Goal: Transaction & Acquisition: Purchase product/service

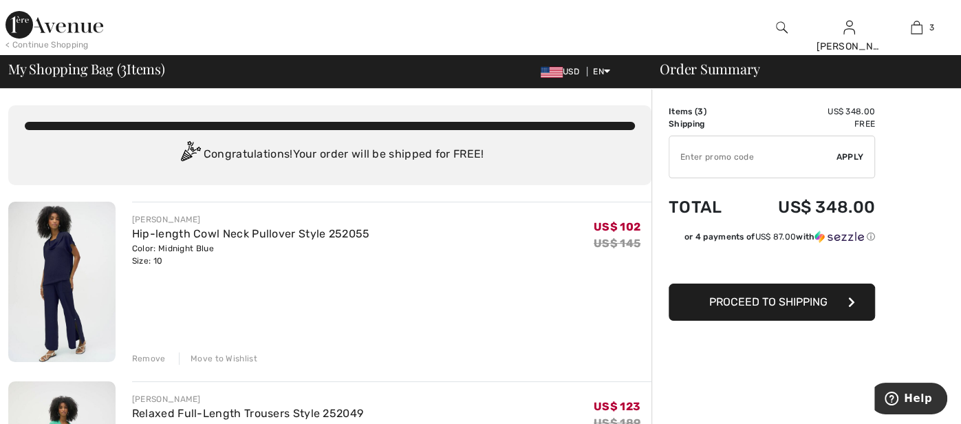
click at [780, 29] on img at bounding box center [782, 27] width 12 height 17
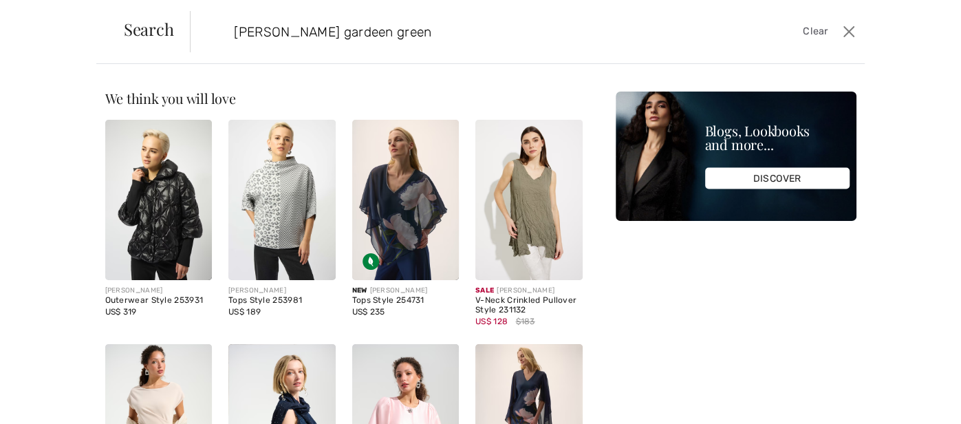
type input "joseph ribkoff gardeen green"
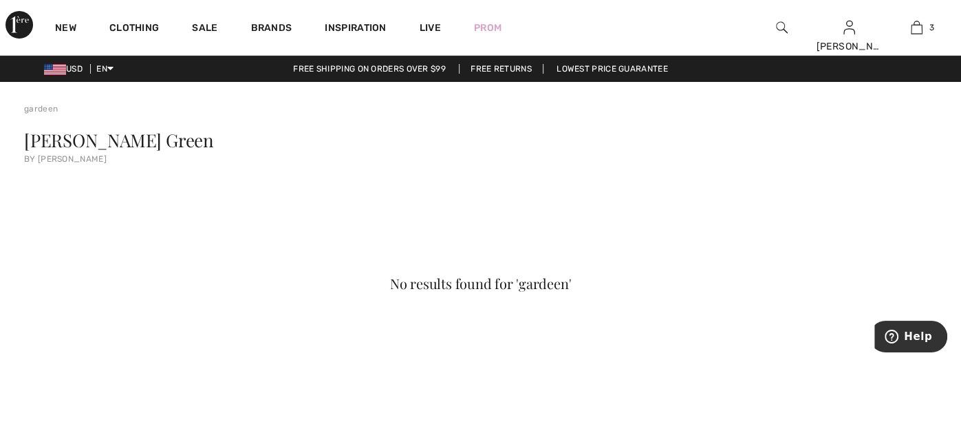
click at [779, 28] on img at bounding box center [782, 27] width 12 height 17
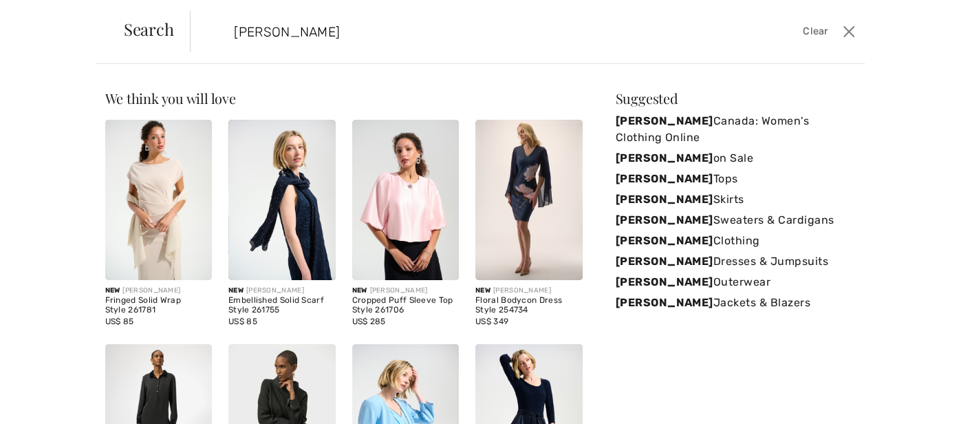
type input "joseph ribkoff"
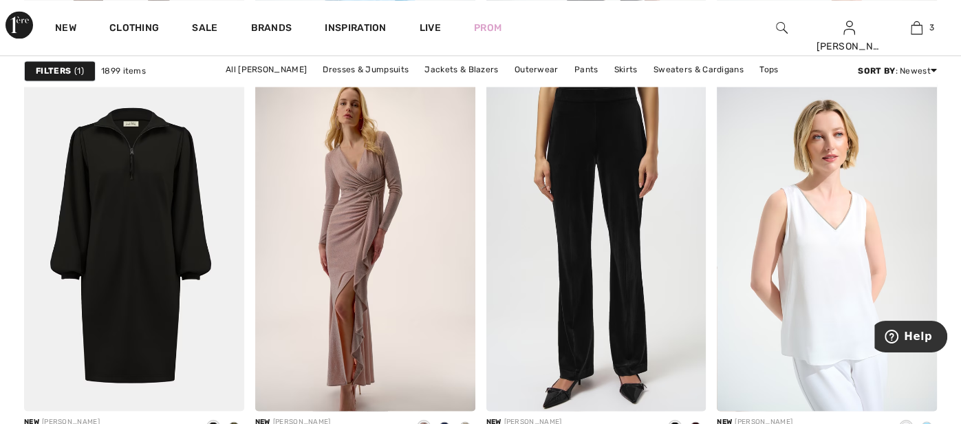
scroll to position [1651, 0]
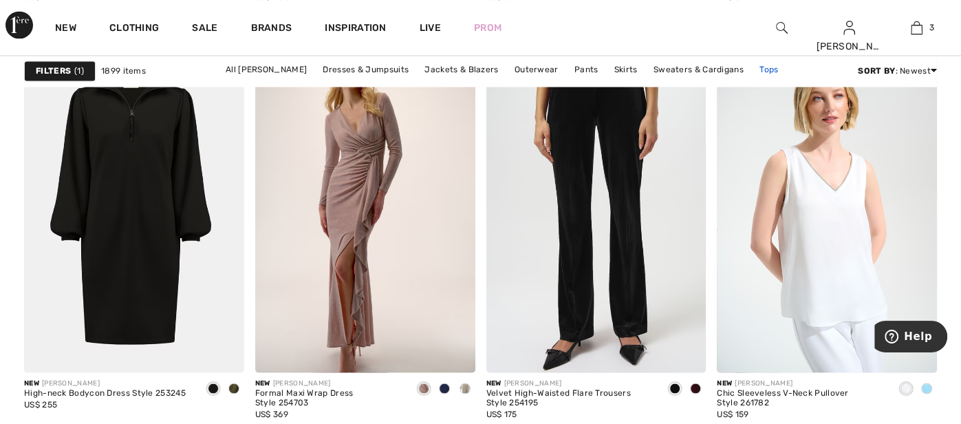
click at [758, 67] on link "Tops" at bounding box center [769, 70] width 32 height 18
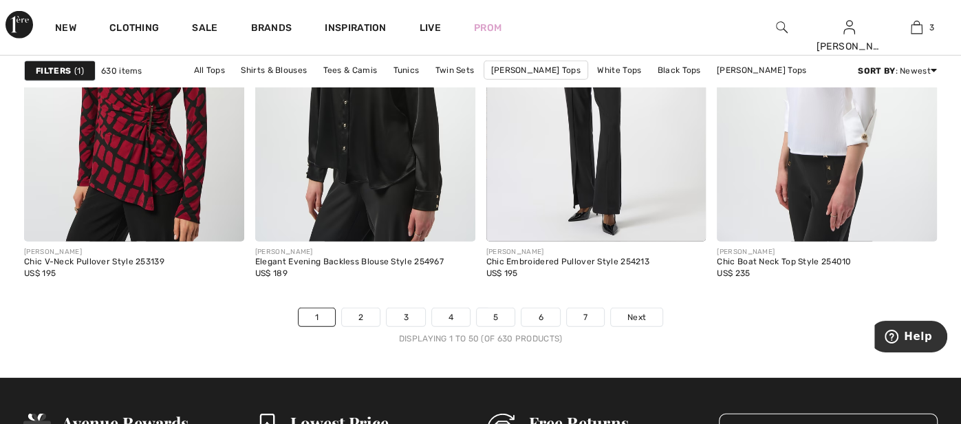
scroll to position [6135, 0]
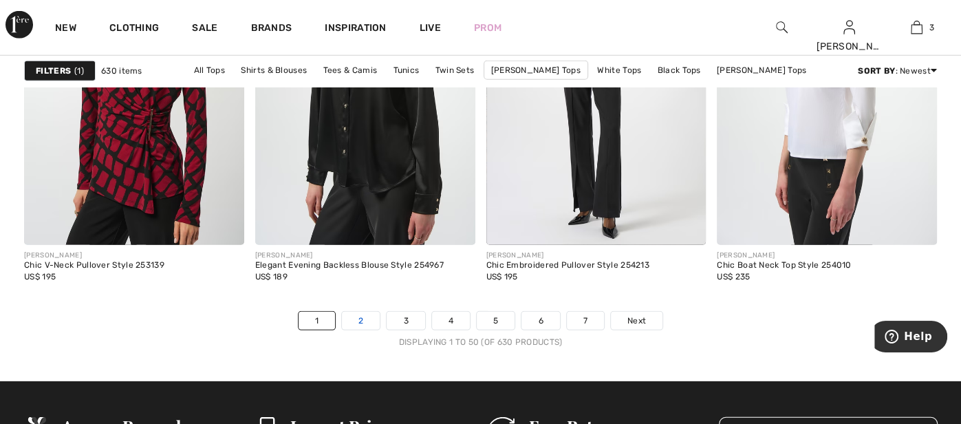
click at [356, 321] on link "2" at bounding box center [361, 321] width 38 height 18
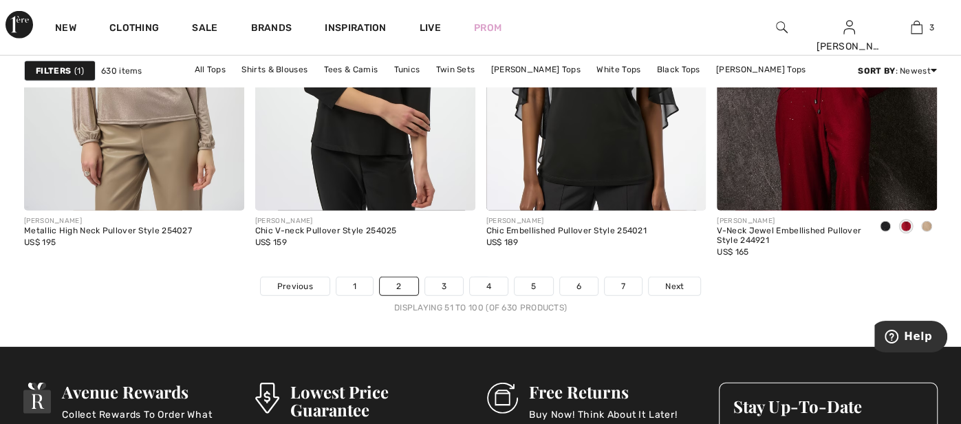
scroll to position [6190, 0]
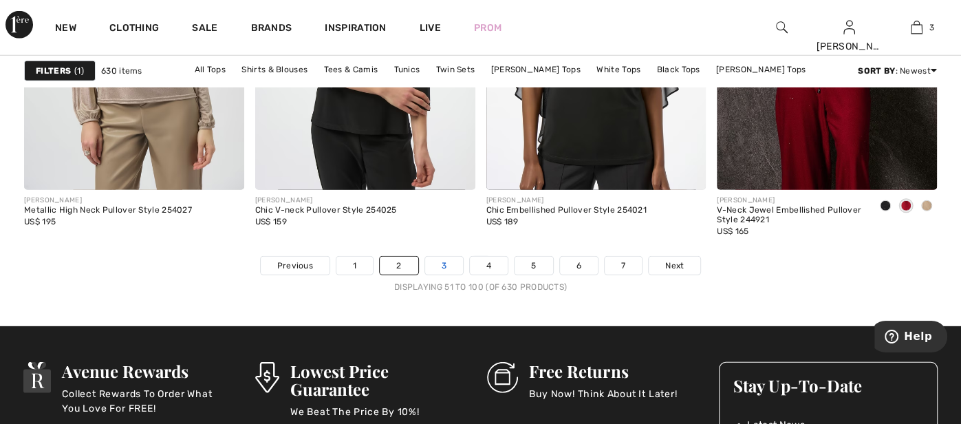
click at [435, 264] on link "3" at bounding box center [444, 266] width 38 height 18
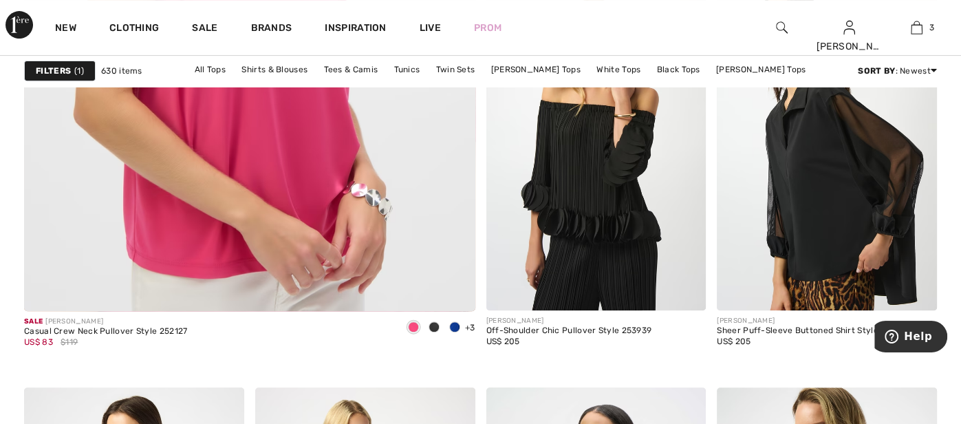
scroll to position [3879, 0]
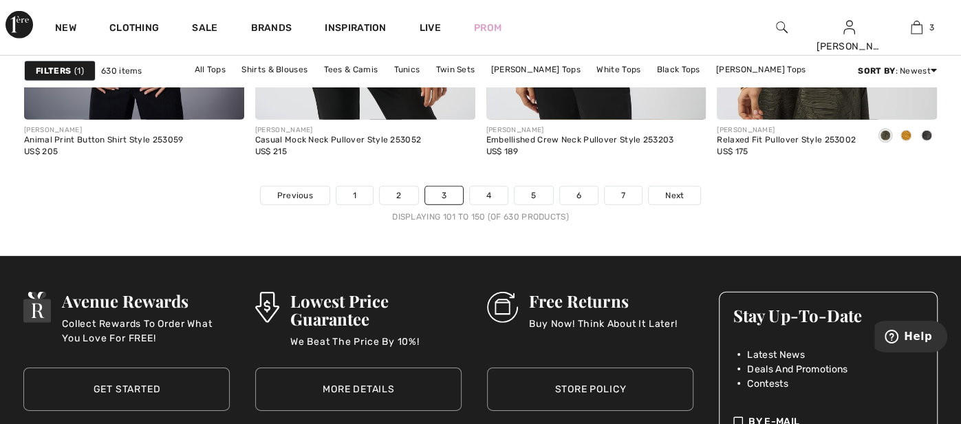
scroll to position [6273, 0]
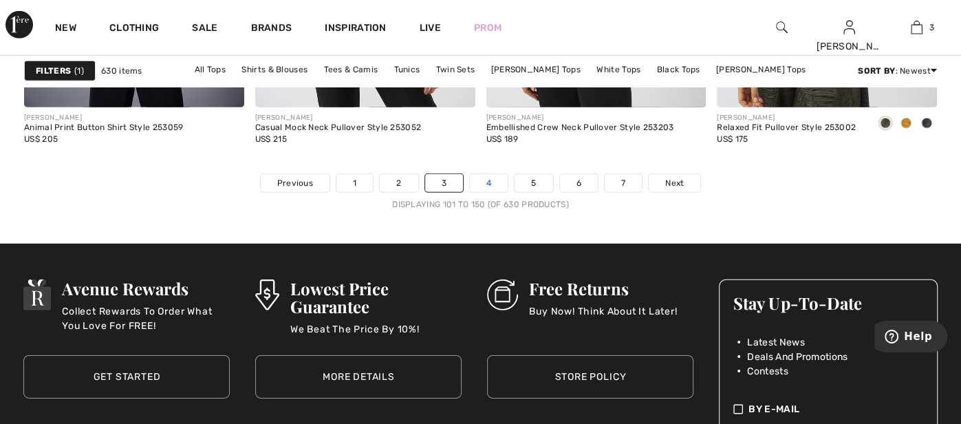
click at [489, 180] on link "4" at bounding box center [489, 183] width 38 height 18
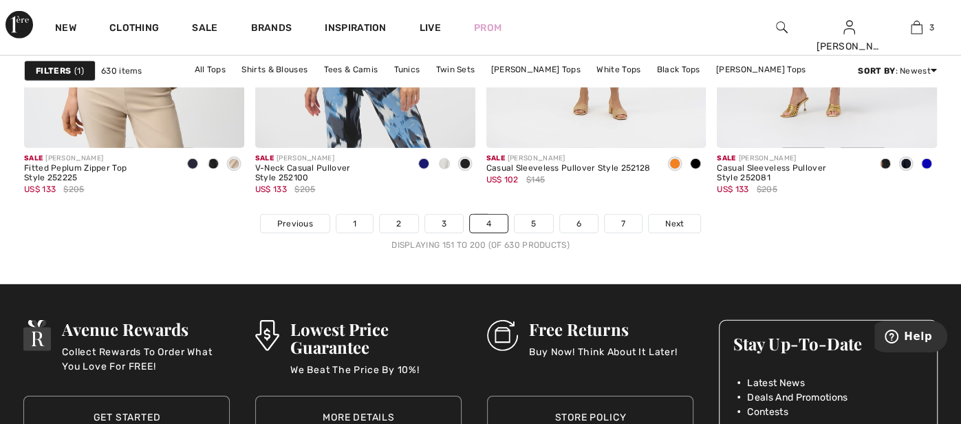
scroll to position [6245, 0]
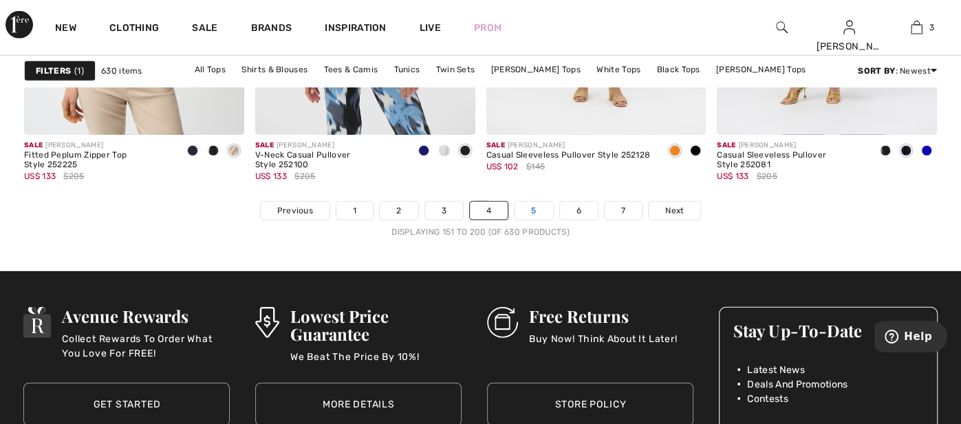
click at [528, 202] on link "5" at bounding box center [534, 211] width 38 height 18
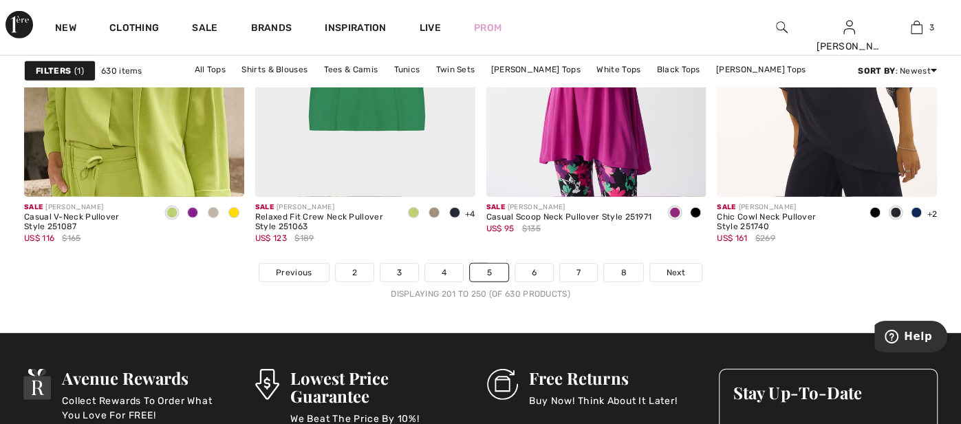
scroll to position [6190, 0]
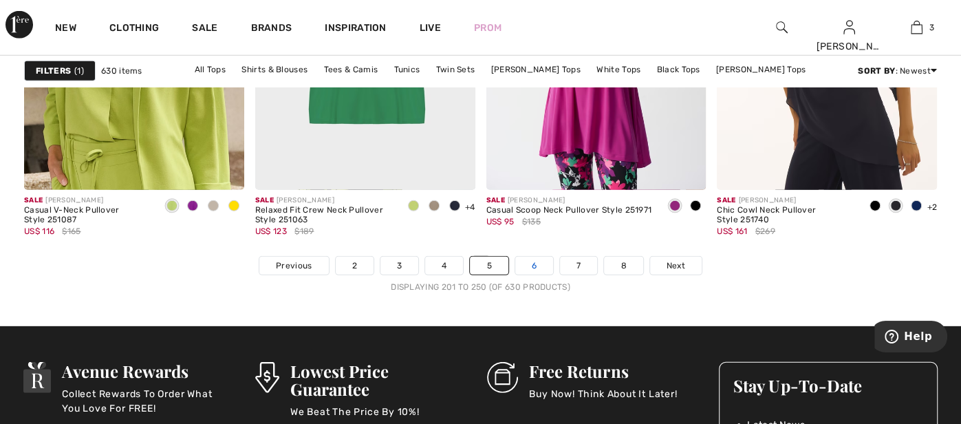
click at [530, 259] on link "6" at bounding box center [534, 266] width 38 height 18
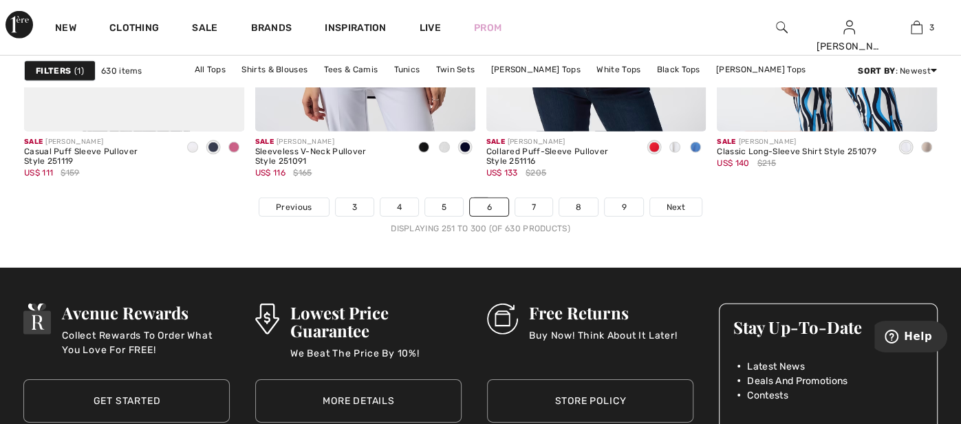
scroll to position [6273, 0]
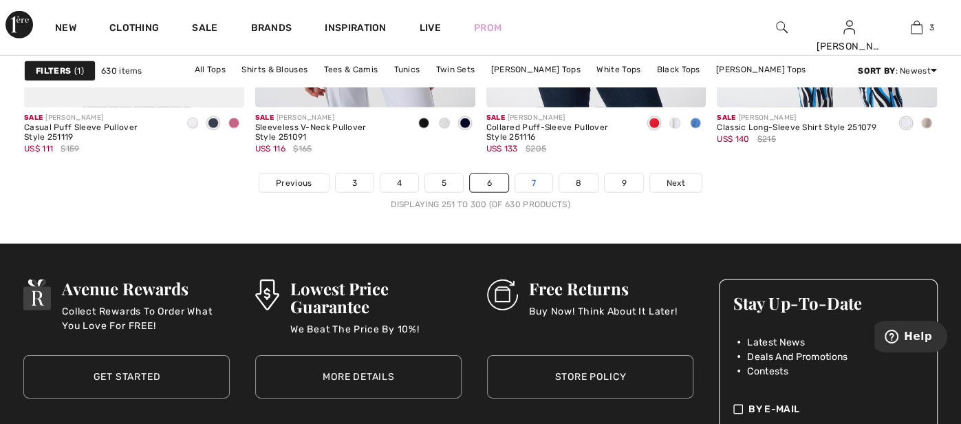
click at [532, 179] on link "7" at bounding box center [533, 183] width 37 height 18
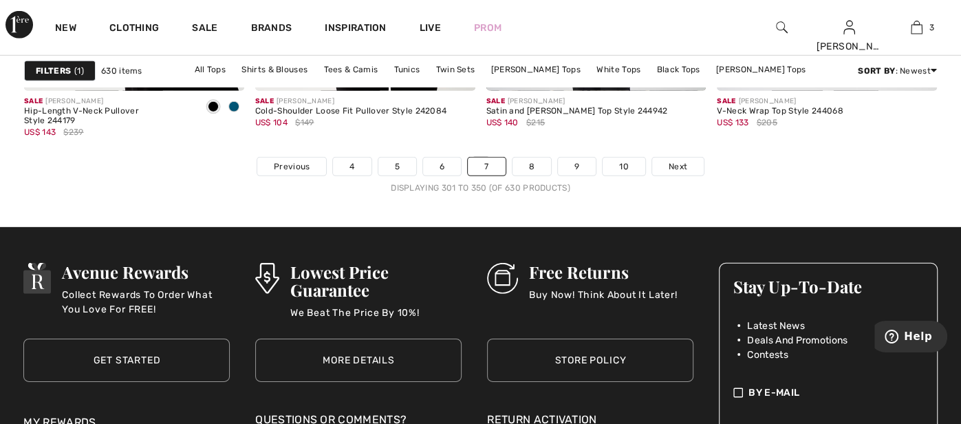
scroll to position [6355, 0]
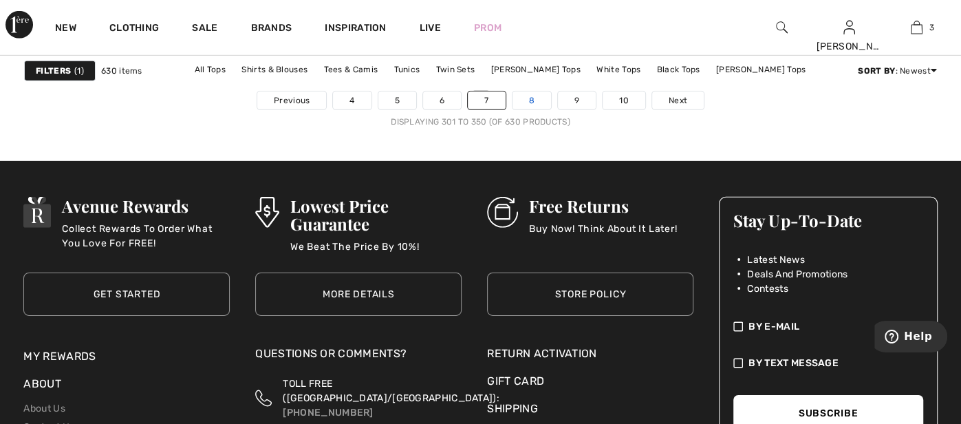
click at [526, 92] on link "8" at bounding box center [532, 101] width 39 height 18
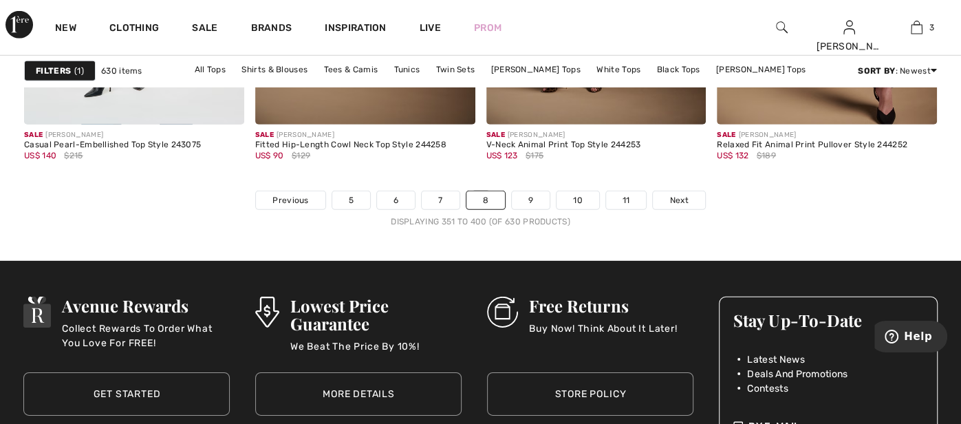
scroll to position [6300, 0]
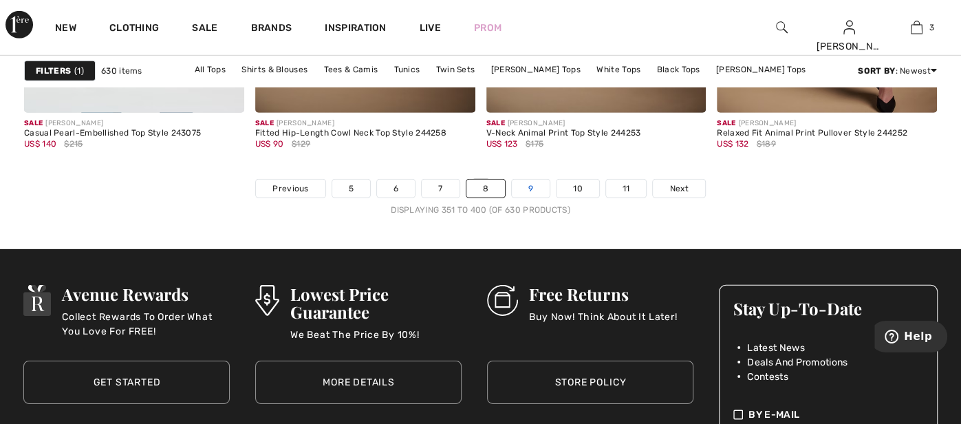
click at [529, 180] on link "9" at bounding box center [531, 189] width 38 height 18
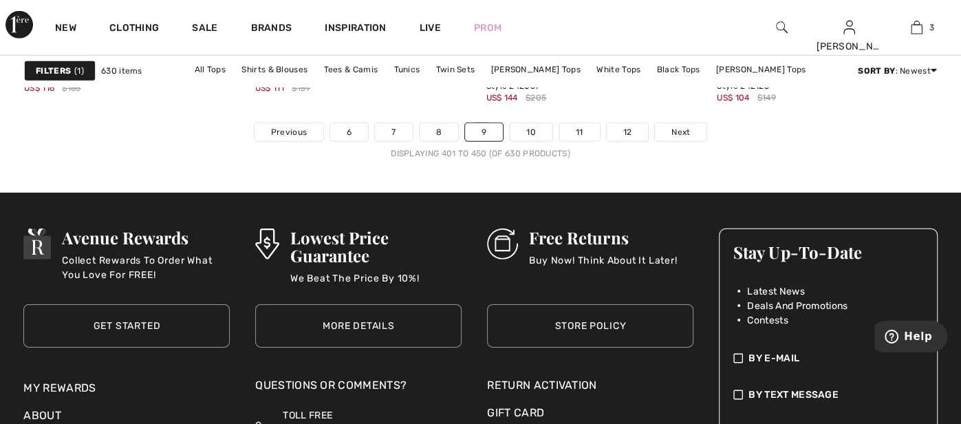
scroll to position [6300, 0]
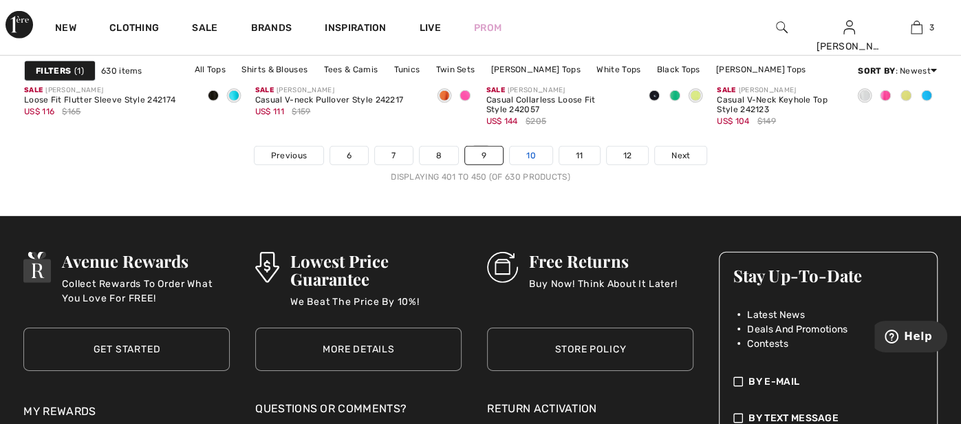
click at [522, 147] on link "10" at bounding box center [531, 156] width 43 height 18
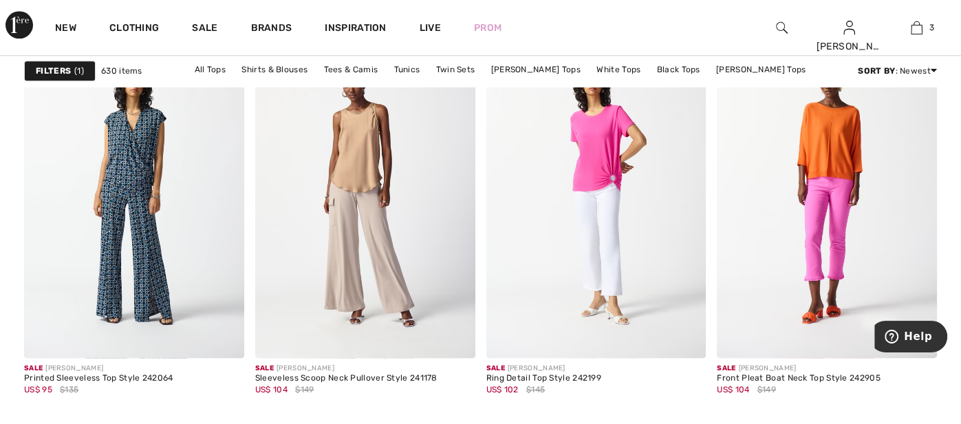
scroll to position [4650, 0]
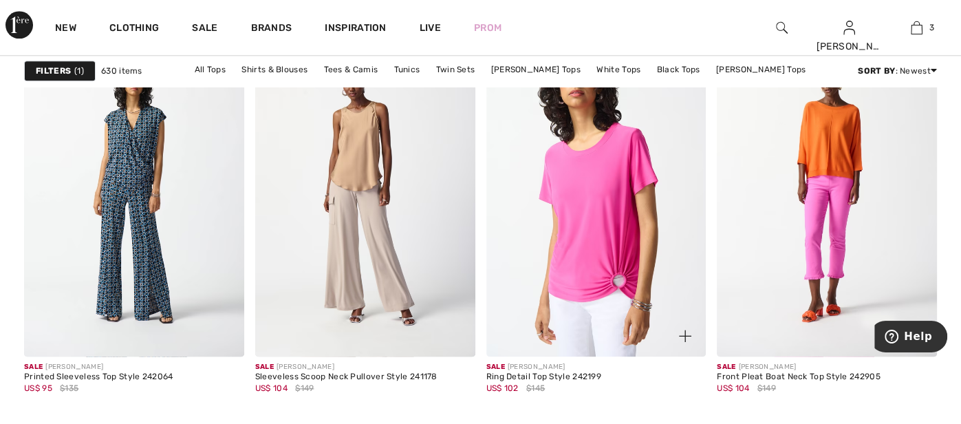
click at [562, 178] on img at bounding box center [596, 191] width 220 height 330
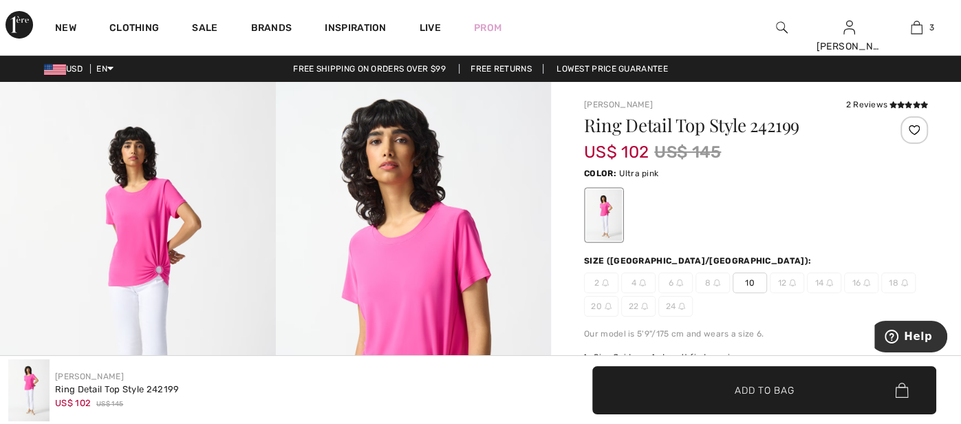
click at [734, 275] on span "10" at bounding box center [750, 282] width 34 height 21
click at [748, 373] on span "✔ Added to Bag Add to Bag" at bounding box center [764, 390] width 344 height 48
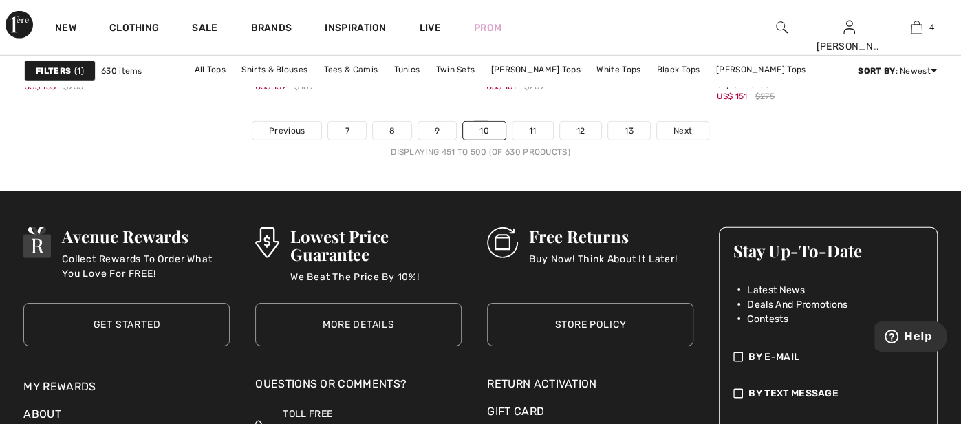
scroll to position [6328, 0]
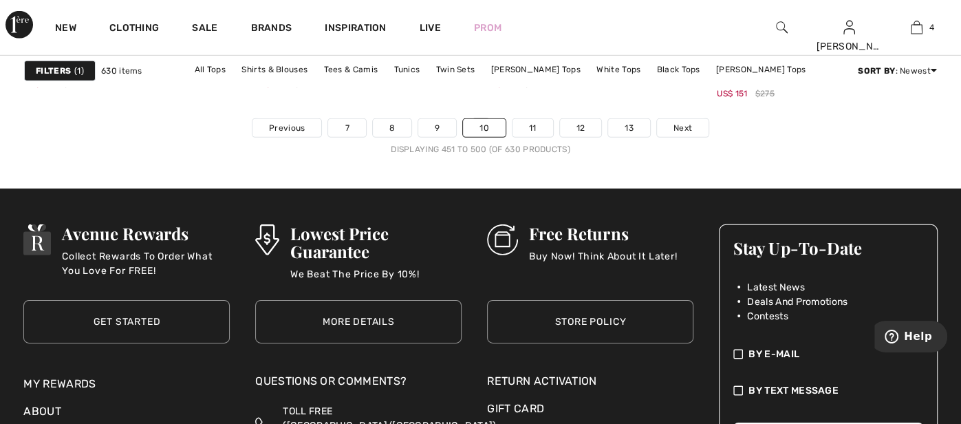
click at [515, 111] on div "Sale JOSEPH RIBKOFF Chic Sleeveless Pullover Style 241715 US$ 161 $269" at bounding box center [596, 85] width 220 height 66
click at [535, 121] on link "11" at bounding box center [533, 128] width 41 height 18
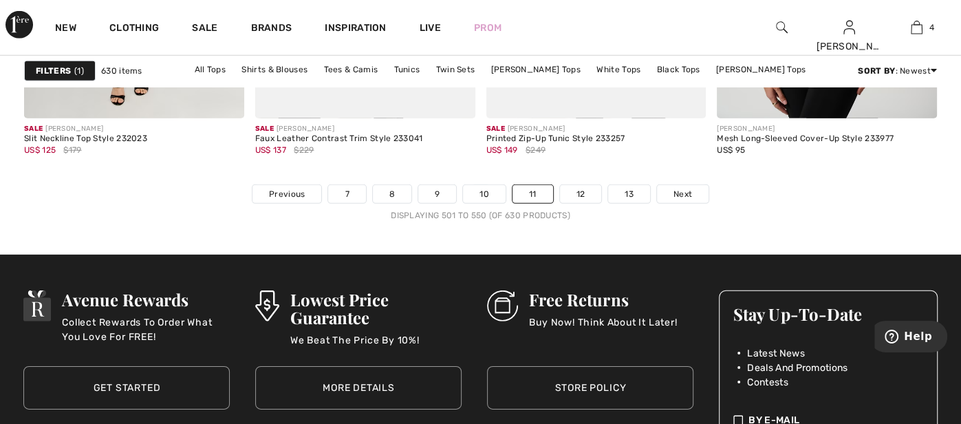
scroll to position [6300, 0]
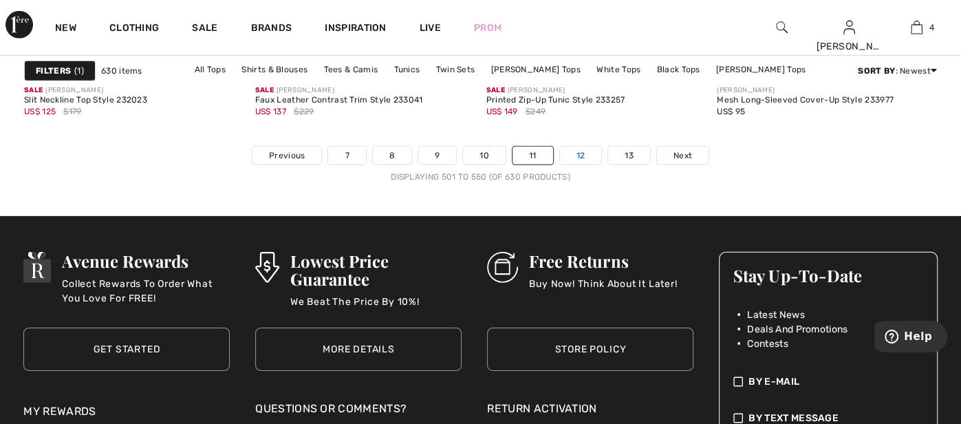
click at [588, 152] on link "12" at bounding box center [581, 156] width 42 height 18
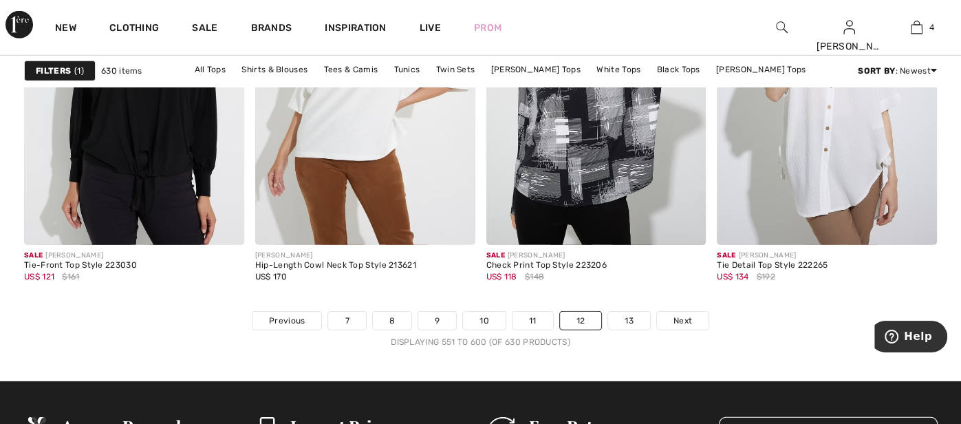
scroll to position [6163, 0]
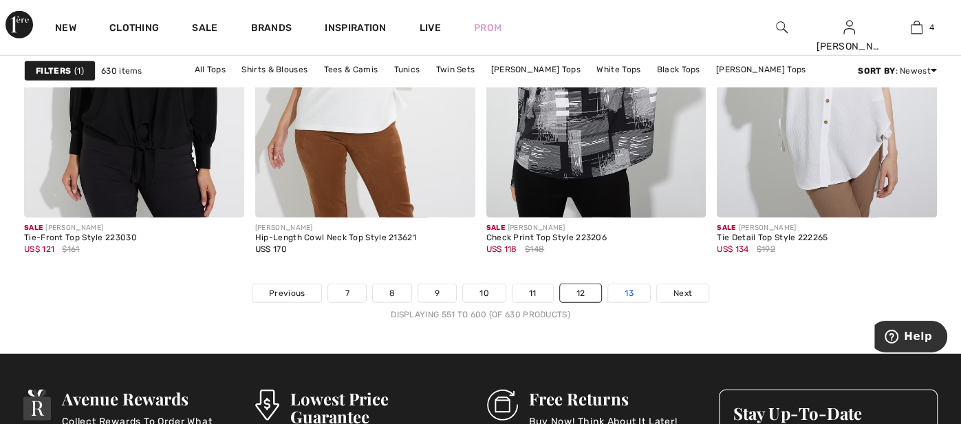
click at [630, 293] on link "13" at bounding box center [629, 293] width 42 height 18
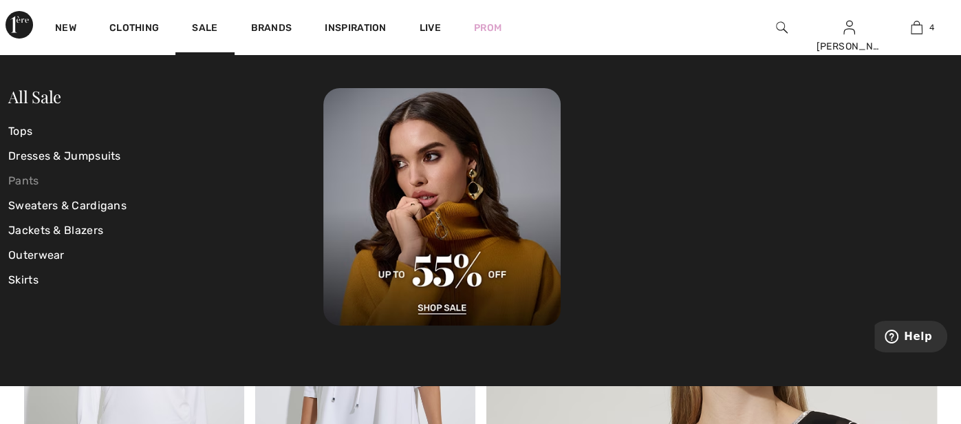
click at [21, 182] on link "Pants" at bounding box center [165, 181] width 315 height 25
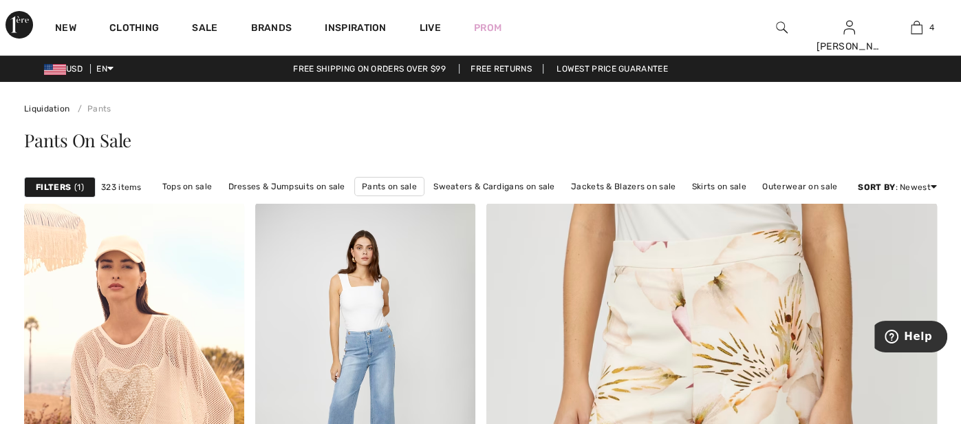
click at [780, 28] on img at bounding box center [782, 27] width 12 height 17
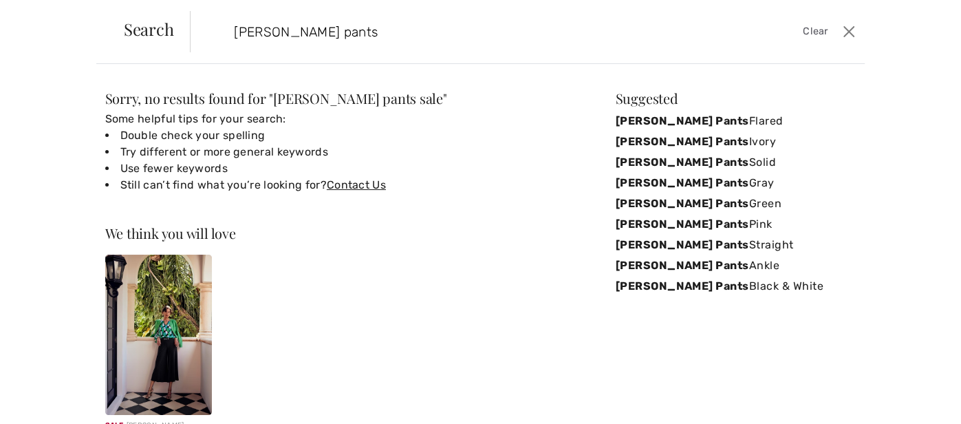
type input "joseph ribkoff pants"
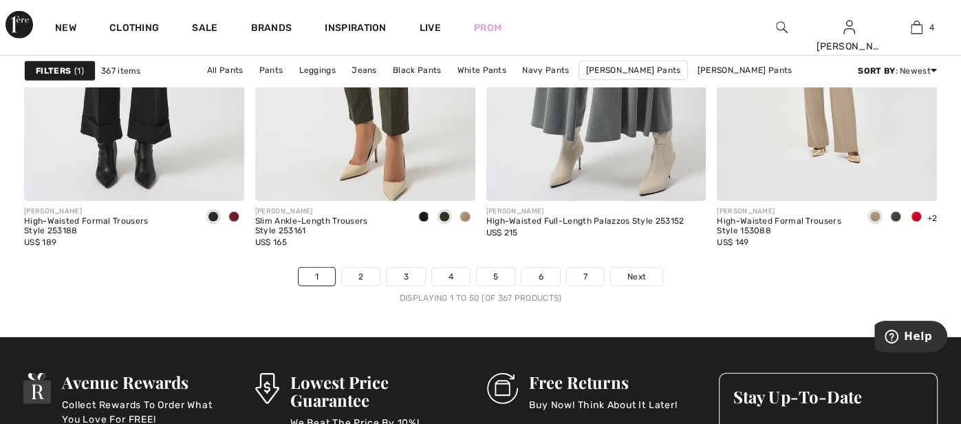
scroll to position [6163, 0]
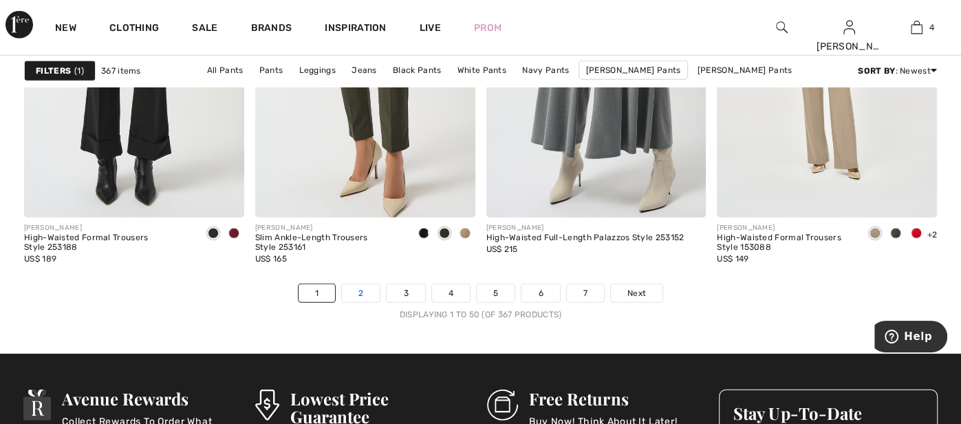
click at [358, 289] on link "2" at bounding box center [361, 293] width 38 height 18
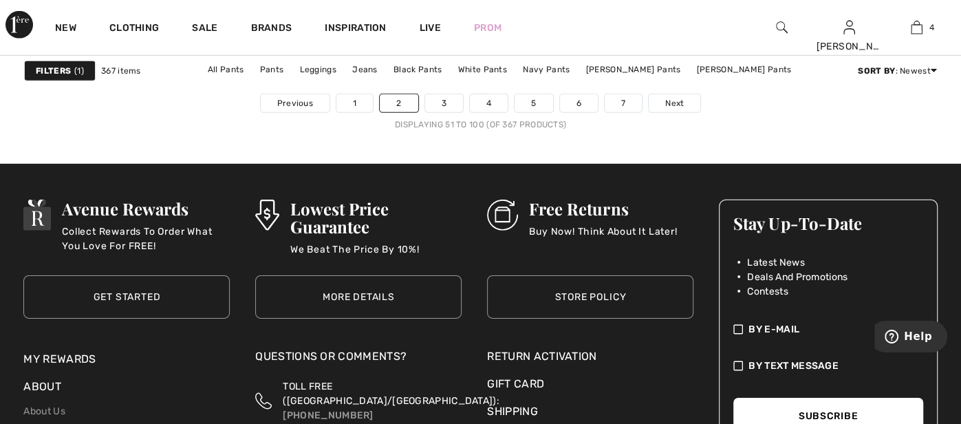
scroll to position [6355, 0]
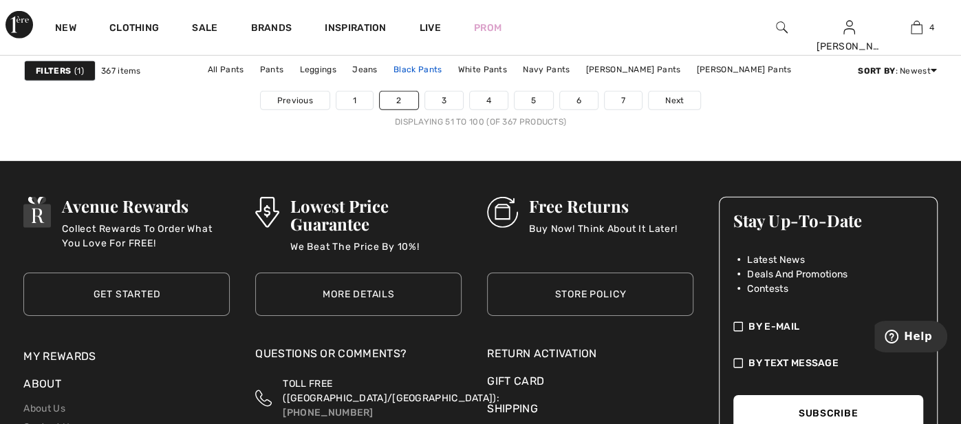
click at [413, 76] on link "Black Pants" at bounding box center [418, 70] width 62 height 18
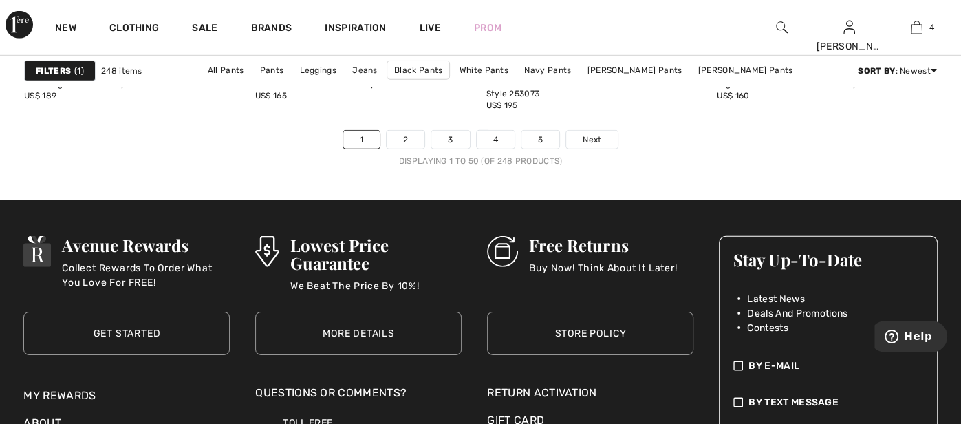
scroll to position [6320, 0]
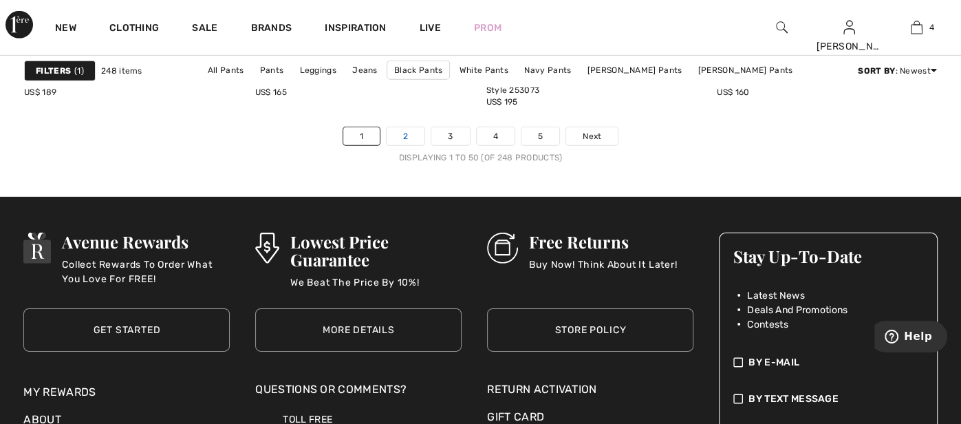
click at [408, 136] on link "2" at bounding box center [406, 136] width 38 height 18
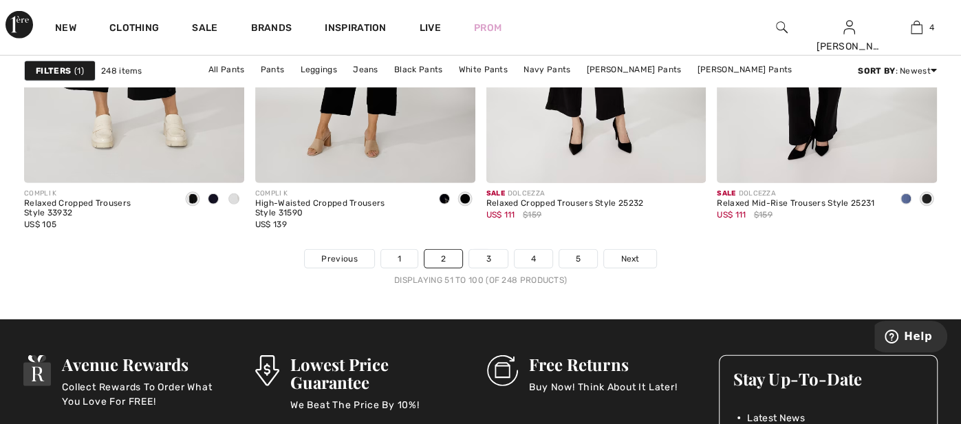
scroll to position [6190, 0]
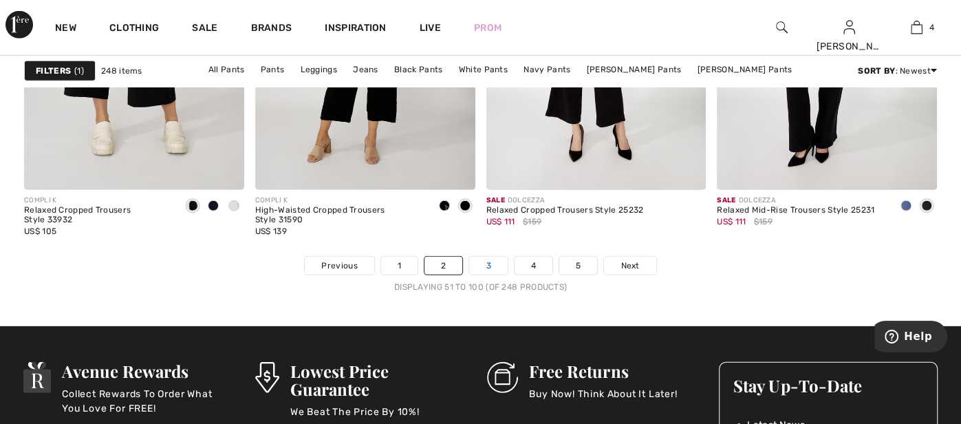
click at [480, 257] on link "3" at bounding box center [488, 266] width 38 height 18
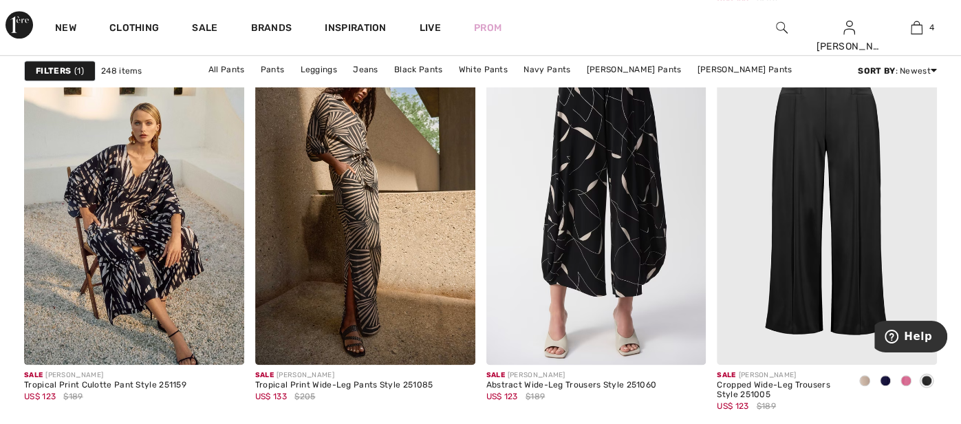
scroll to position [4264, 0]
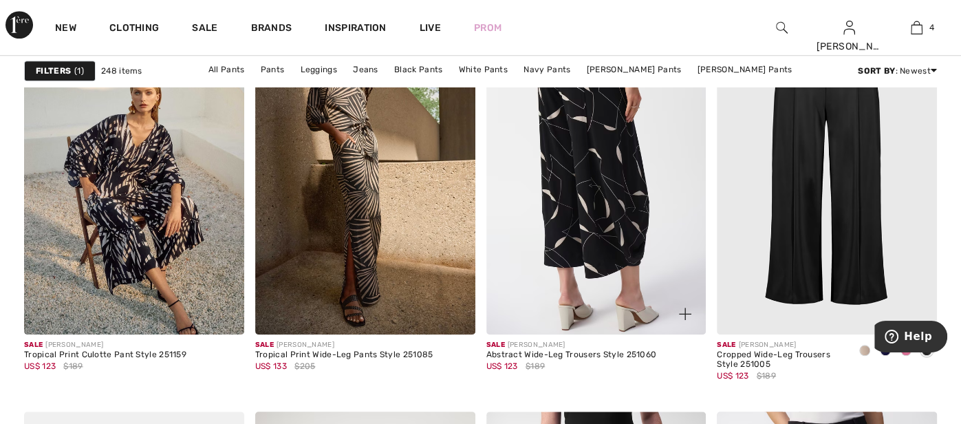
click at [536, 163] on img at bounding box center [596, 170] width 220 height 330
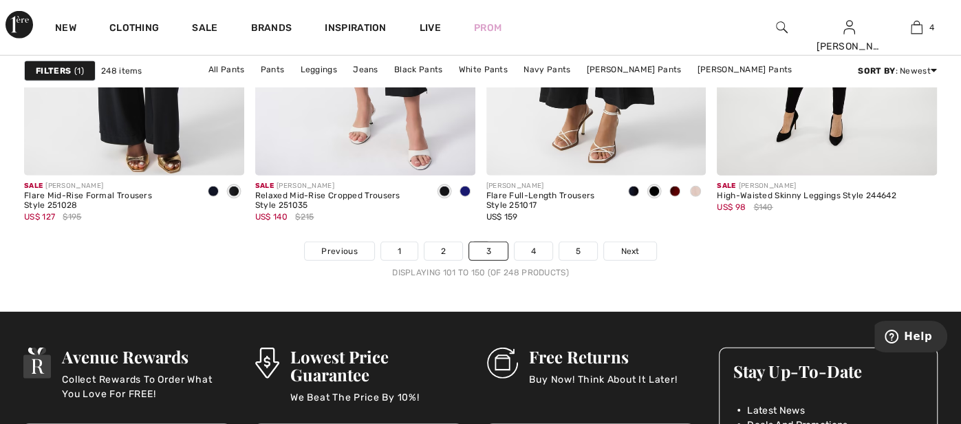
scroll to position [6218, 0]
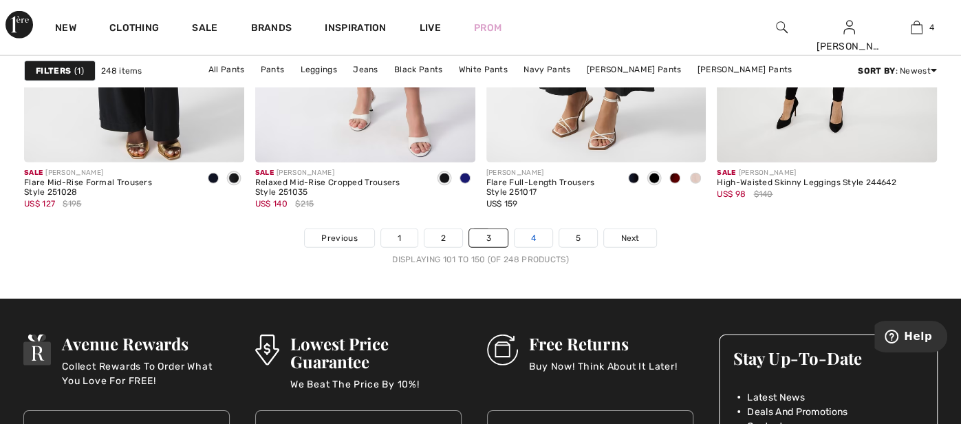
click at [529, 232] on link "4" at bounding box center [534, 238] width 38 height 18
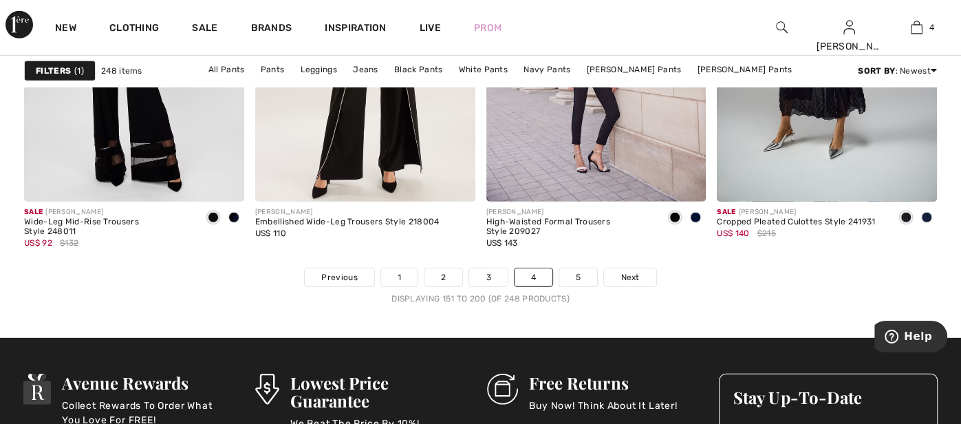
scroll to position [6218, 0]
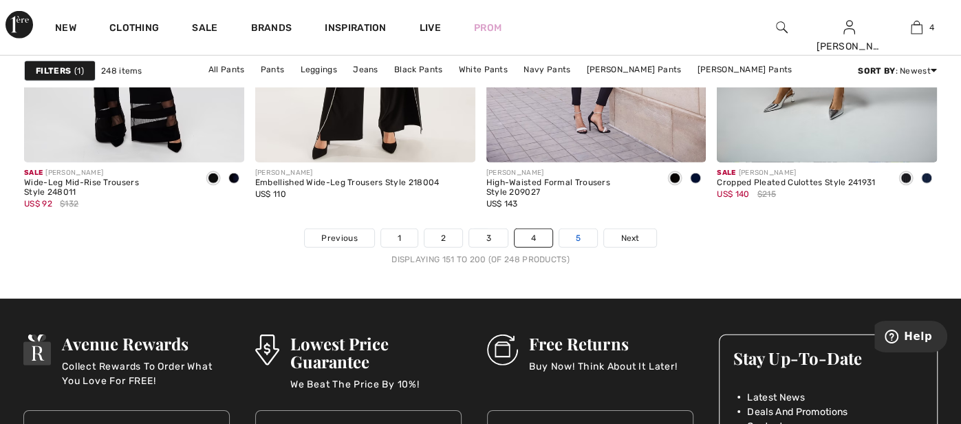
click at [579, 235] on link "5" at bounding box center [578, 238] width 38 height 18
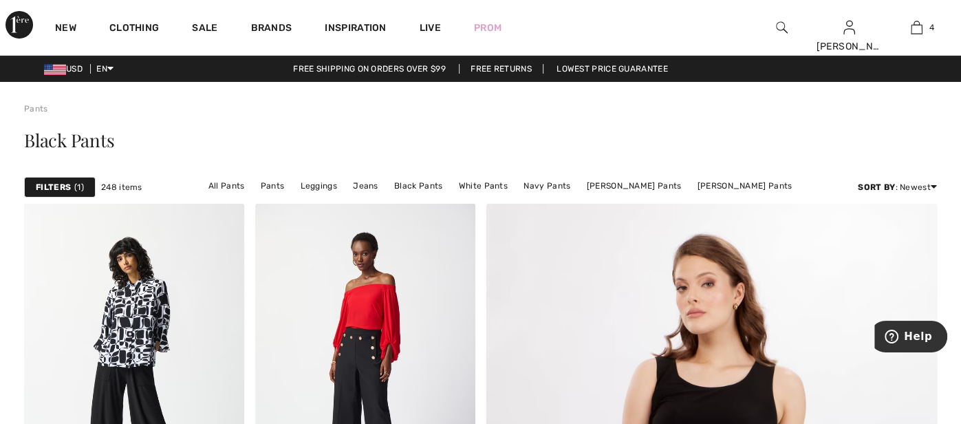
click at [782, 27] on img at bounding box center [782, 27] width 12 height 17
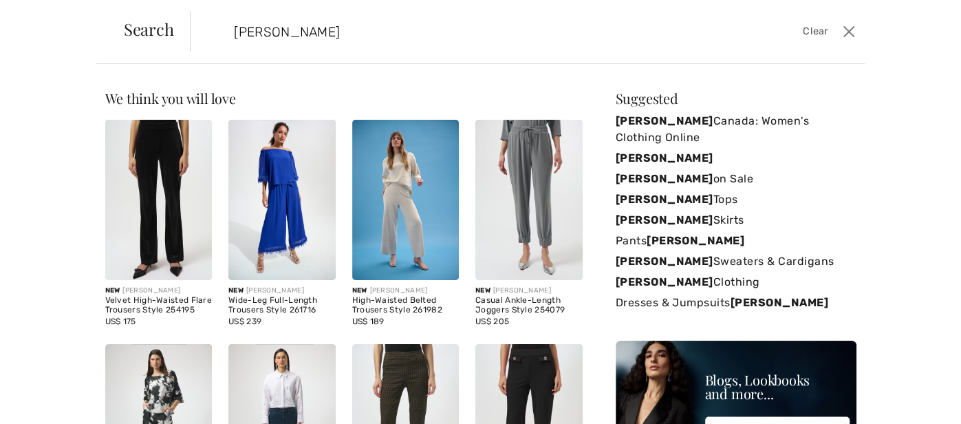
type input "joseph ribkoff"
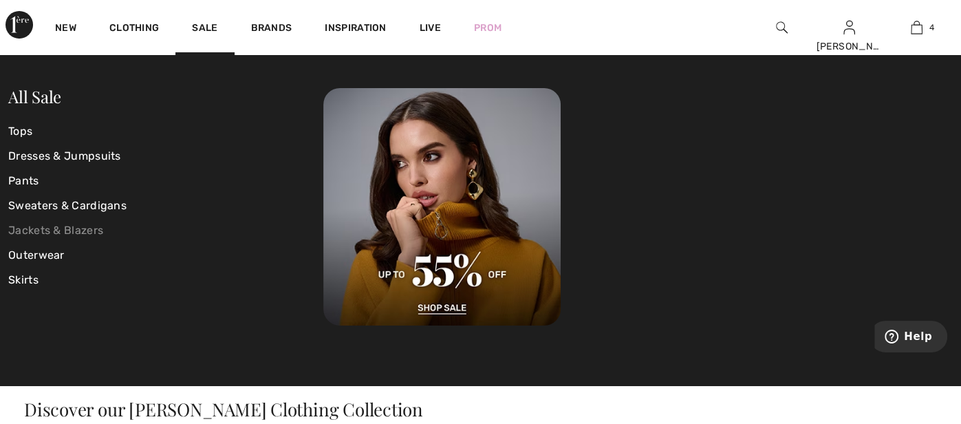
click at [52, 233] on link "Jackets & Blazers" at bounding box center [165, 230] width 315 height 25
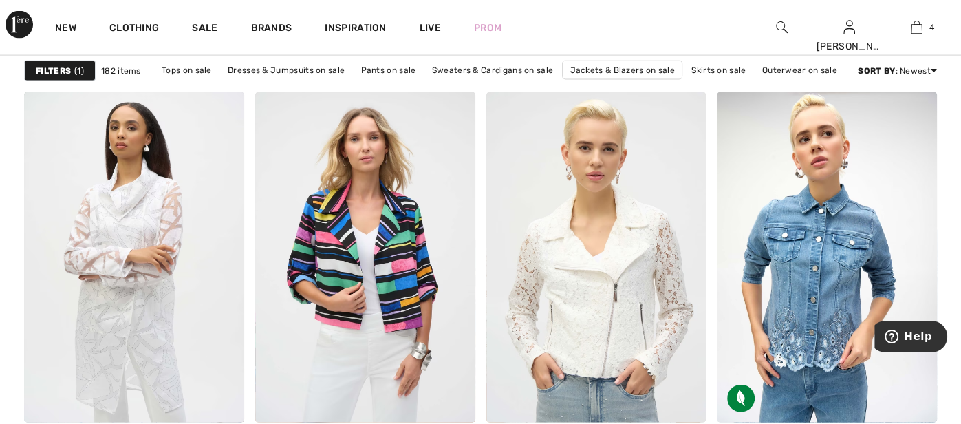
scroll to position [2008, 0]
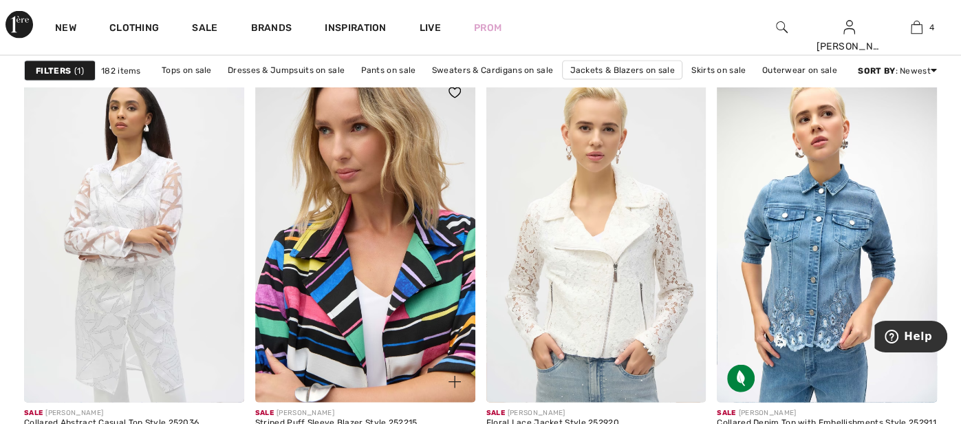
click at [372, 266] on img at bounding box center [365, 237] width 220 height 330
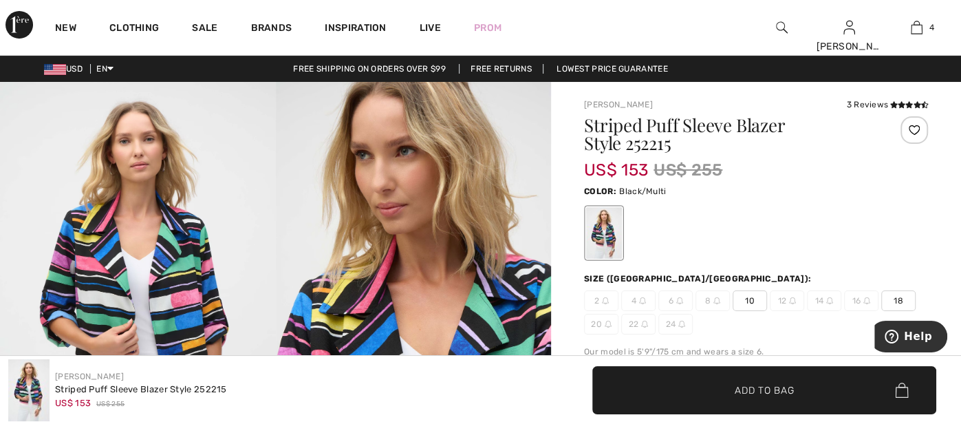
click at [741, 294] on span "10" at bounding box center [750, 300] width 34 height 21
click at [744, 392] on span "Add to Bag" at bounding box center [764, 390] width 59 height 14
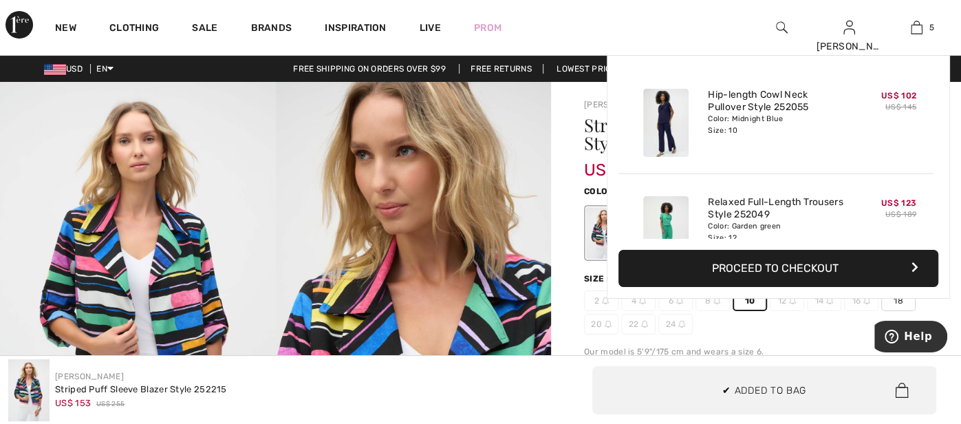
scroll to position [363, 0]
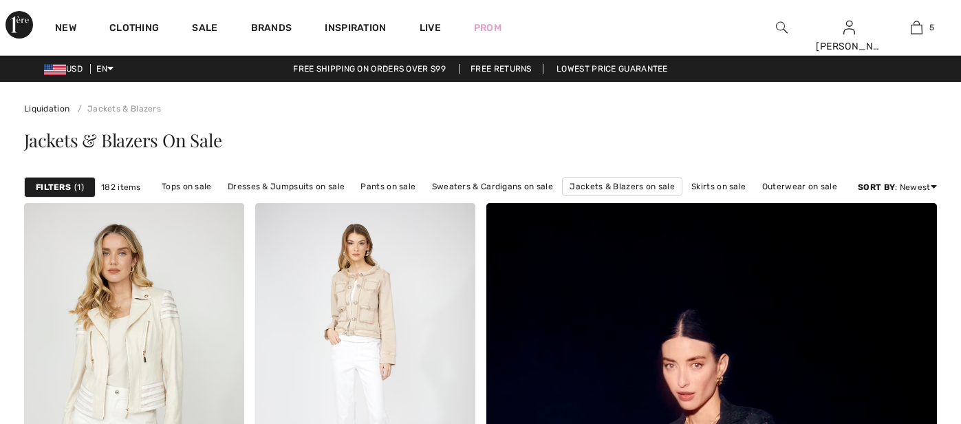
checkbox input "true"
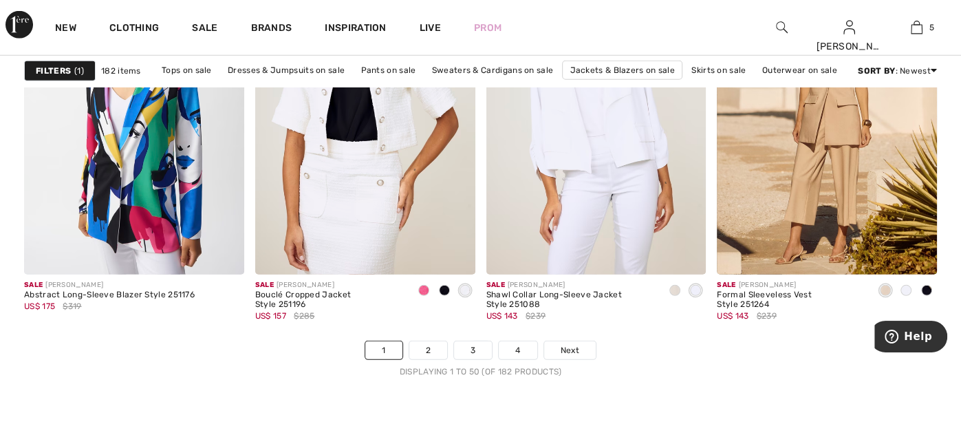
scroll to position [6108, 0]
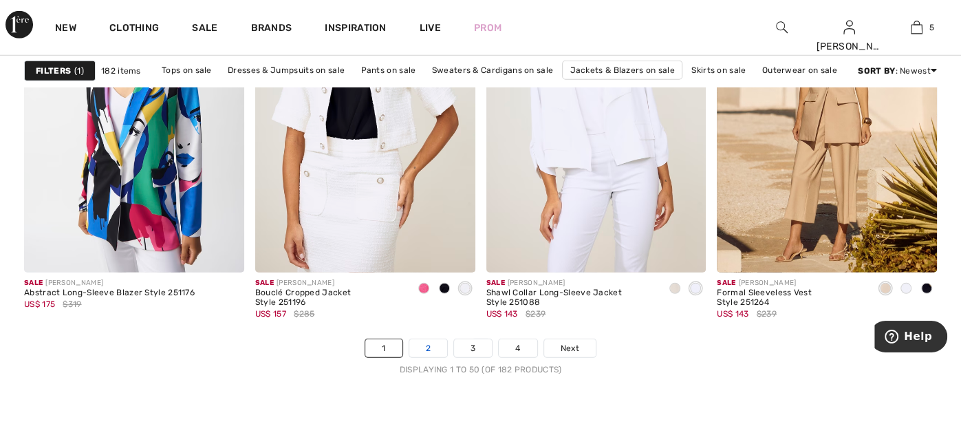
click at [424, 342] on link "2" at bounding box center [428, 348] width 38 height 18
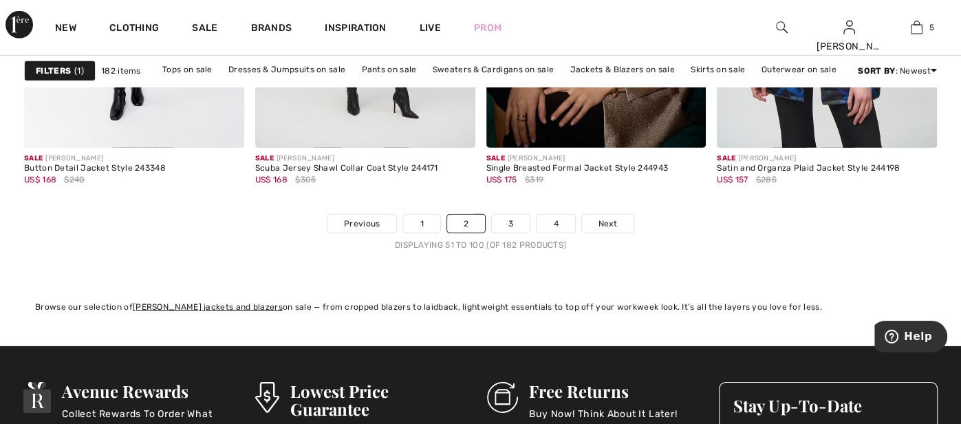
scroll to position [6245, 0]
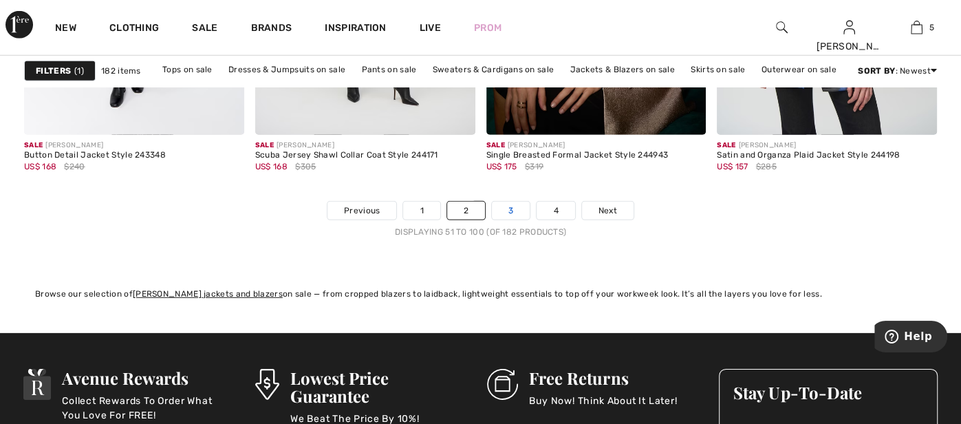
click at [504, 210] on link "3" at bounding box center [511, 211] width 38 height 18
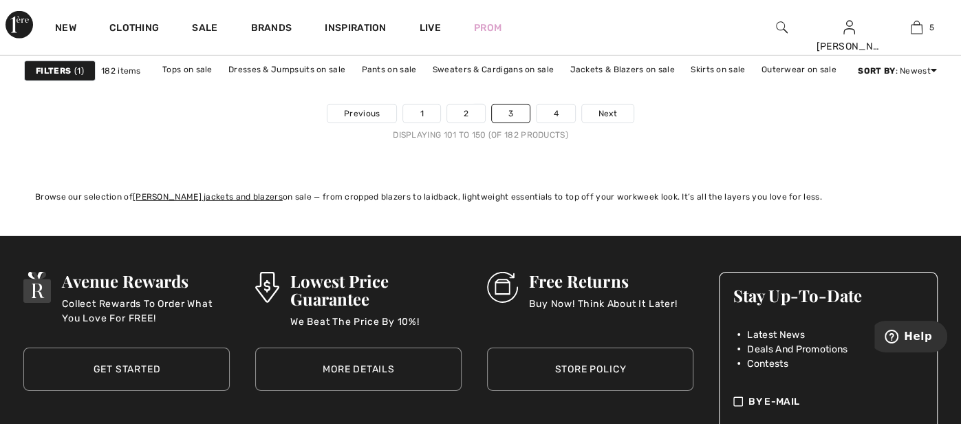
scroll to position [6355, 0]
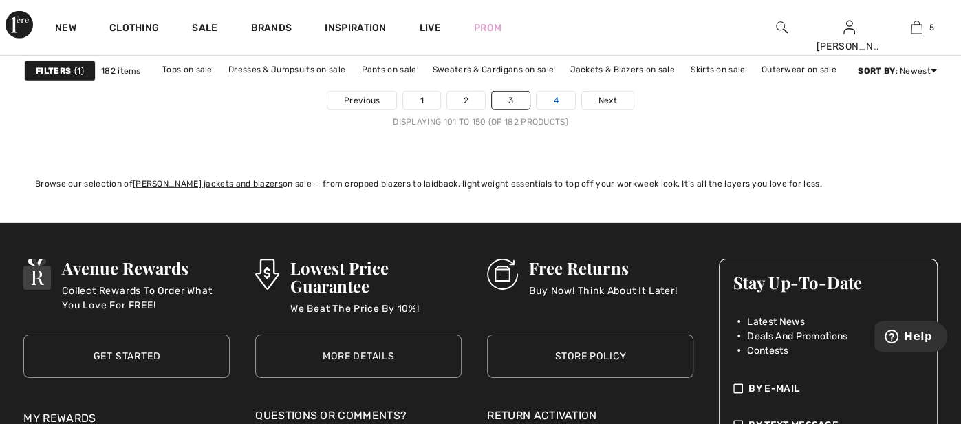
click at [551, 92] on link "4" at bounding box center [556, 101] width 38 height 18
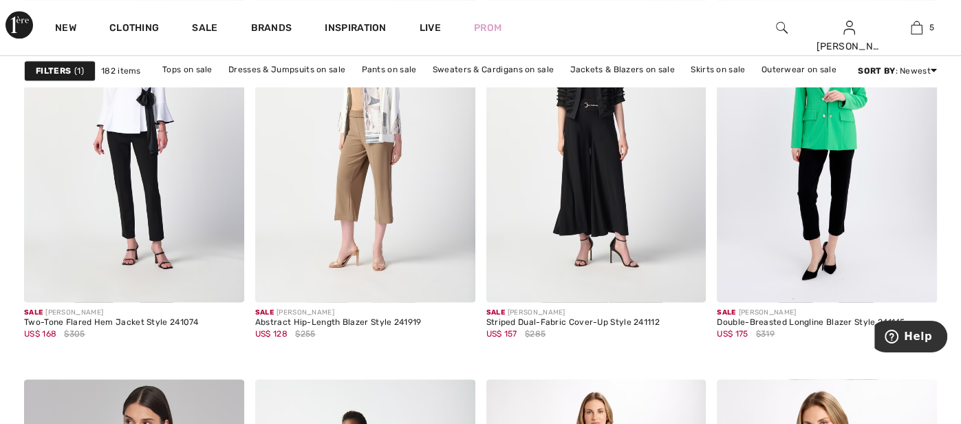
scroll to position [990, 0]
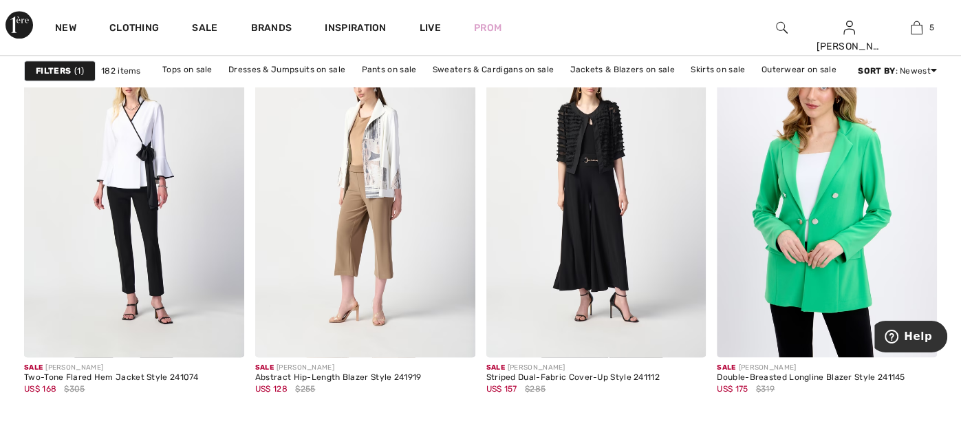
click at [827, 235] on img at bounding box center [827, 192] width 220 height 330
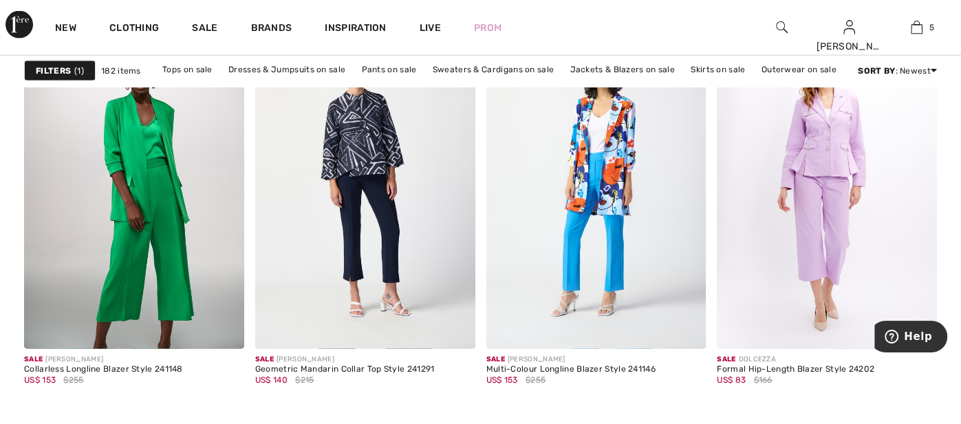
scroll to position [2063, 0]
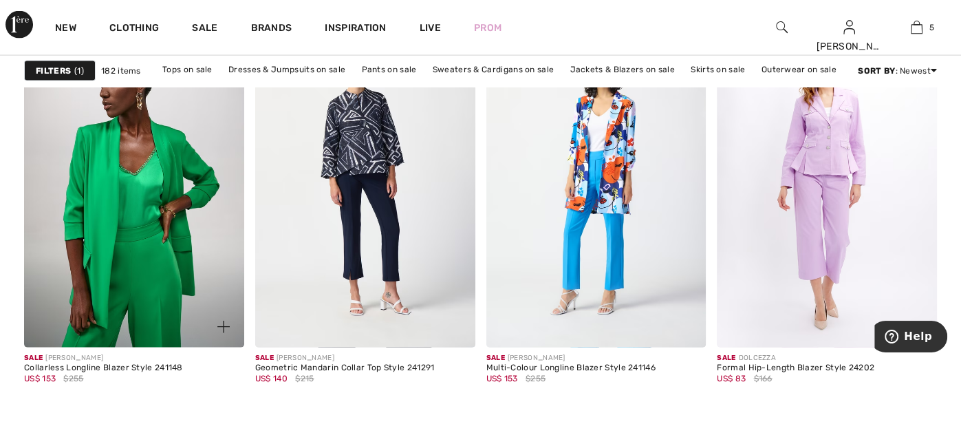
click at [94, 189] on img at bounding box center [134, 182] width 220 height 330
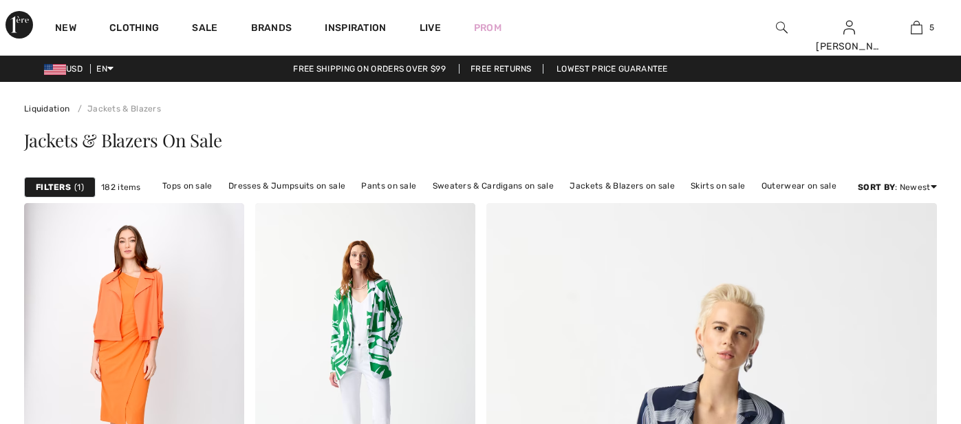
checkbox input "true"
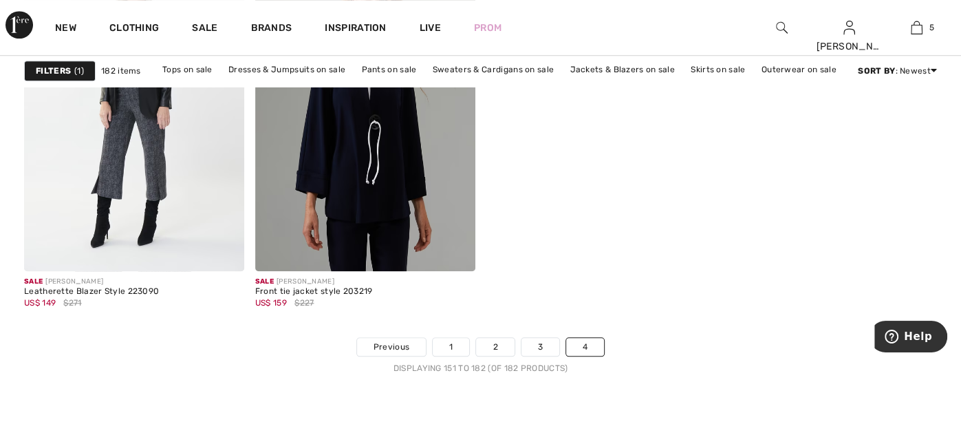
scroll to position [4320, 0]
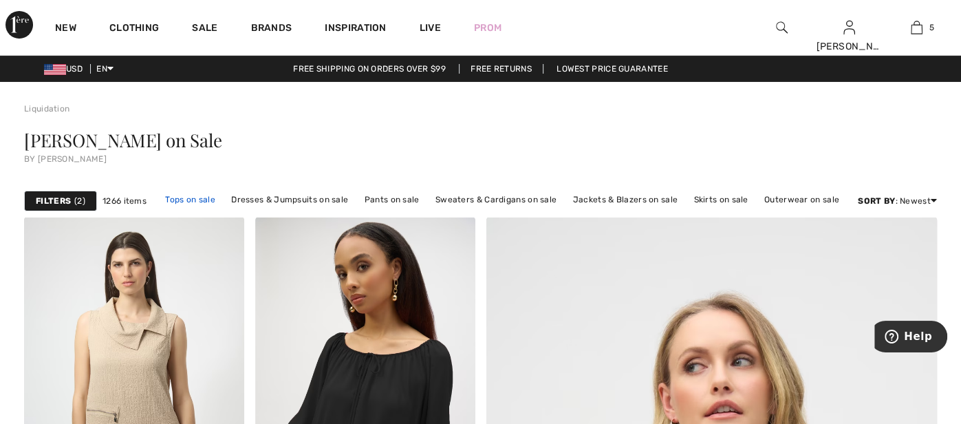
click at [193, 200] on link "Tops on sale" at bounding box center [190, 200] width 64 height 18
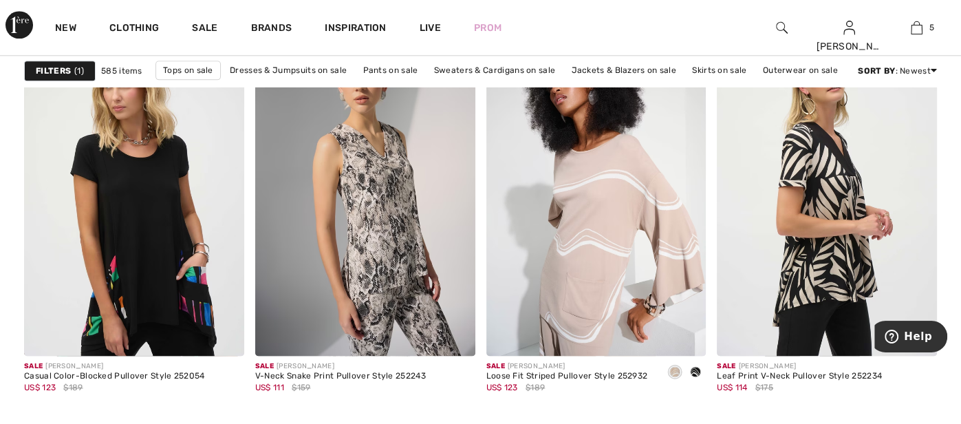
scroll to position [4650, 0]
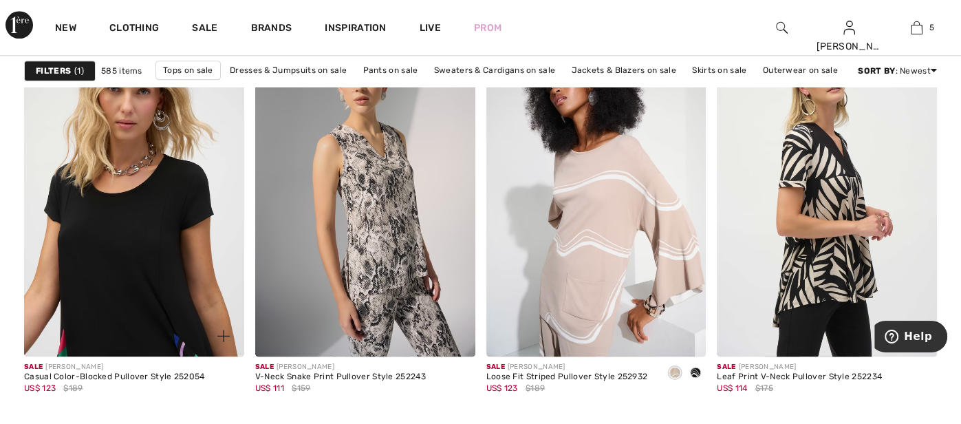
click at [92, 249] on img at bounding box center [134, 191] width 220 height 330
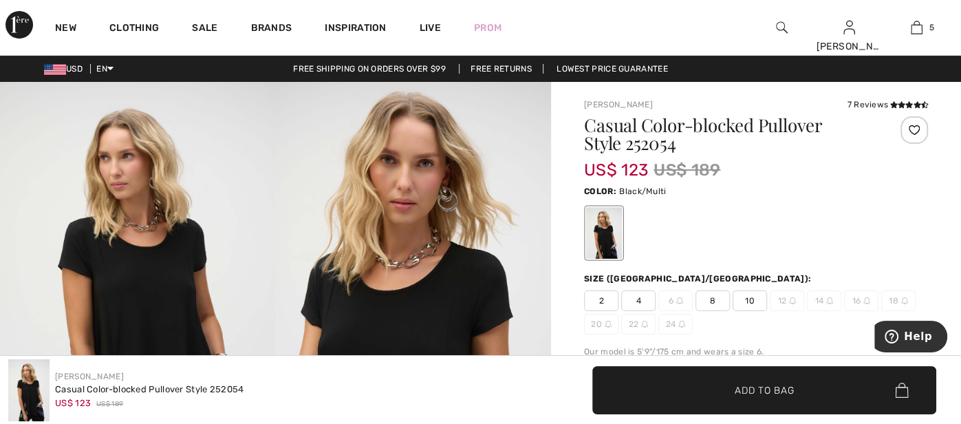
click at [753, 303] on span "10" at bounding box center [750, 300] width 34 height 21
click at [755, 389] on span "Add to Bag" at bounding box center [764, 390] width 59 height 14
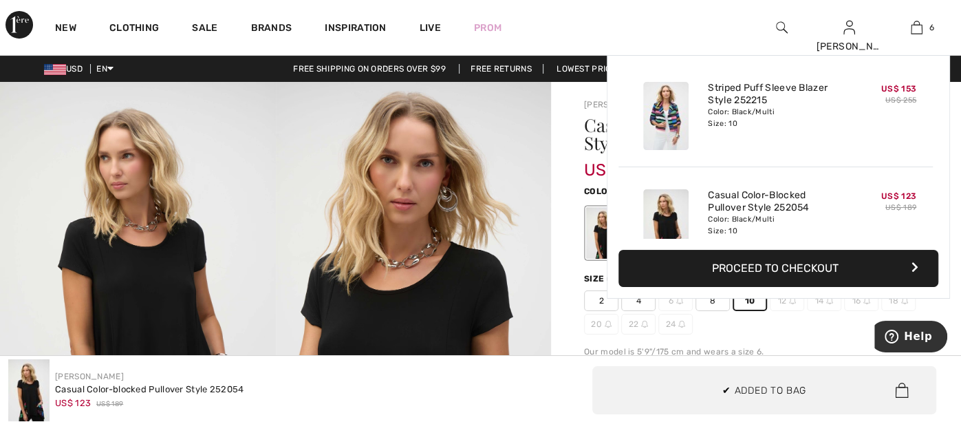
scroll to position [471, 0]
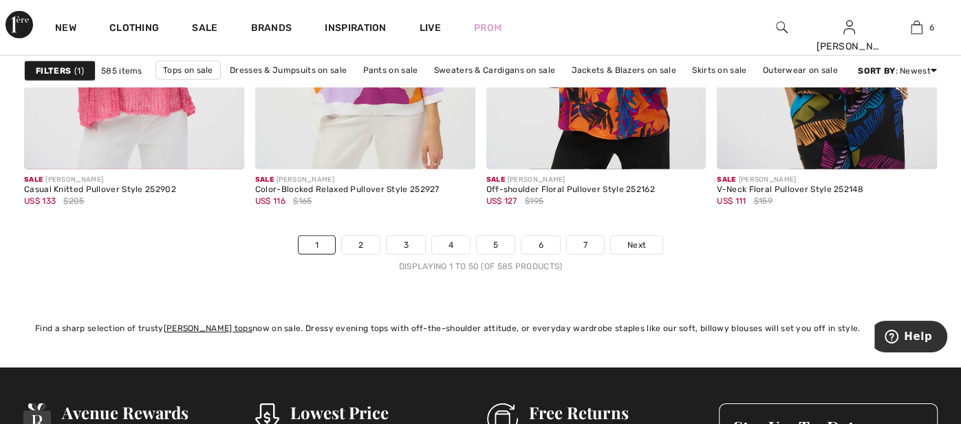
scroll to position [6218, 0]
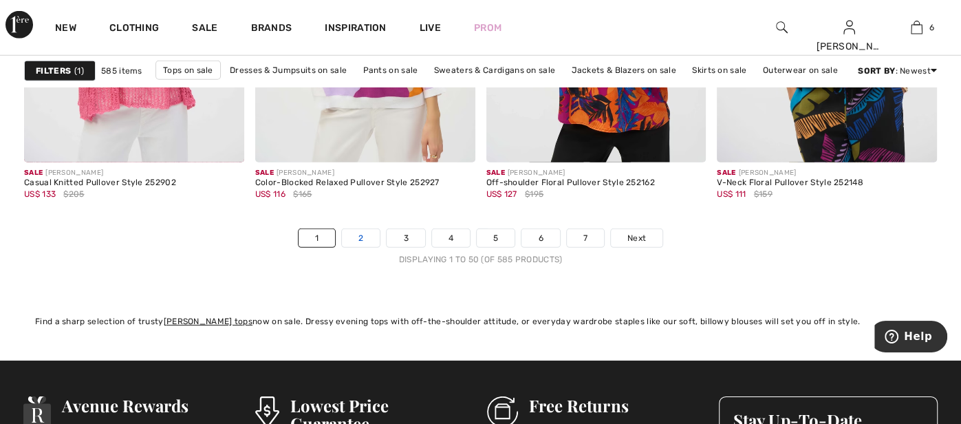
click at [362, 239] on link "2" at bounding box center [361, 238] width 38 height 18
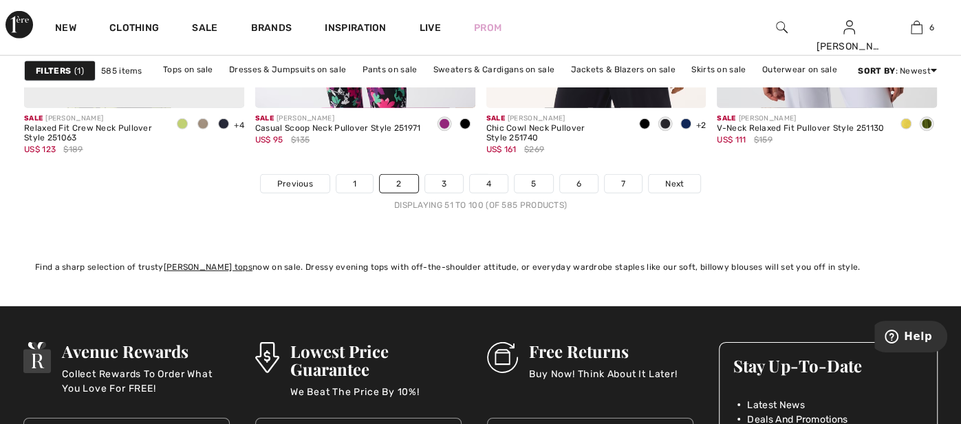
scroll to position [6273, 0]
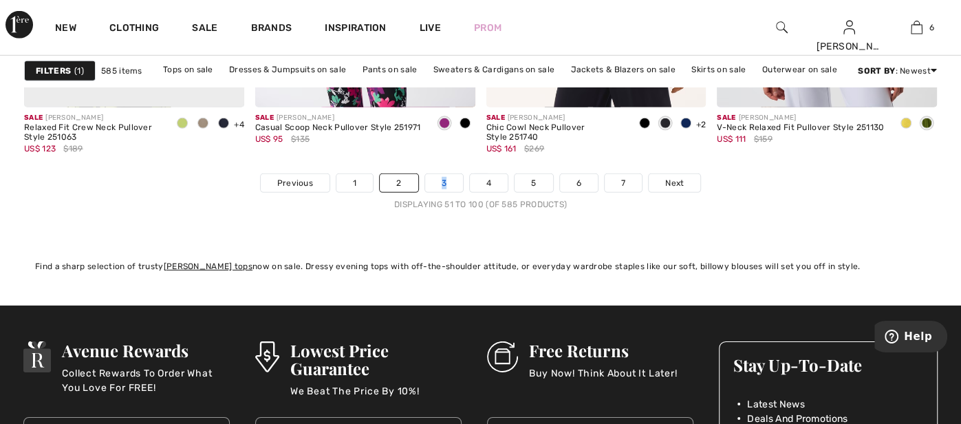
click at [435, 180] on link "3" at bounding box center [444, 183] width 38 height 18
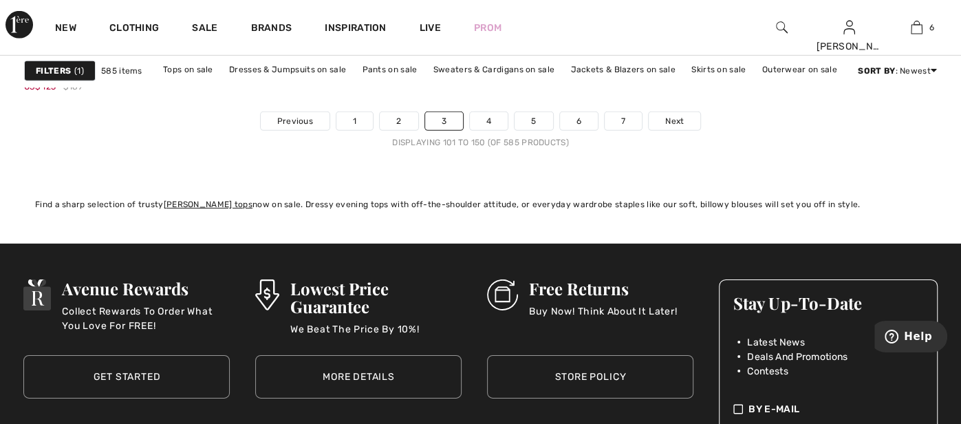
scroll to position [6355, 0]
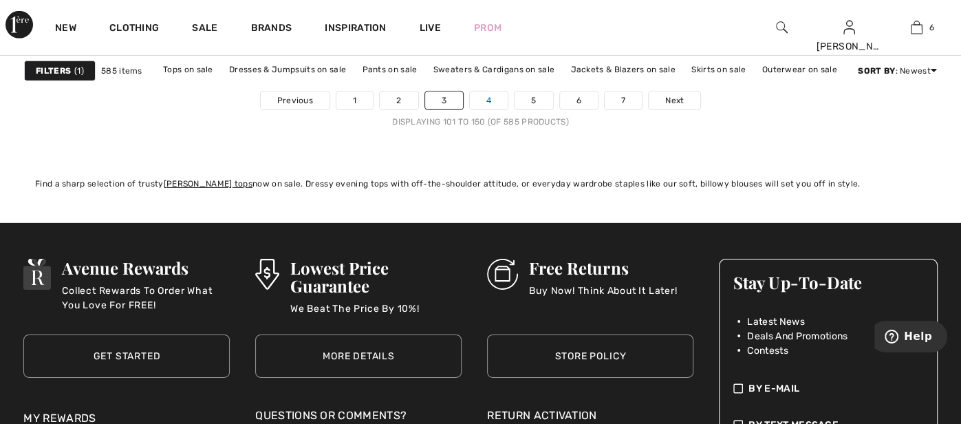
click at [479, 100] on link "4" at bounding box center [489, 101] width 38 height 18
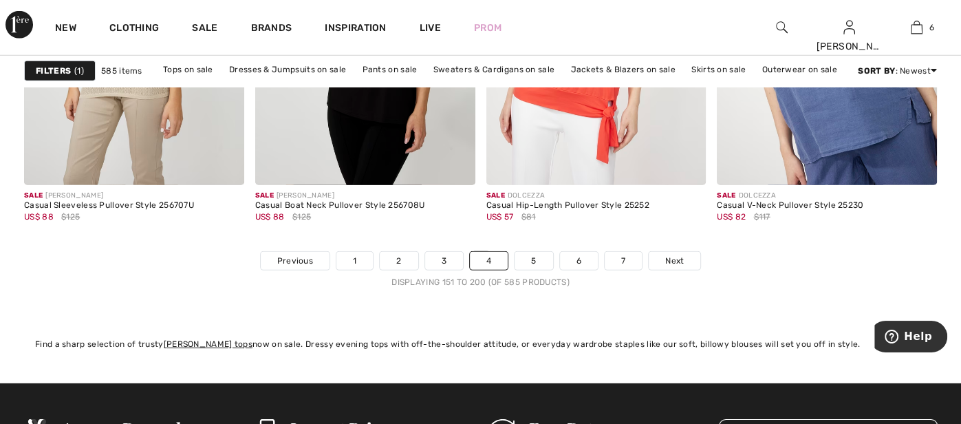
scroll to position [6218, 0]
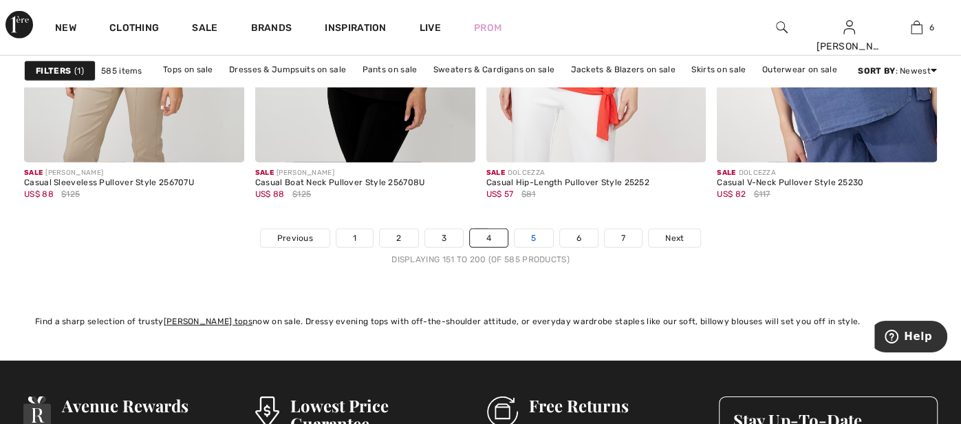
click at [540, 235] on link "5" at bounding box center [534, 238] width 38 height 18
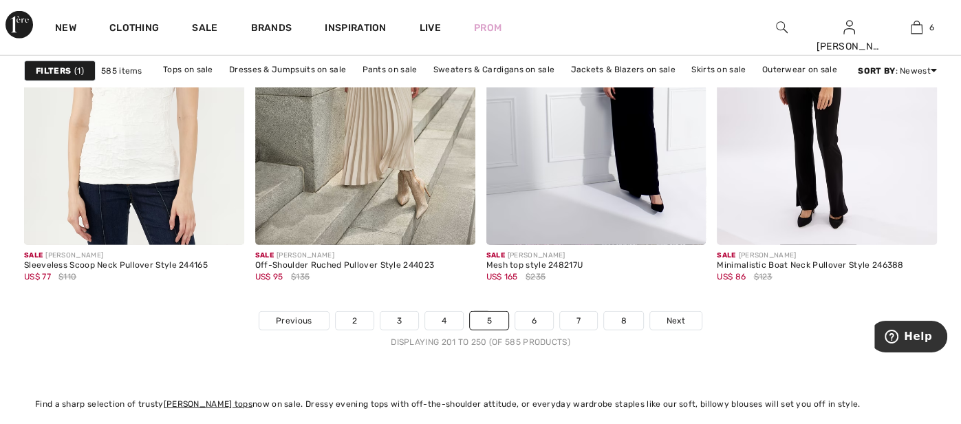
scroll to position [6163, 0]
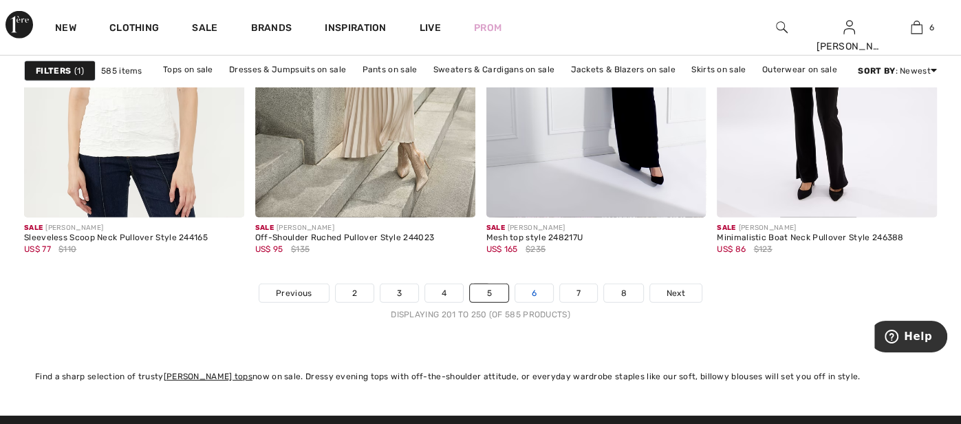
click at [546, 289] on link "6" at bounding box center [534, 293] width 38 height 18
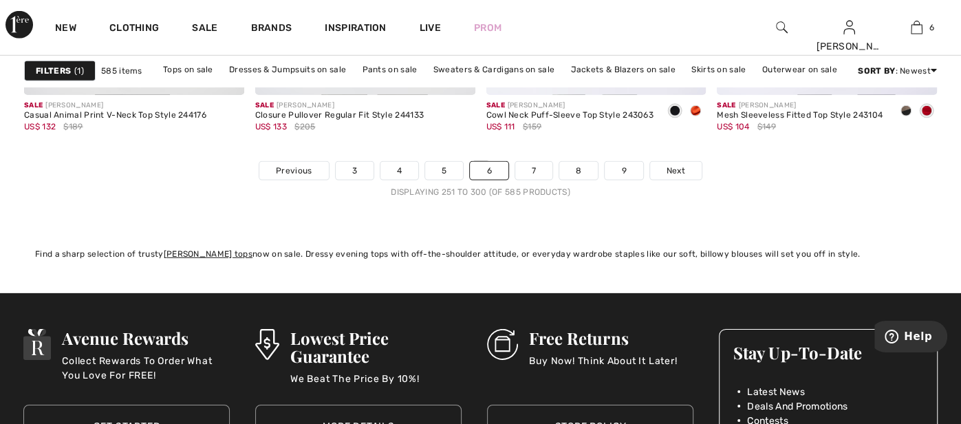
scroll to position [6218, 0]
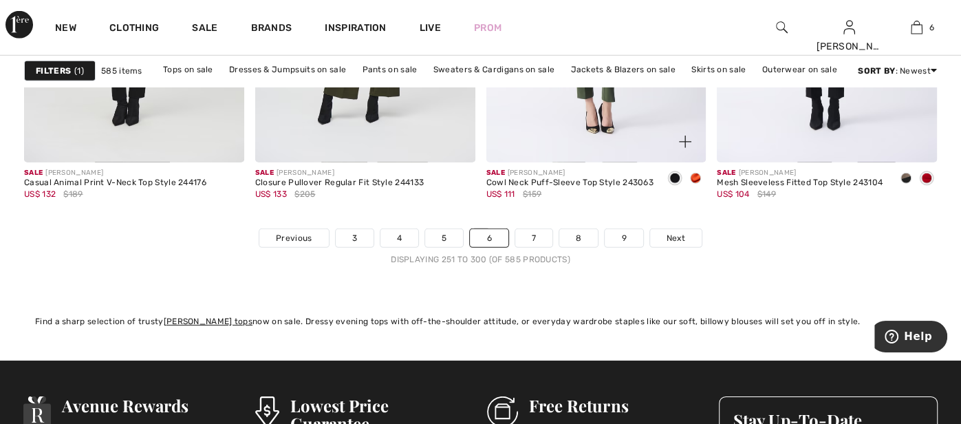
click at [535, 224] on div "Sale JOSEPH RIBKOFF Cowl Neck Puff-Sleeve Top Style 243063 US$ 111 $159" at bounding box center [596, 195] width 220 height 66
click at [534, 231] on link "7" at bounding box center [533, 238] width 37 height 18
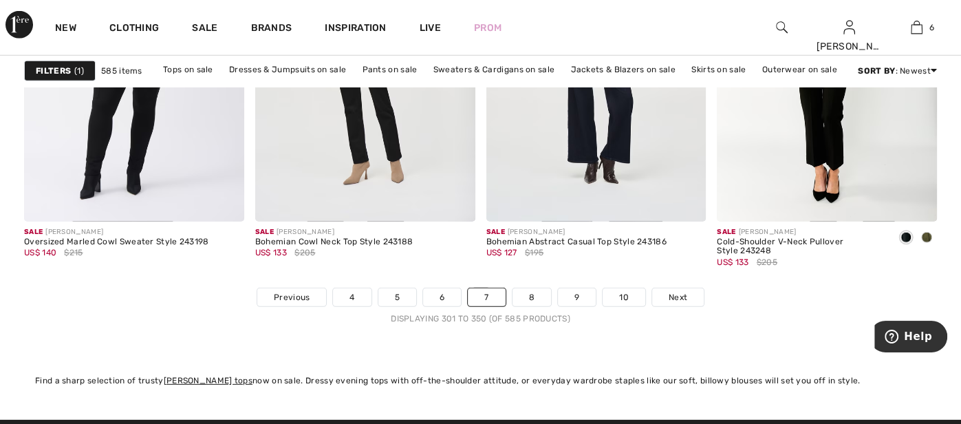
scroll to position [6163, 0]
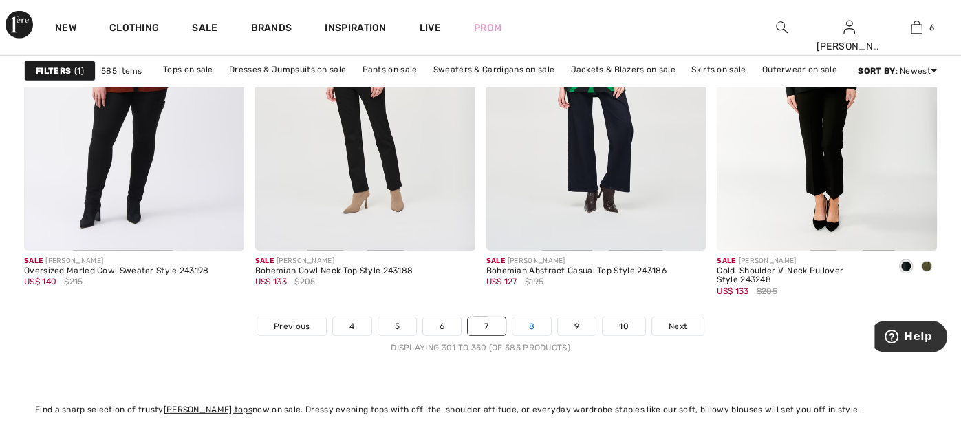
click at [526, 317] on link "8" at bounding box center [532, 326] width 39 height 18
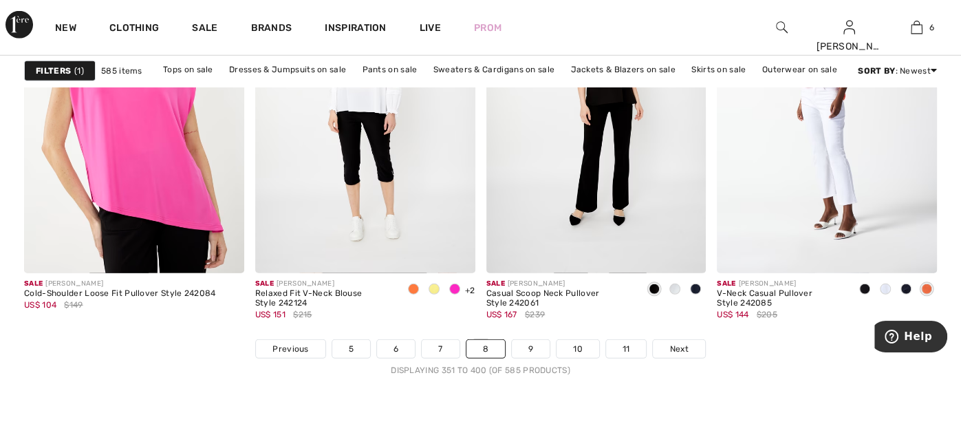
scroll to position [6108, 0]
click at [526, 341] on link "9" at bounding box center [531, 348] width 38 height 18
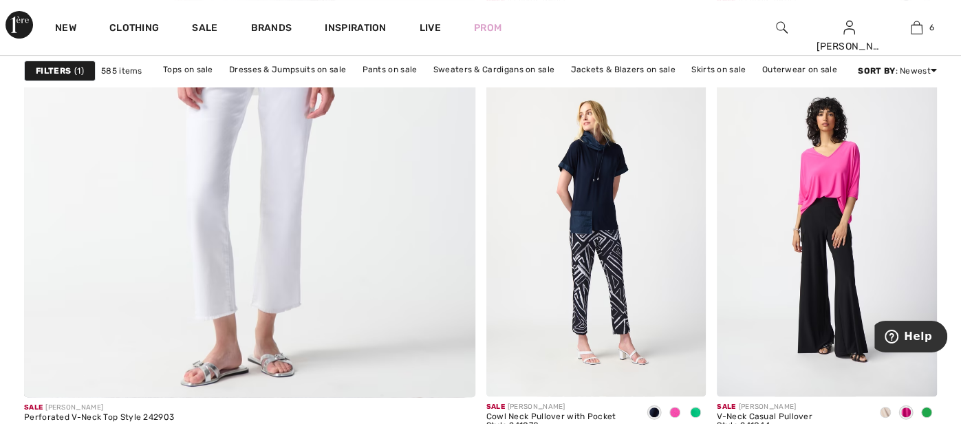
scroll to position [3797, 0]
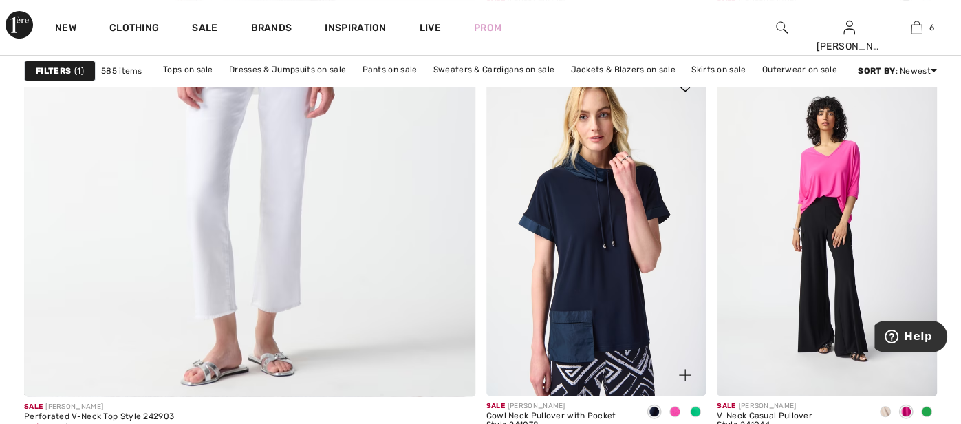
click at [608, 315] on img at bounding box center [596, 230] width 220 height 330
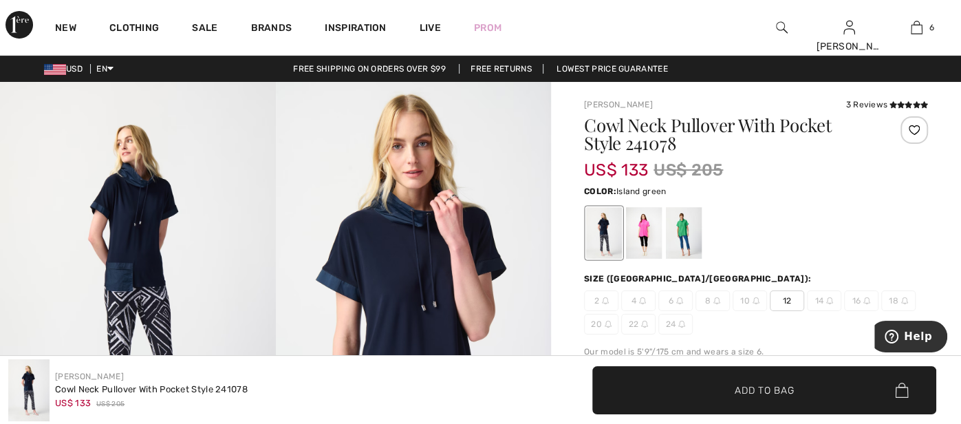
click at [681, 224] on div at bounding box center [684, 233] width 36 height 52
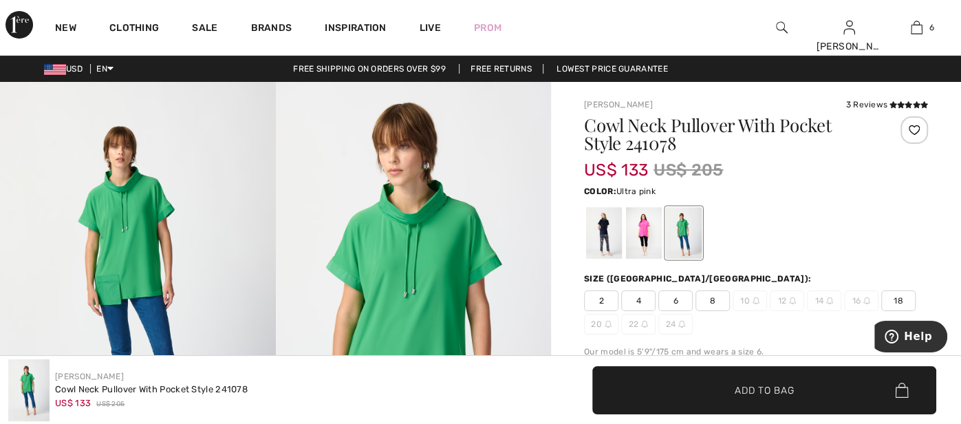
click at [635, 238] on div at bounding box center [644, 233] width 36 height 52
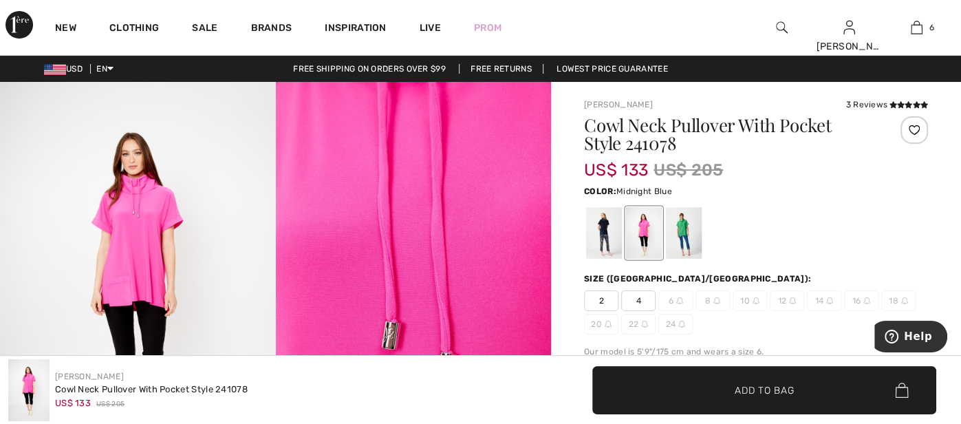
click at [605, 219] on div at bounding box center [604, 233] width 36 height 52
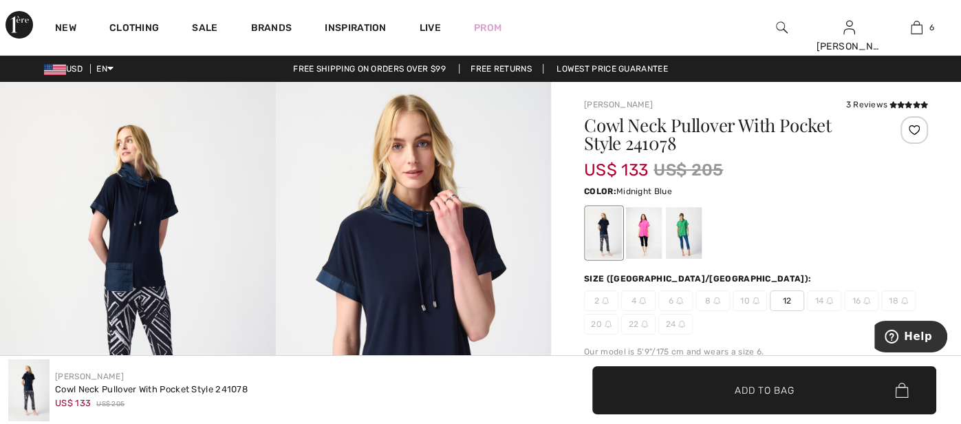
click at [776, 303] on span "12" at bounding box center [787, 300] width 34 height 21
click at [756, 396] on span "Add to Bag" at bounding box center [764, 390] width 59 height 14
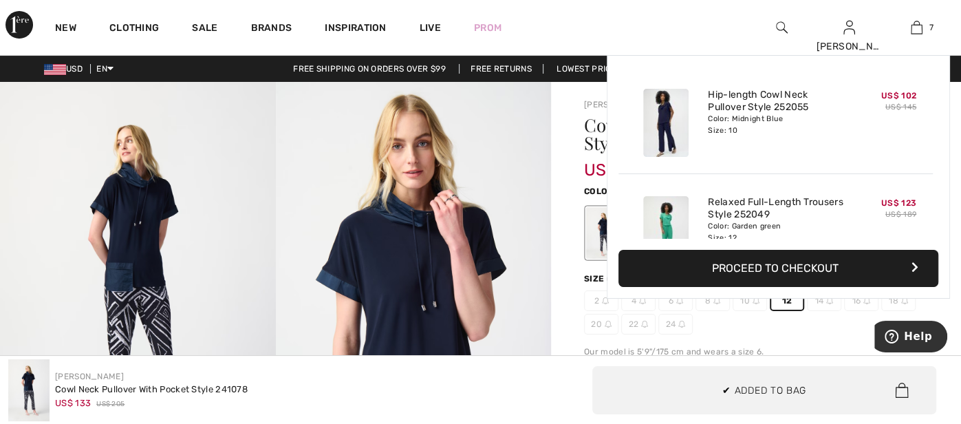
scroll to position [577, 0]
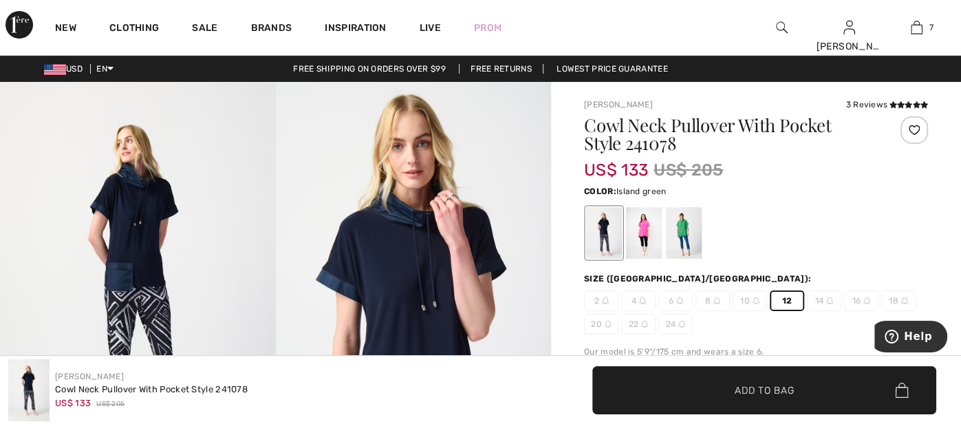
click at [681, 239] on div at bounding box center [684, 233] width 36 height 52
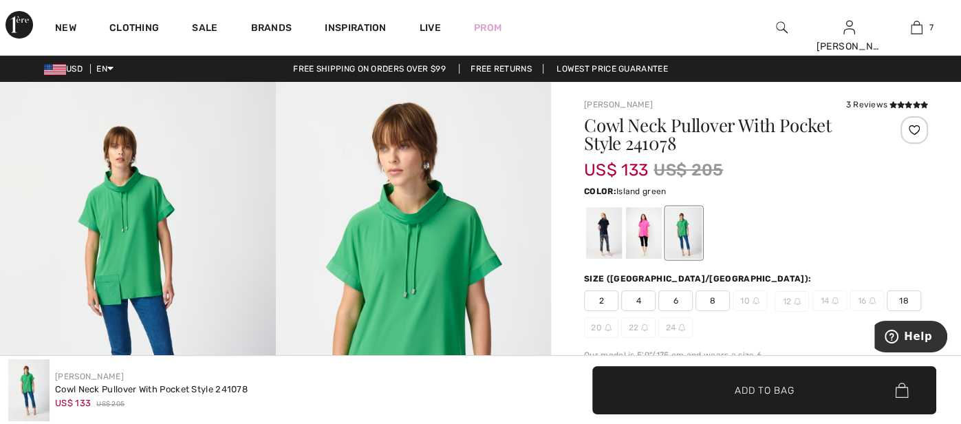
click at [710, 302] on span "8" at bounding box center [713, 300] width 34 height 21
click at [755, 389] on span "Add to Bag" at bounding box center [764, 390] width 59 height 14
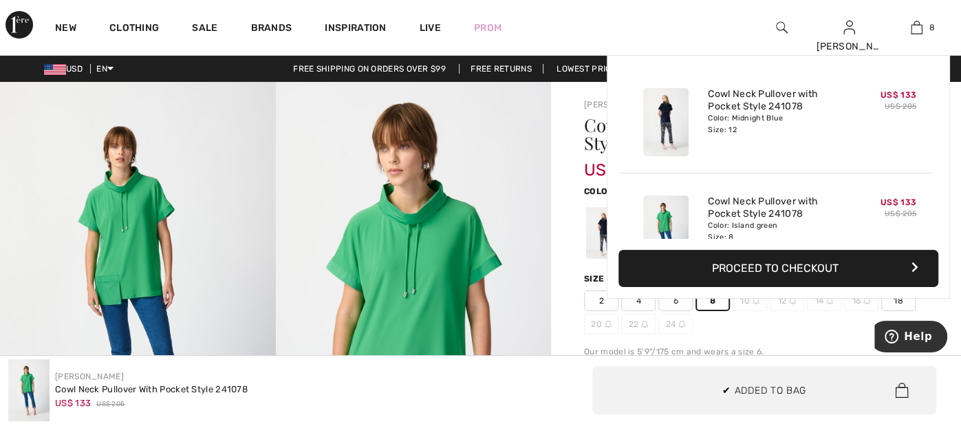
scroll to position [685, 0]
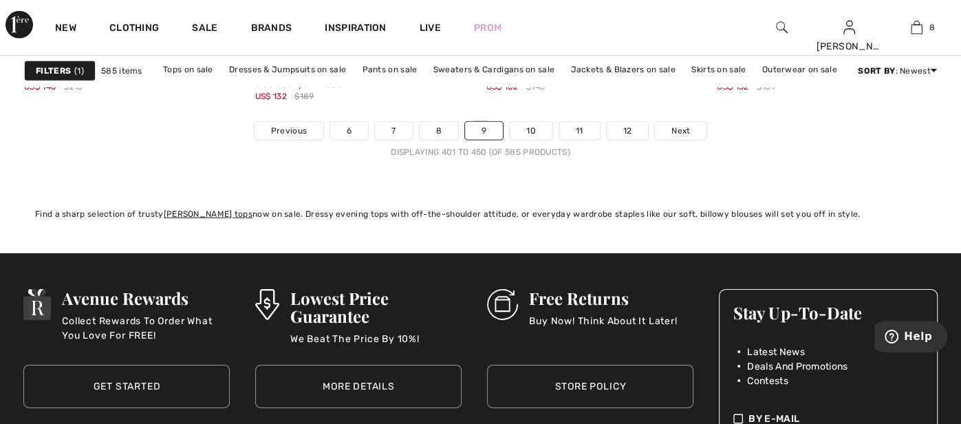
scroll to position [6328, 0]
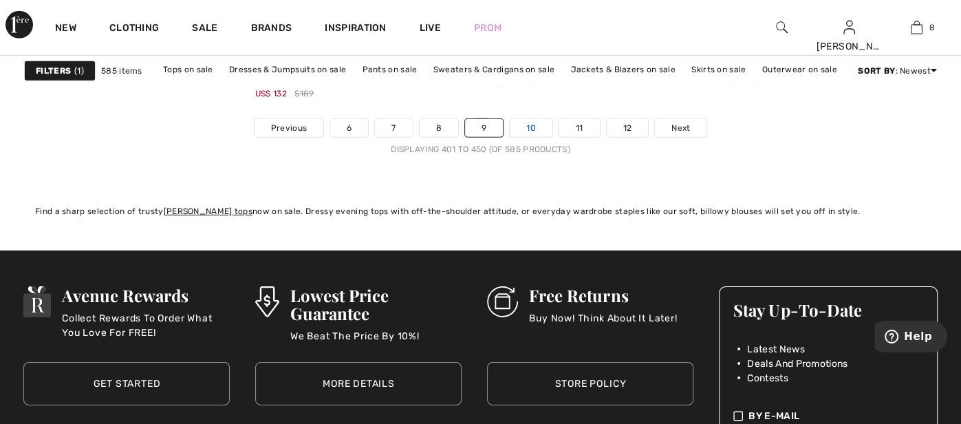
click at [546, 125] on link "10" at bounding box center [531, 128] width 43 height 18
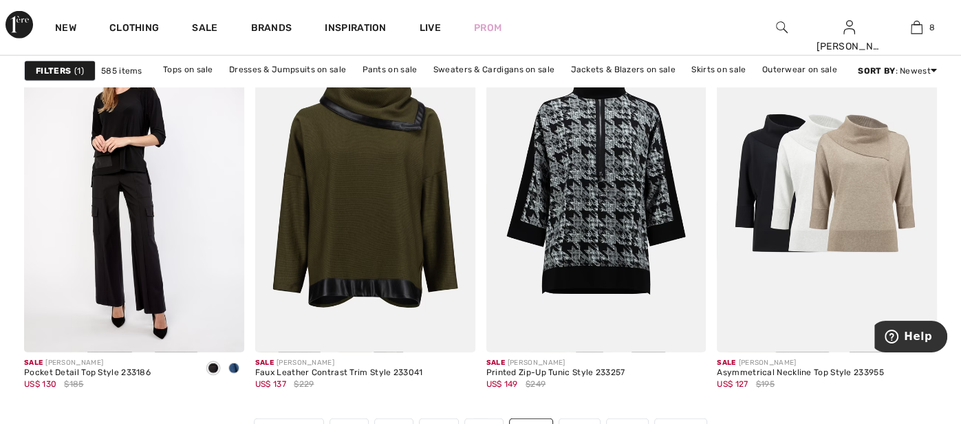
scroll to position [5980, 0]
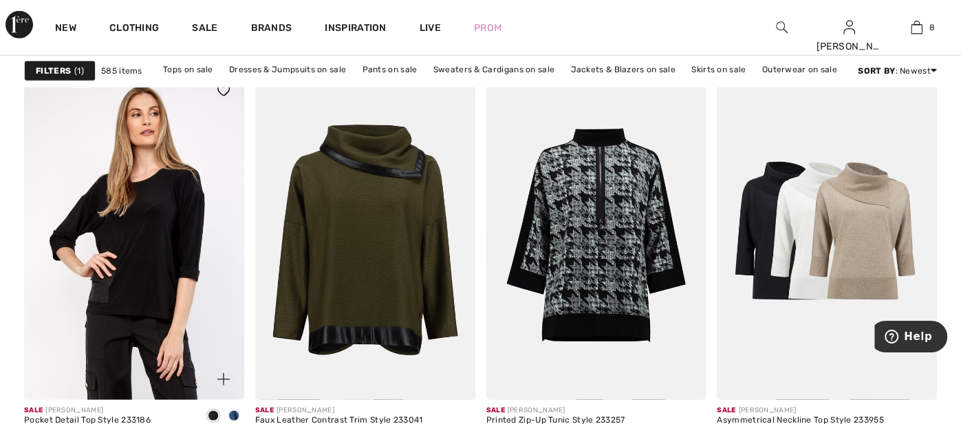
click at [141, 248] on img at bounding box center [134, 235] width 220 height 330
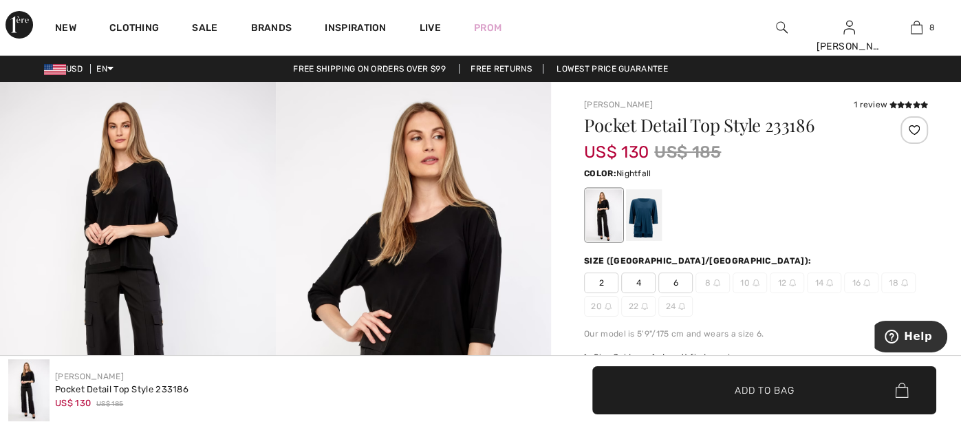
click at [653, 206] on div at bounding box center [644, 215] width 36 height 52
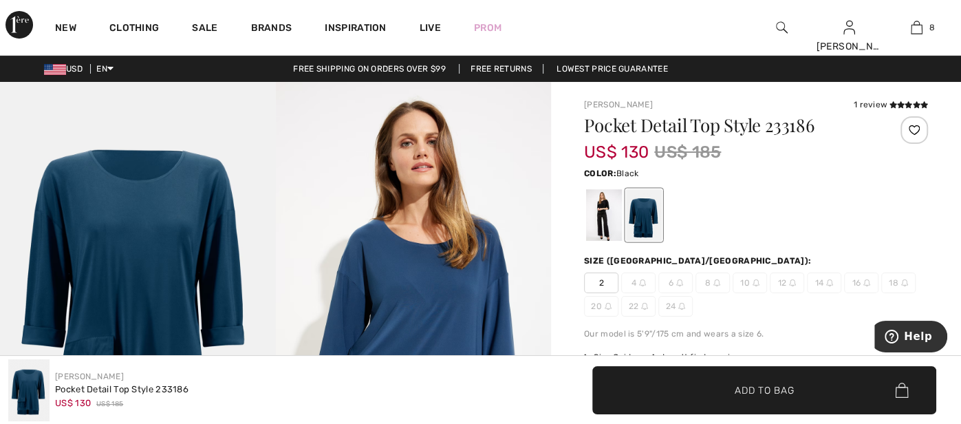
click at [610, 204] on div at bounding box center [604, 215] width 36 height 52
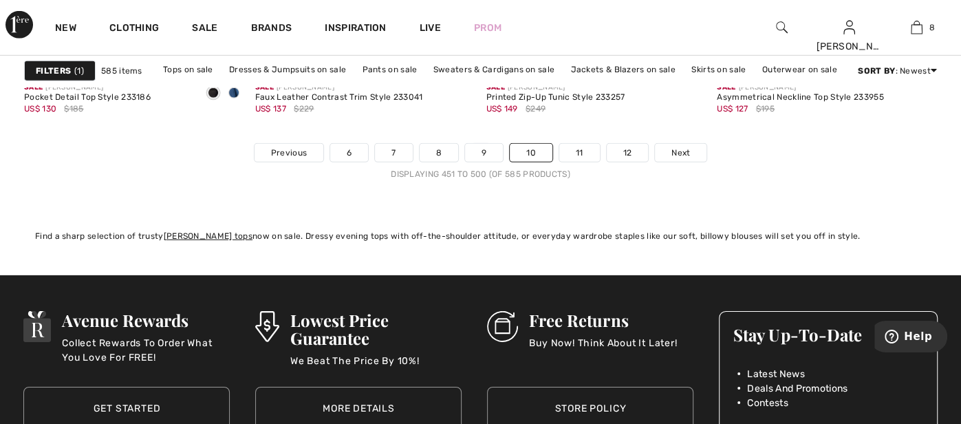
scroll to position [6201, 0]
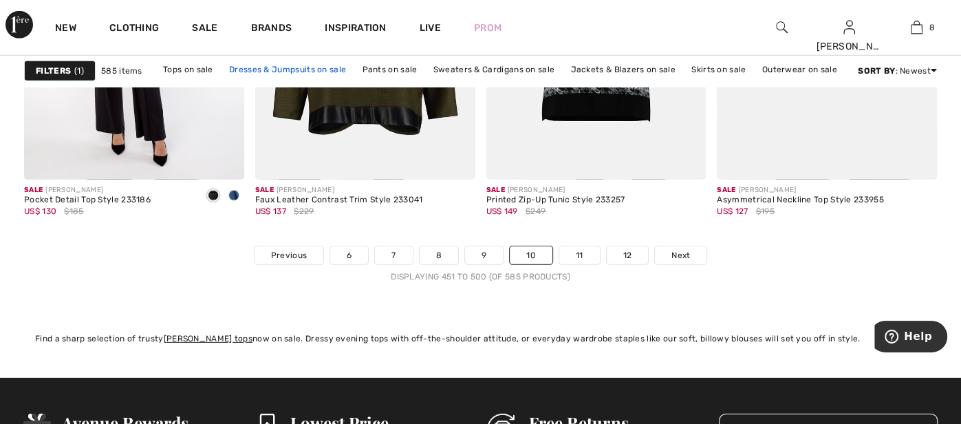
click at [316, 77] on link "Dresses & Jumpsuits on sale" at bounding box center [287, 70] width 131 height 18
click at [584, 251] on link "11" at bounding box center [579, 255] width 41 height 18
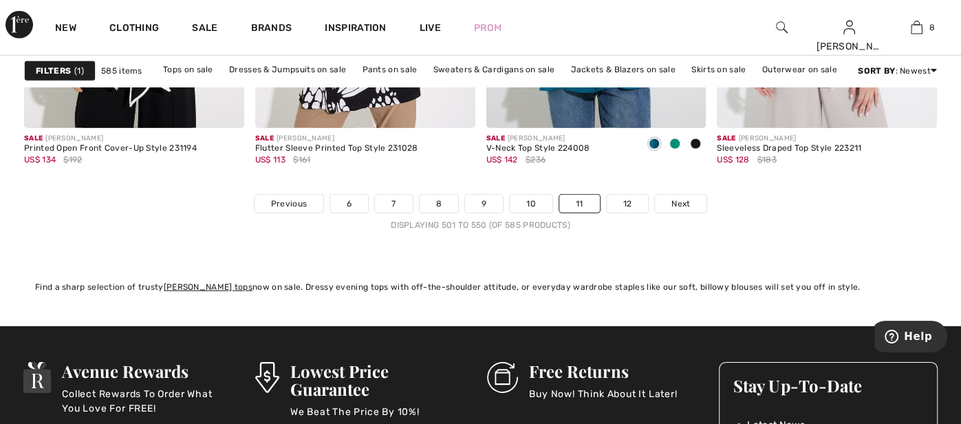
scroll to position [6355, 0]
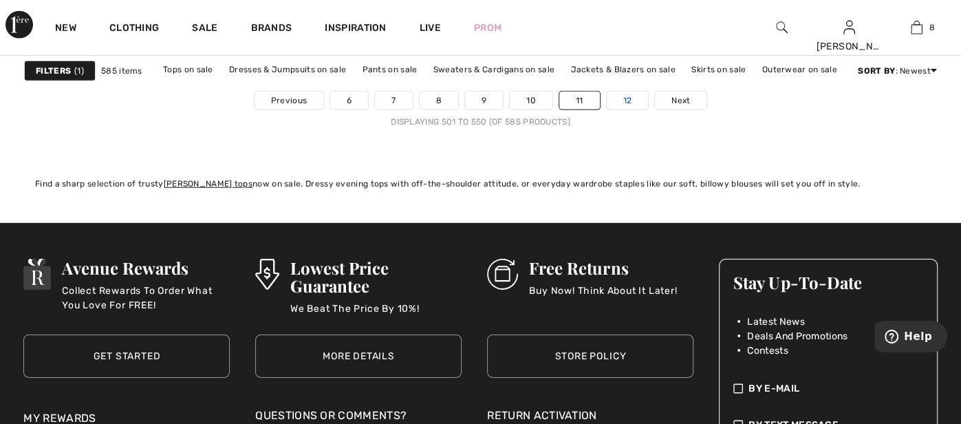
click at [625, 92] on link "12" at bounding box center [628, 101] width 42 height 18
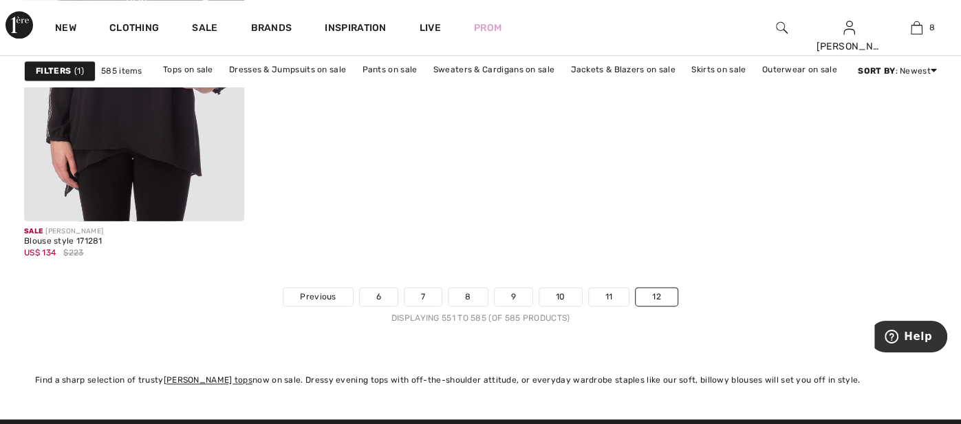
scroll to position [4815, 0]
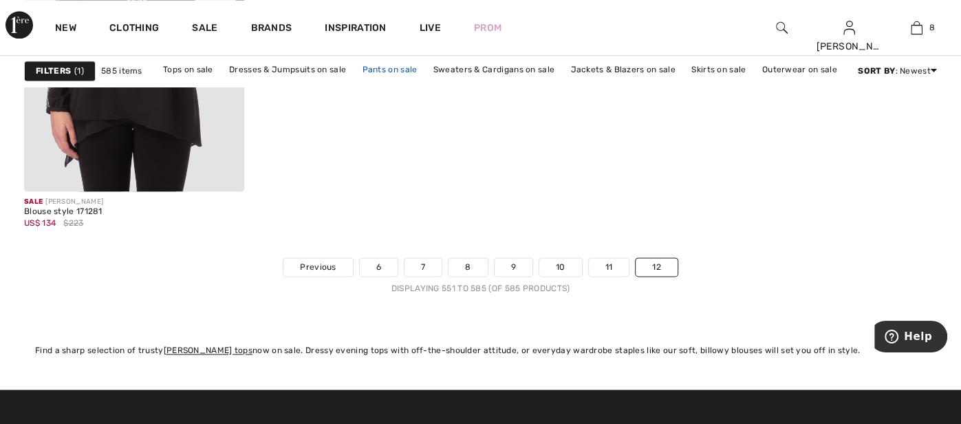
click at [388, 67] on link "Pants on sale" at bounding box center [389, 70] width 69 height 18
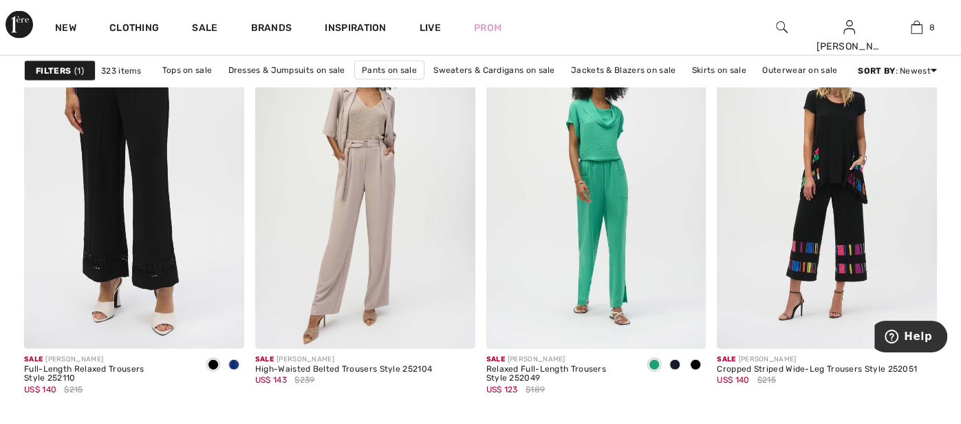
scroll to position [2063, 0]
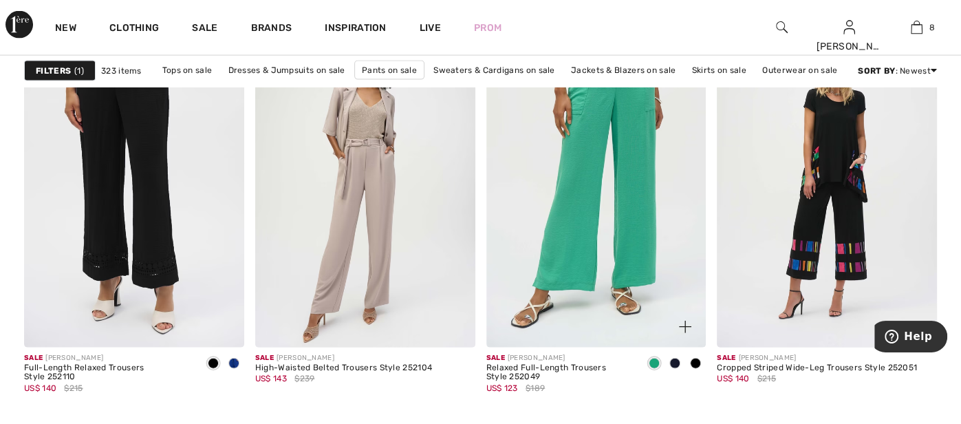
click at [583, 183] on img at bounding box center [596, 182] width 220 height 330
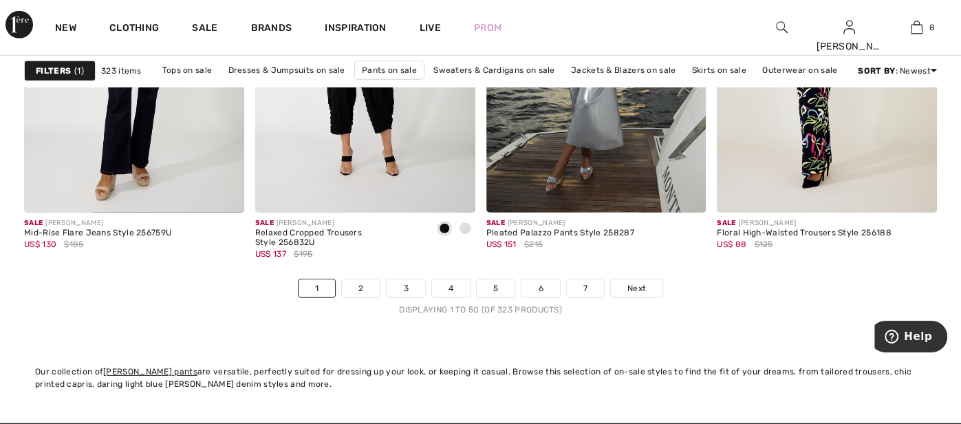
scroll to position [6245, 0]
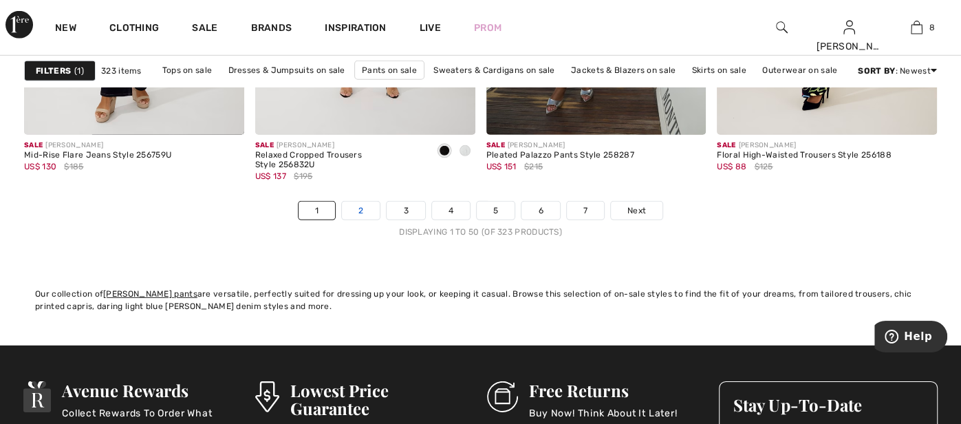
click at [354, 202] on link "2" at bounding box center [361, 211] width 38 height 18
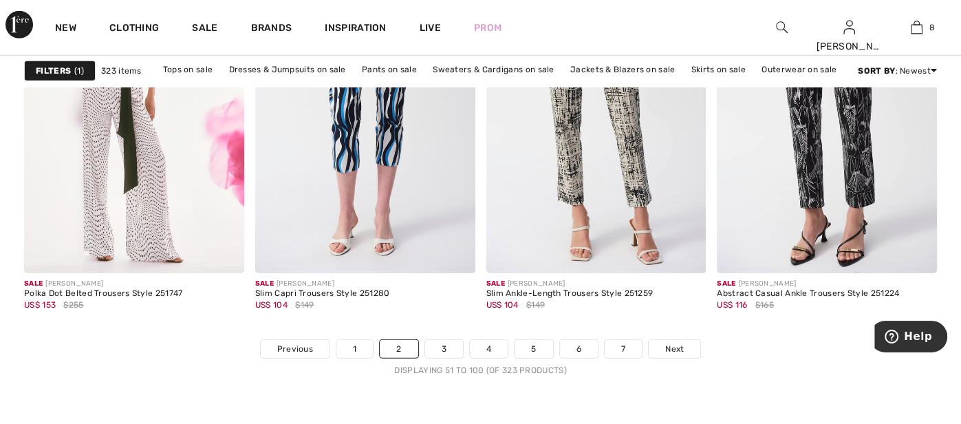
scroll to position [6108, 0]
click at [438, 351] on link "3" at bounding box center [444, 348] width 38 height 18
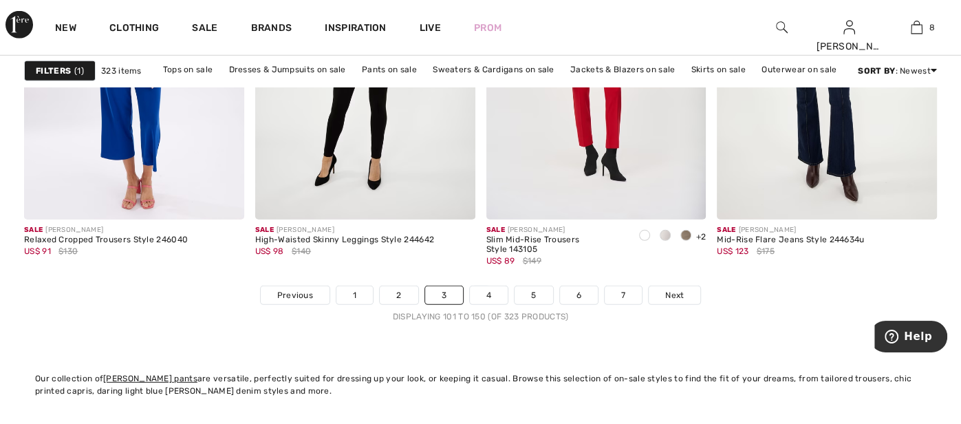
scroll to position [6163, 0]
click at [488, 289] on link "4" at bounding box center [489, 293] width 38 height 18
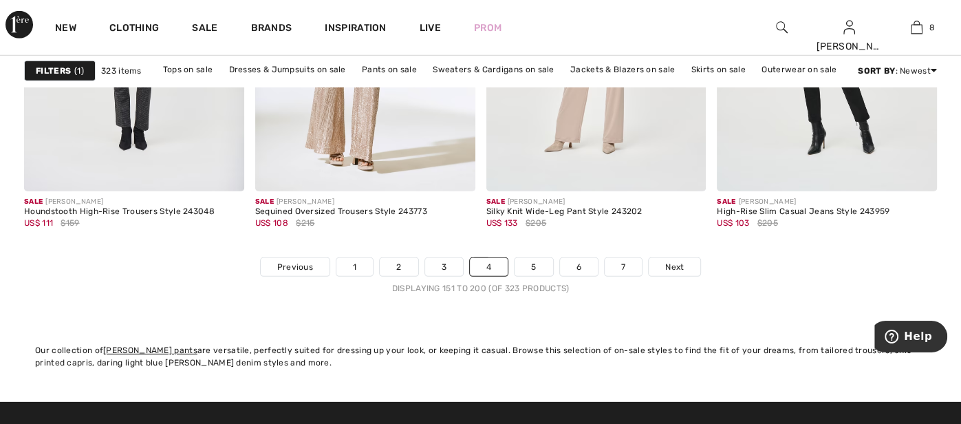
scroll to position [6190, 0]
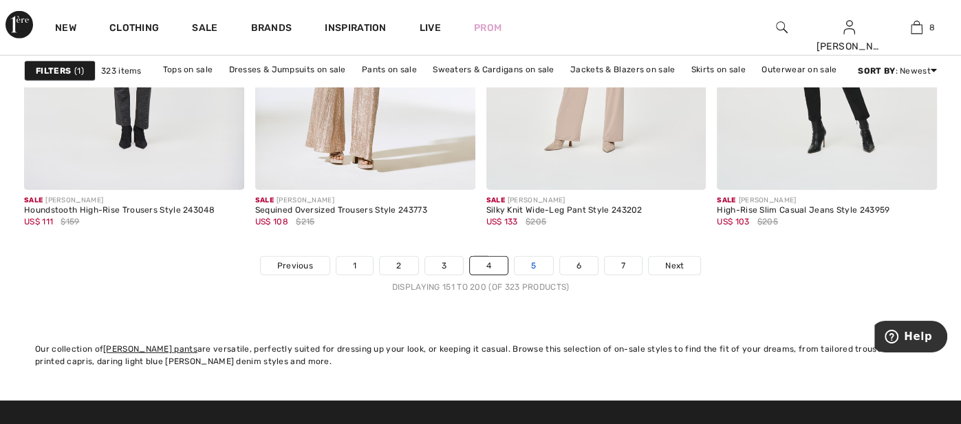
click at [531, 260] on link "5" at bounding box center [534, 266] width 38 height 18
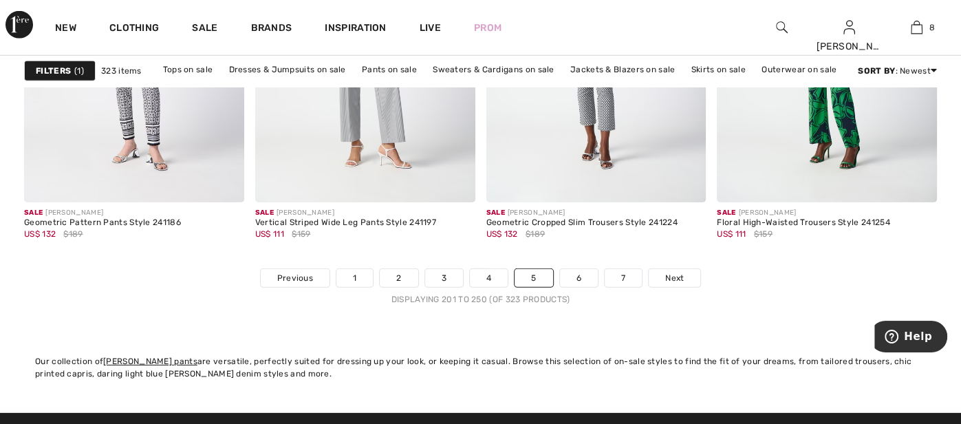
scroll to position [6218, 0]
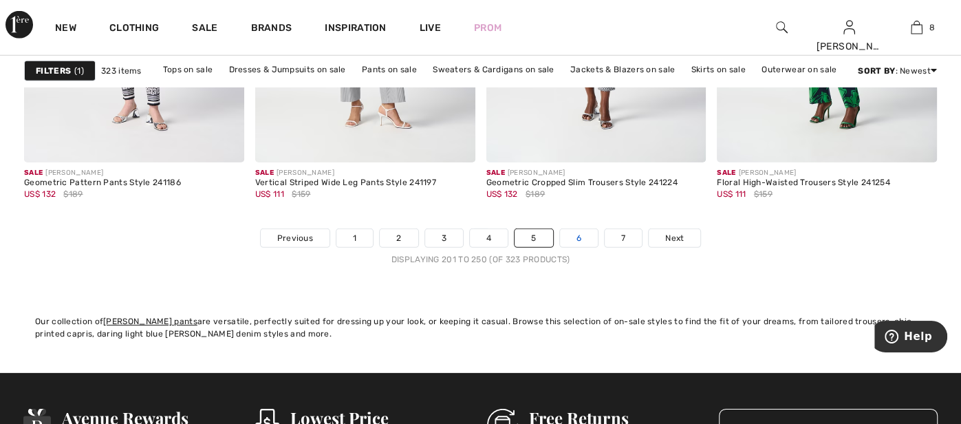
click at [568, 234] on link "6" at bounding box center [579, 238] width 38 height 18
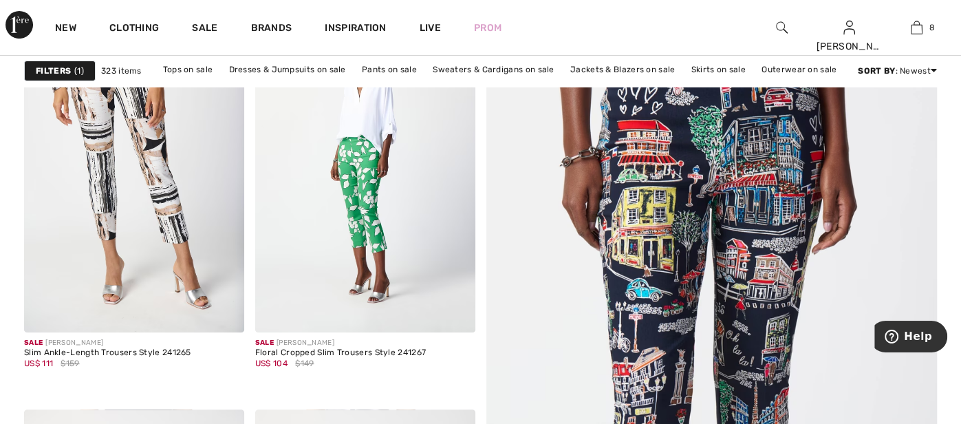
scroll to position [247, 0]
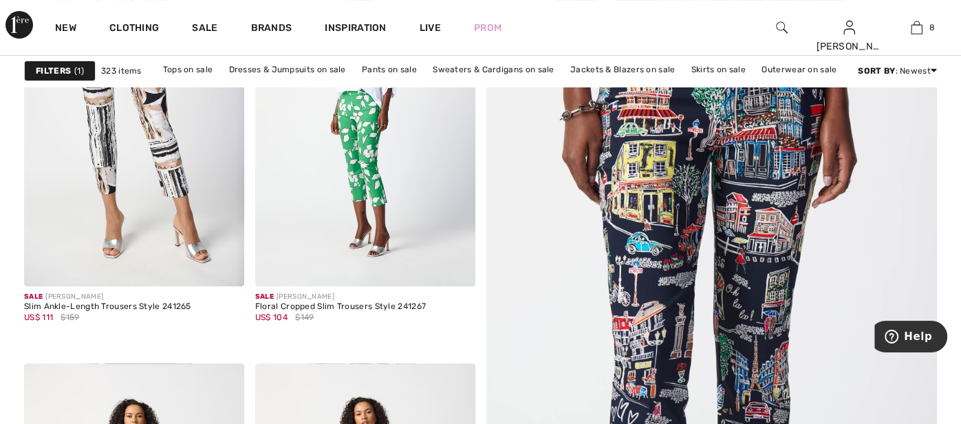
click at [740, 323] on img at bounding box center [711, 362] width 541 height 812
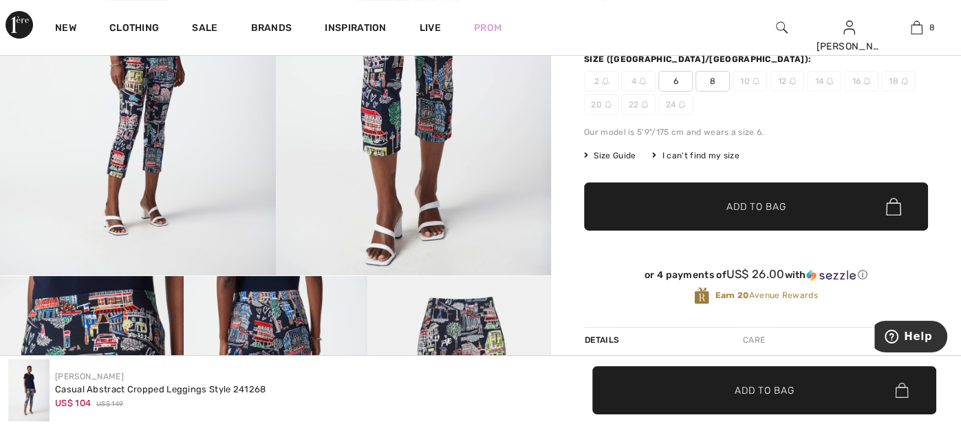
scroll to position [192, 0]
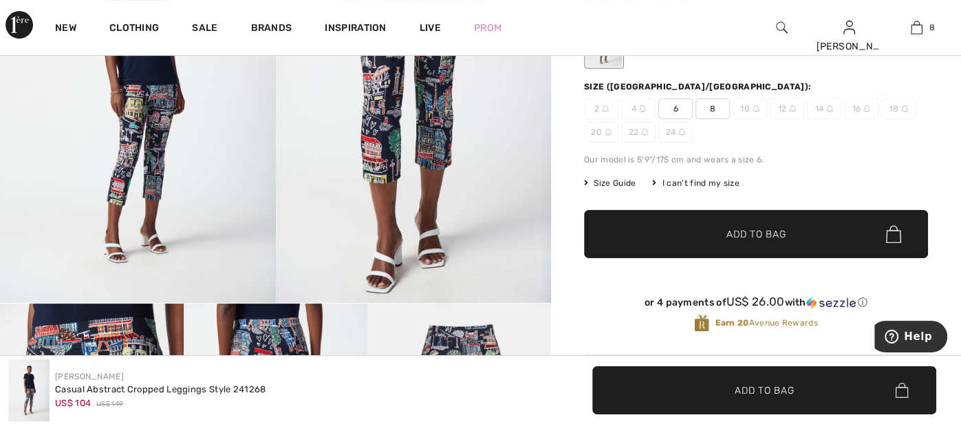
click at [692, 173] on div "Casual Abstract Cropped Leggings Style 241268 US$ 104 US$ 149 Color: Midnight B…" at bounding box center [756, 139] width 344 height 430
click at [692, 180] on div "I can't find my size" at bounding box center [695, 183] width 87 height 12
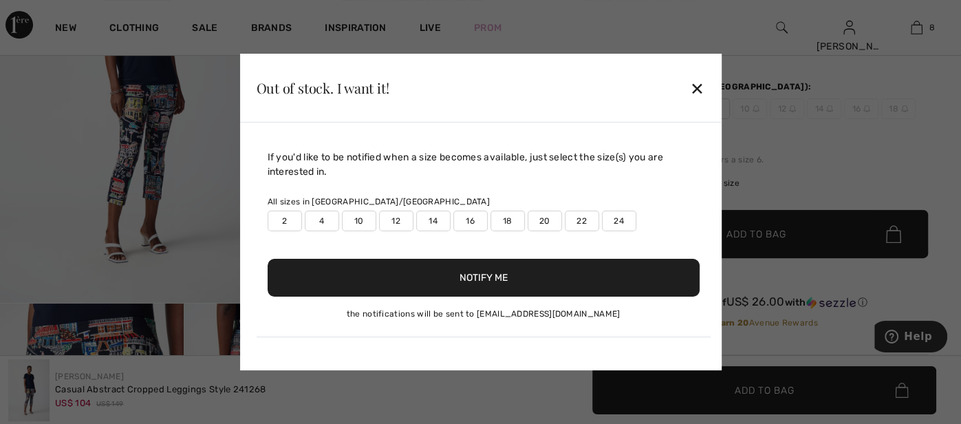
click at [358, 217] on label "10" at bounding box center [359, 221] width 34 height 21
click at [485, 279] on button "Notify Me" at bounding box center [484, 278] width 432 height 38
click at [435, 279] on button "Notify Me" at bounding box center [484, 278] width 432 height 38
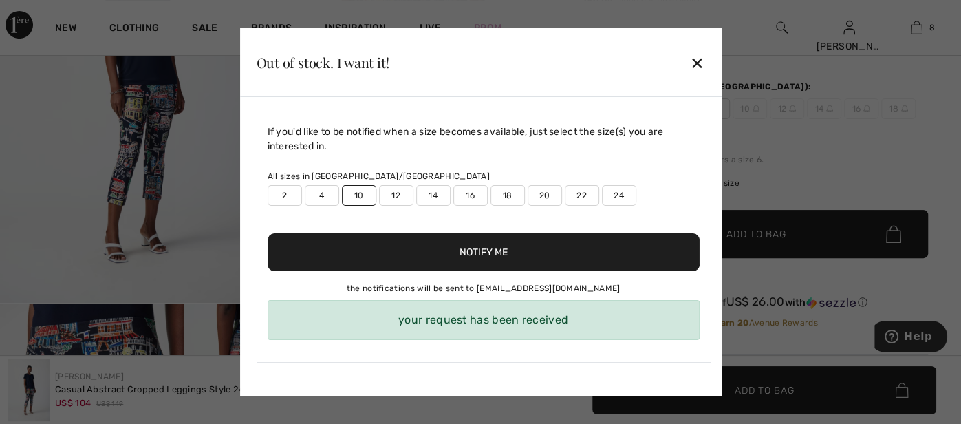
click at [398, 199] on label "12" at bounding box center [396, 195] width 34 height 21
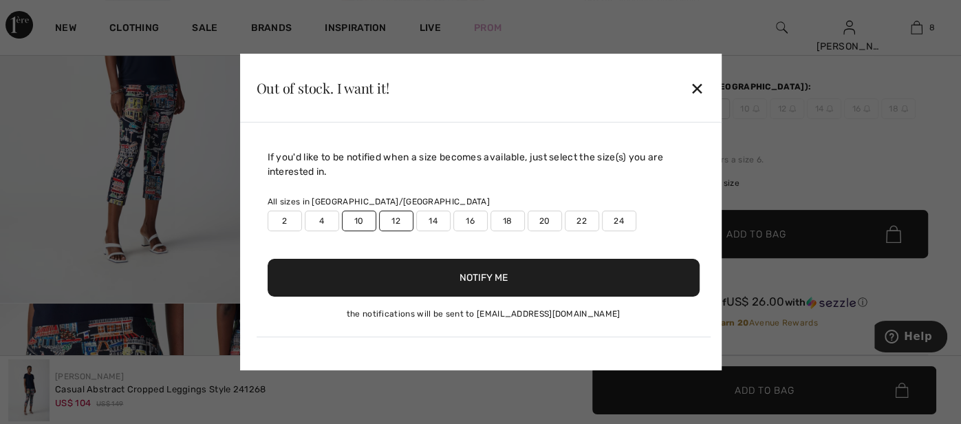
click at [493, 278] on button "Notify Me" at bounding box center [484, 278] width 432 height 38
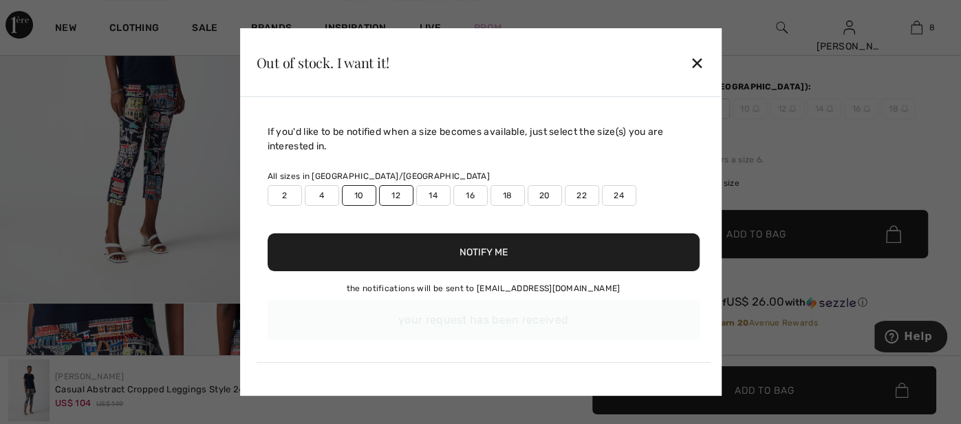
click at [484, 259] on button "Notify Me" at bounding box center [484, 252] width 432 height 38
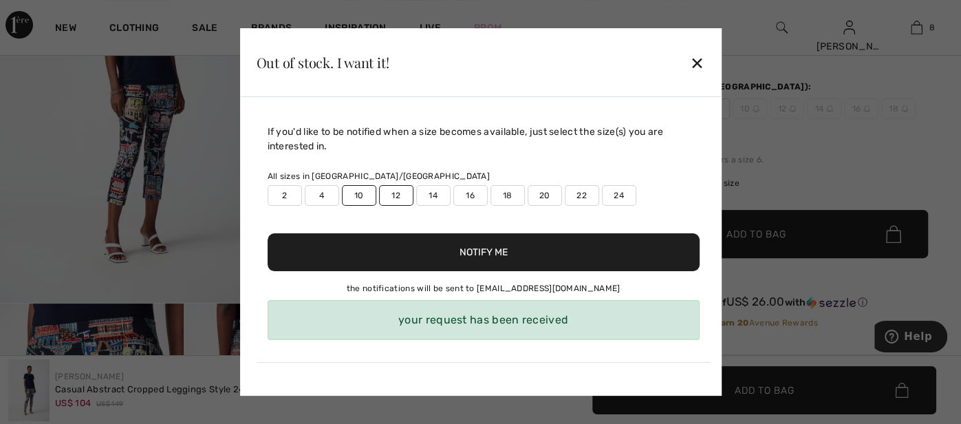
click at [699, 73] on div "✕" at bounding box center [697, 62] width 14 height 29
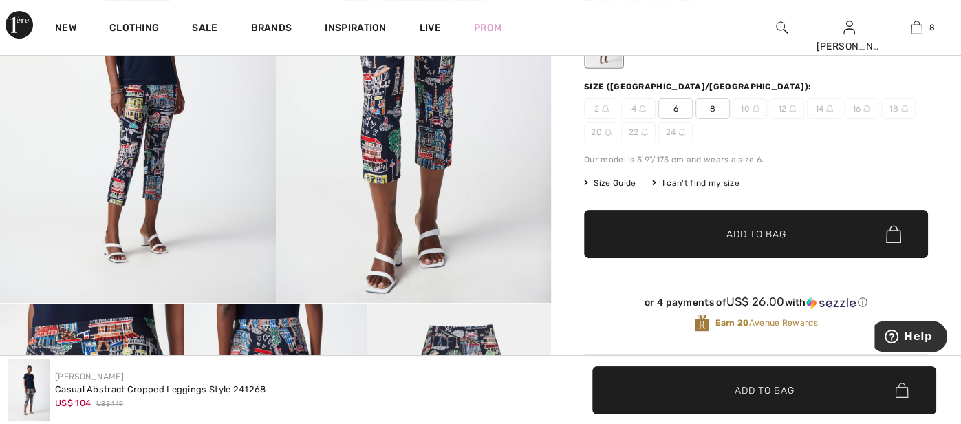
click at [614, 177] on span "Size Guide" at bounding box center [610, 183] width 52 height 12
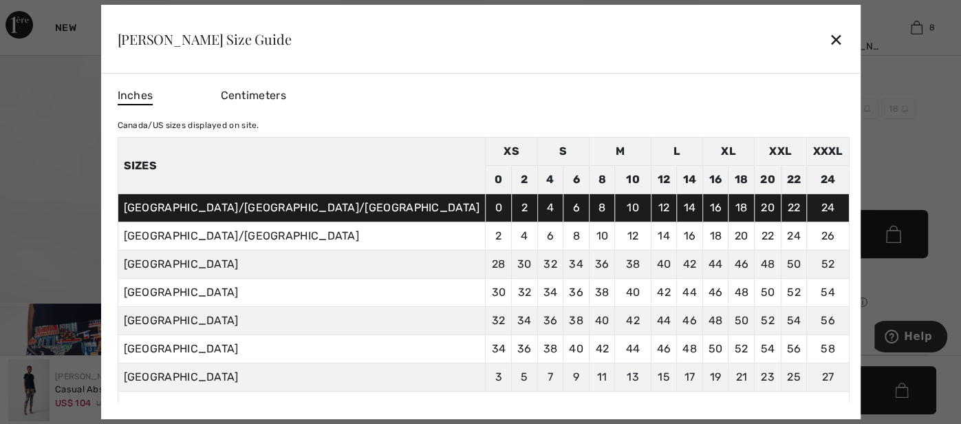
click at [153, 96] on span "Inches" at bounding box center [135, 96] width 36 height 18
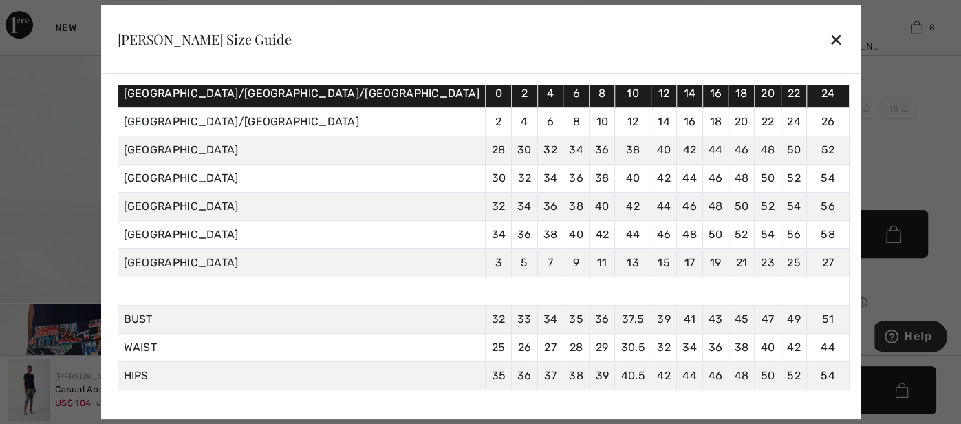
scroll to position [133, 0]
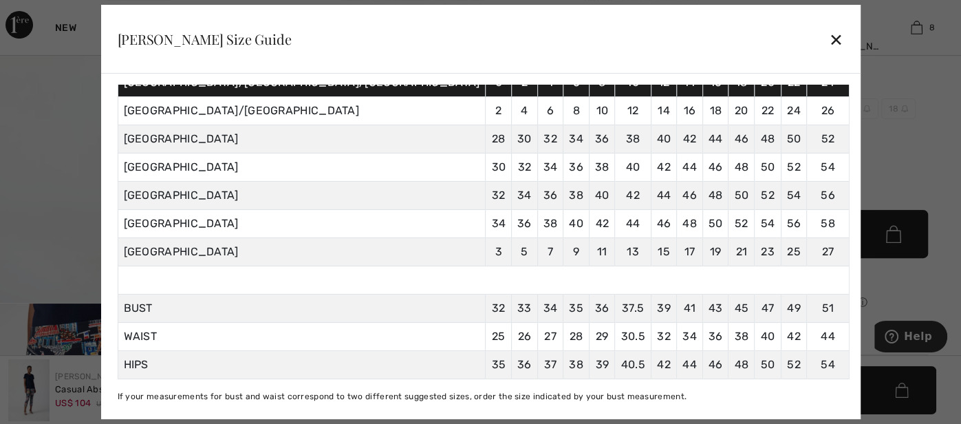
click at [829, 41] on div "✕" at bounding box center [836, 39] width 14 height 29
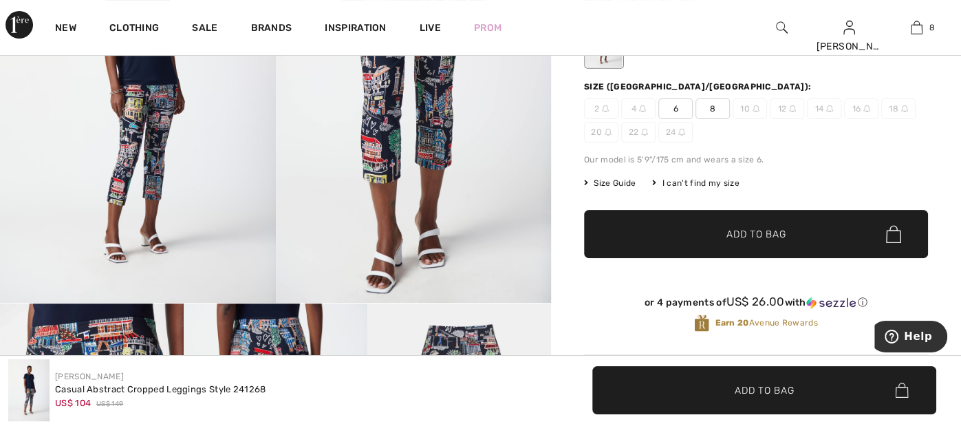
click at [784, 107] on span "12" at bounding box center [787, 108] width 34 height 21
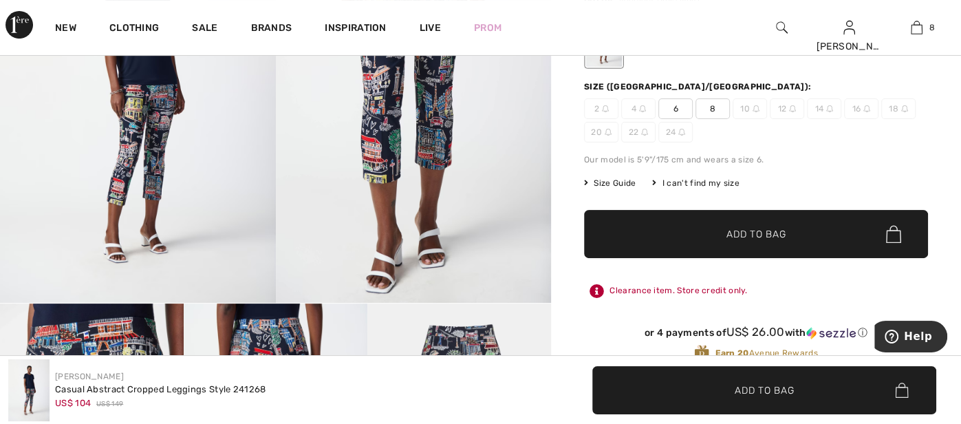
click at [784, 112] on span "12" at bounding box center [787, 108] width 34 height 21
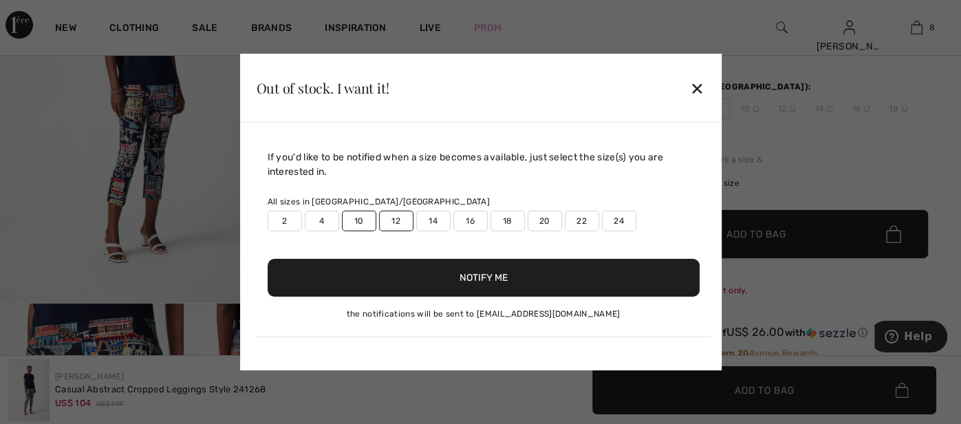
click at [784, 112] on div at bounding box center [480, 212] width 961 height 424
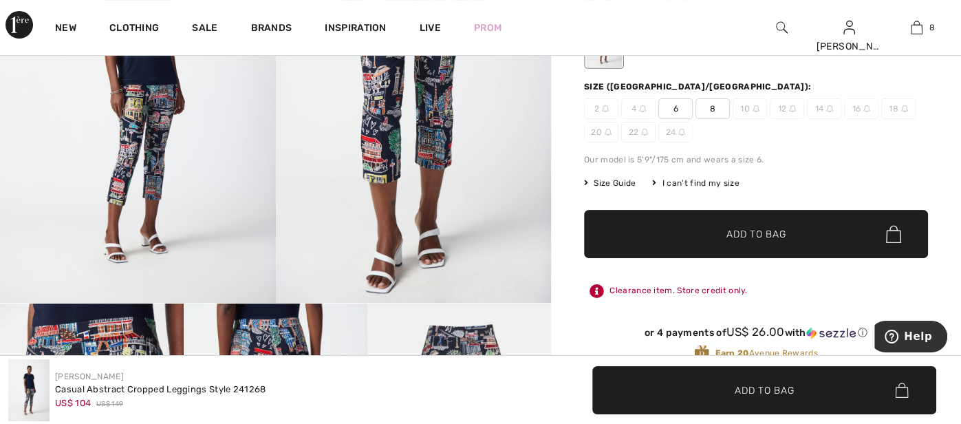
click at [784, 112] on span "12" at bounding box center [787, 108] width 34 height 21
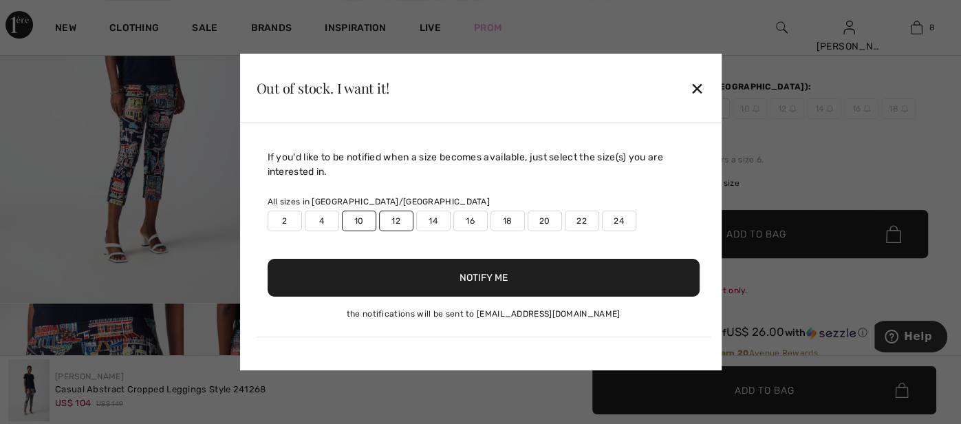
click at [391, 219] on label "12" at bounding box center [396, 221] width 34 height 21
click at [394, 213] on label "12" at bounding box center [396, 221] width 34 height 21
click at [363, 215] on label "10" at bounding box center [359, 221] width 34 height 21
click at [489, 283] on button "Notify Me" at bounding box center [484, 278] width 432 height 38
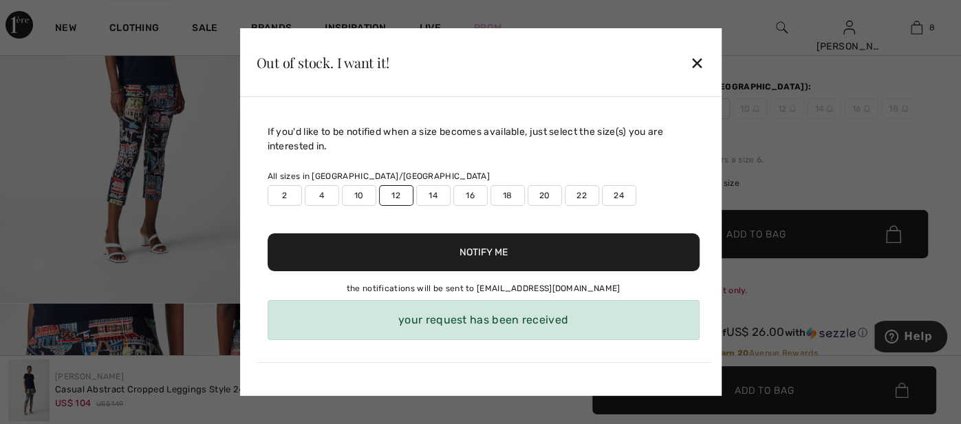
click at [492, 253] on button "Notify Me" at bounding box center [484, 252] width 432 height 38
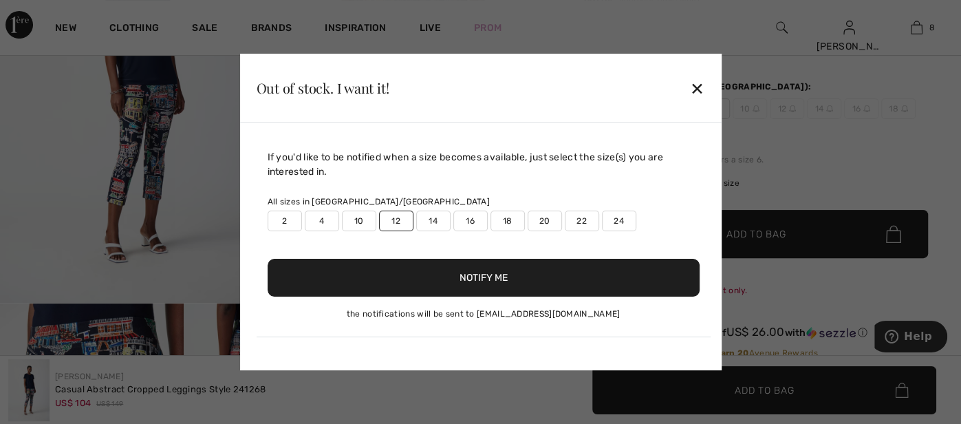
click at [698, 93] on div "✕" at bounding box center [697, 88] width 14 height 29
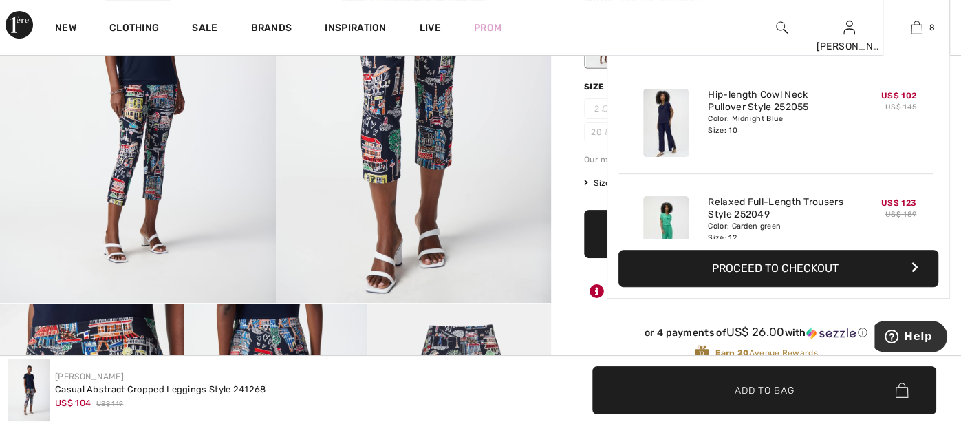
drag, startPoint x: 938, startPoint y: 77, endPoint x: 936, endPoint y: 218, distance: 141.1
click at [936, 218] on div "Added to Bag Joseph Ribkoff Hip-length Cowl Neck Pullover Style 252055 US$ 102 …" at bounding box center [779, 153] width 320 height 172
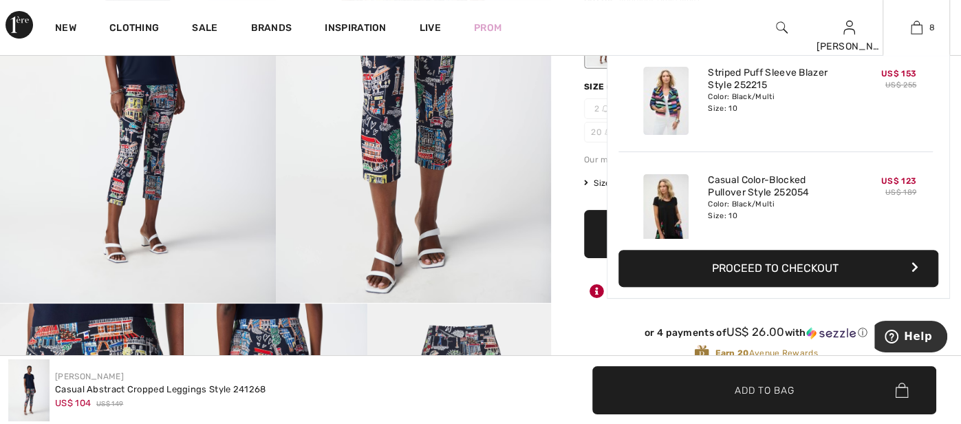
scroll to position [685, 0]
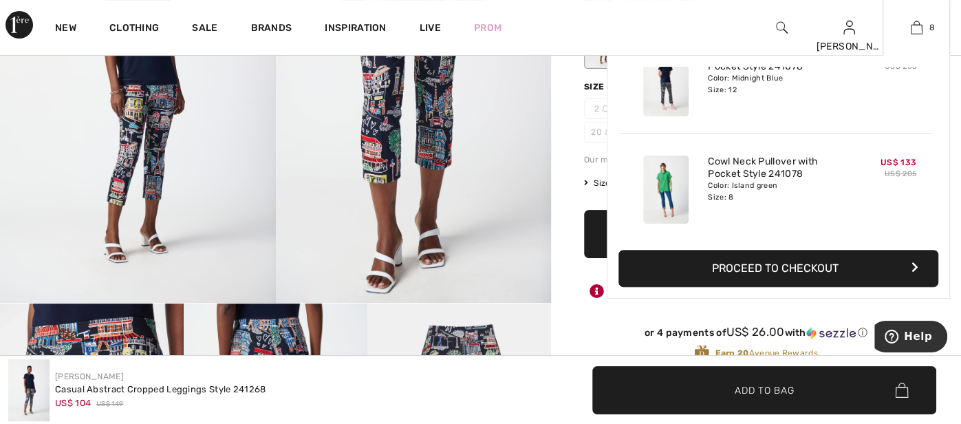
click at [939, 75] on div "Added to Bag Joseph Ribkoff Hip-length Cowl Neck Pullover Style 252055 US$ 102 …" at bounding box center [778, 177] width 343 height 244
click at [940, 87] on div "Added to Bag Joseph Ribkoff Hip-length Cowl Neck Pullover Style 252055 US$ 102 …" at bounding box center [778, 177] width 343 height 244
click at [940, 91] on div "Added to Bag Joseph Ribkoff Hip-length Cowl Neck Pullover Style 252055 US$ 102 …" at bounding box center [778, 177] width 343 height 244
click at [945, 43] on div "8 Added to Bag Joseph Ribkoff Hip-length Cowl Neck Pullover Style 252055 US$ 10…" at bounding box center [916, 27] width 67 height 55
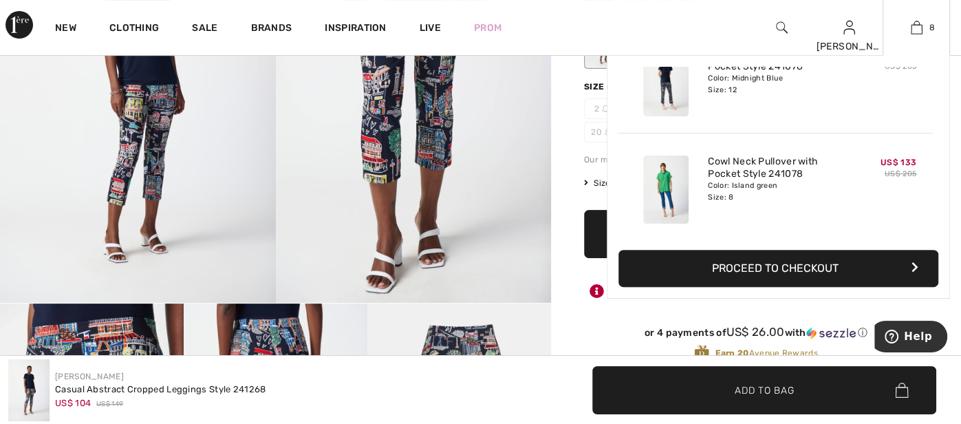
click at [945, 43] on div "8 Added to Bag Joseph Ribkoff Hip-length Cowl Neck Pullover Style 252055 US$ 10…" at bounding box center [916, 27] width 67 height 55
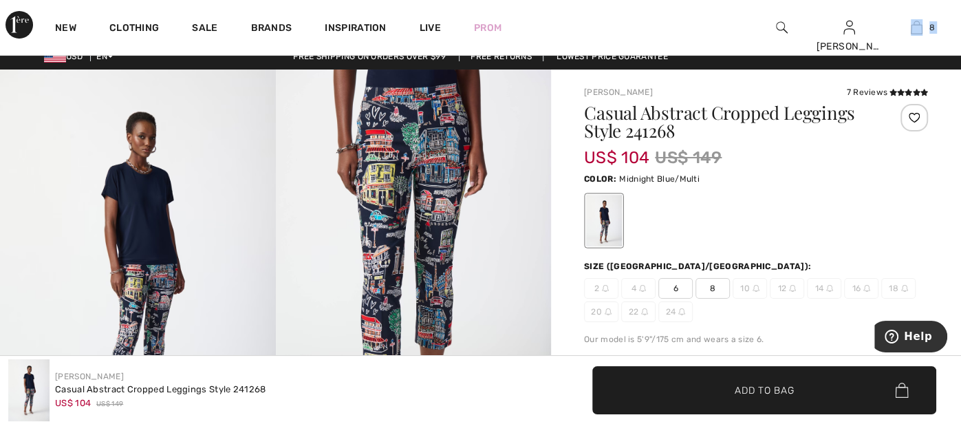
scroll to position [0, 0]
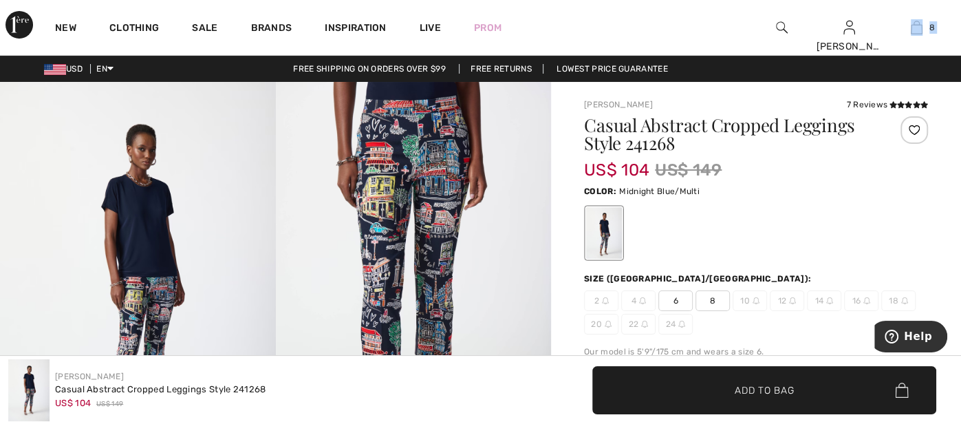
drag, startPoint x: 938, startPoint y: 215, endPoint x: 953, endPoint y: -30, distance: 246.1
click at [953, 0] on html "We value your privacy We use cookies to enhance your browsing experience, serve…" at bounding box center [480, 212] width 961 height 424
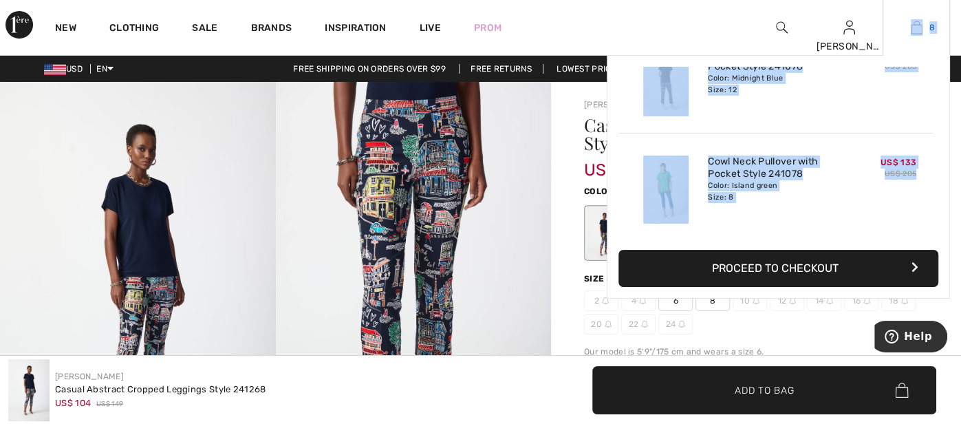
click at [930, 30] on span "8" at bounding box center [933, 27] width 6 height 12
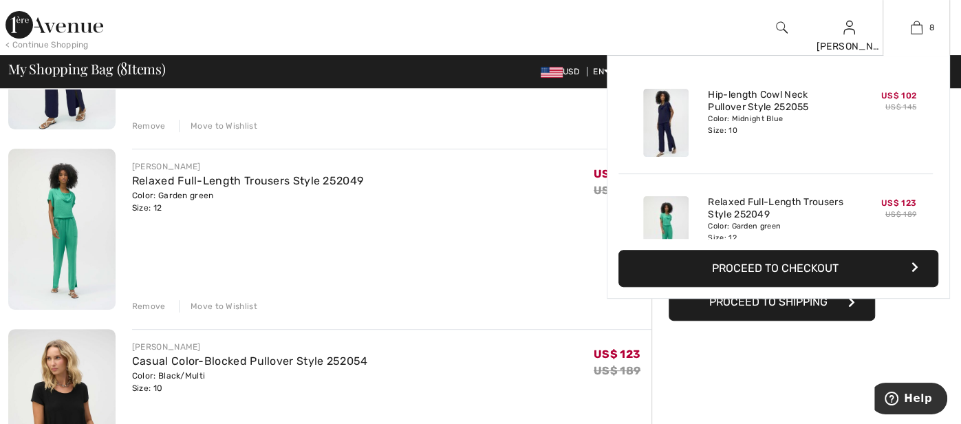
scroll to position [231, 0]
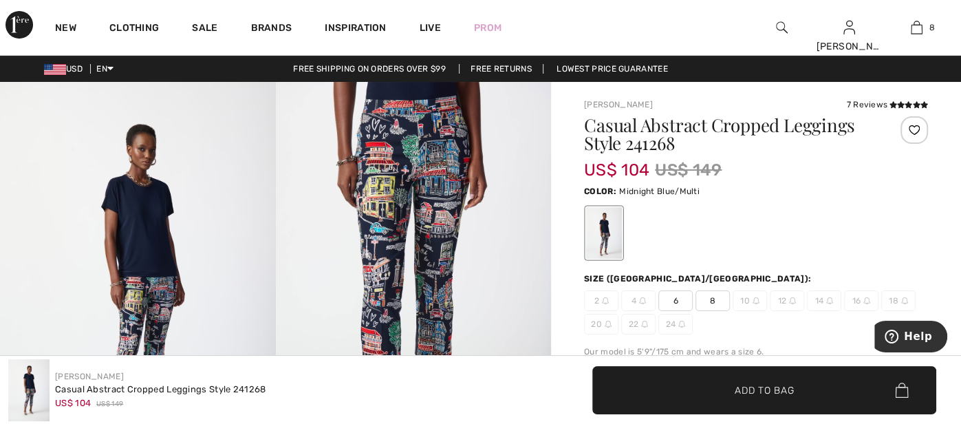
click at [709, 301] on span "8" at bounding box center [713, 300] width 34 height 21
click at [736, 390] on span "Add to Bag" at bounding box center [764, 390] width 59 height 14
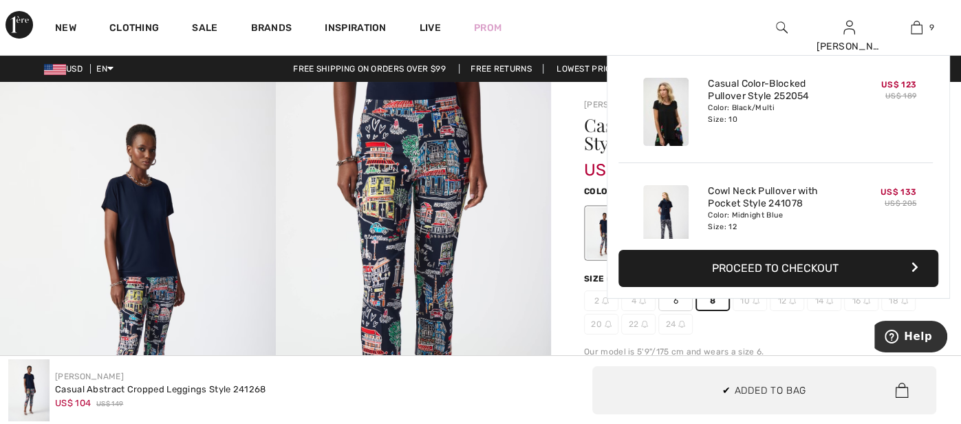
scroll to position [792, 0]
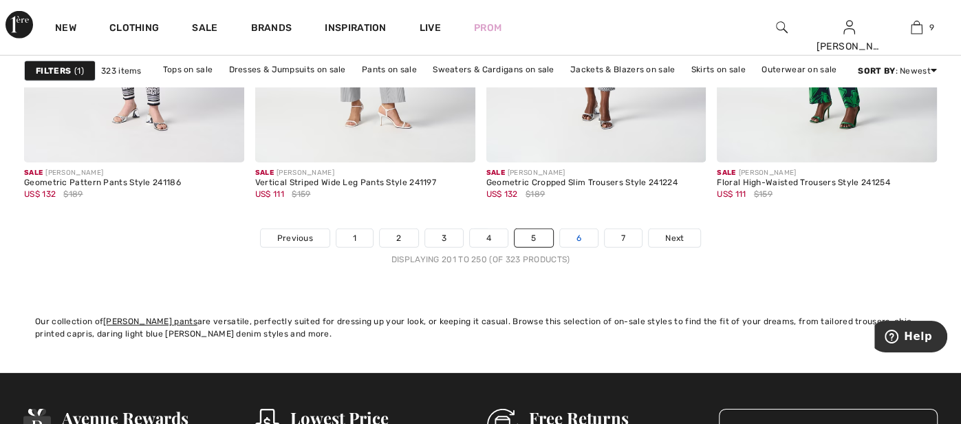
click at [580, 231] on link "6" at bounding box center [579, 238] width 38 height 18
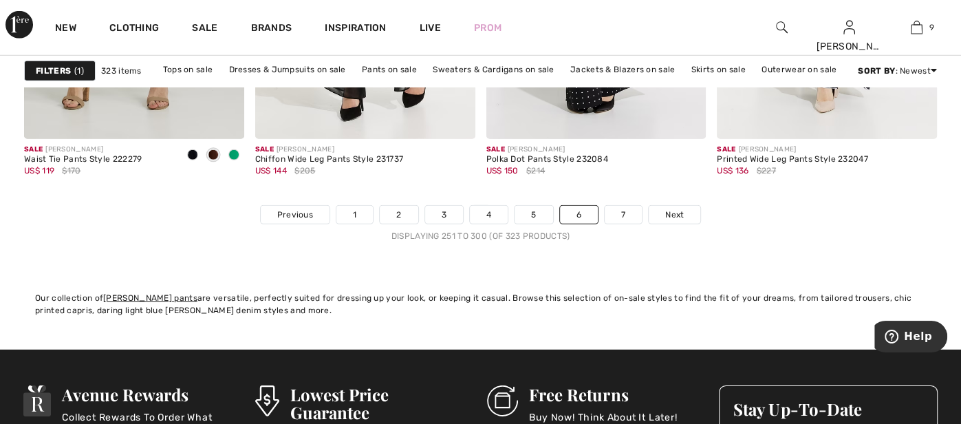
scroll to position [6245, 0]
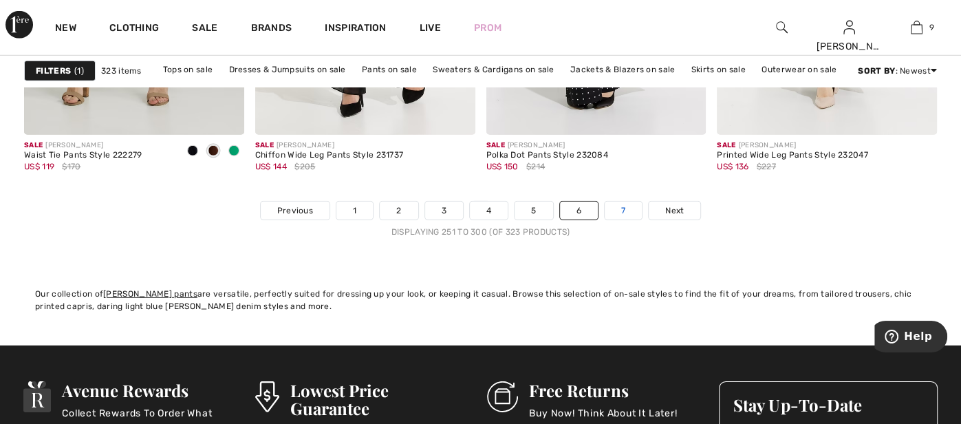
click at [619, 212] on link "7" at bounding box center [623, 211] width 37 height 18
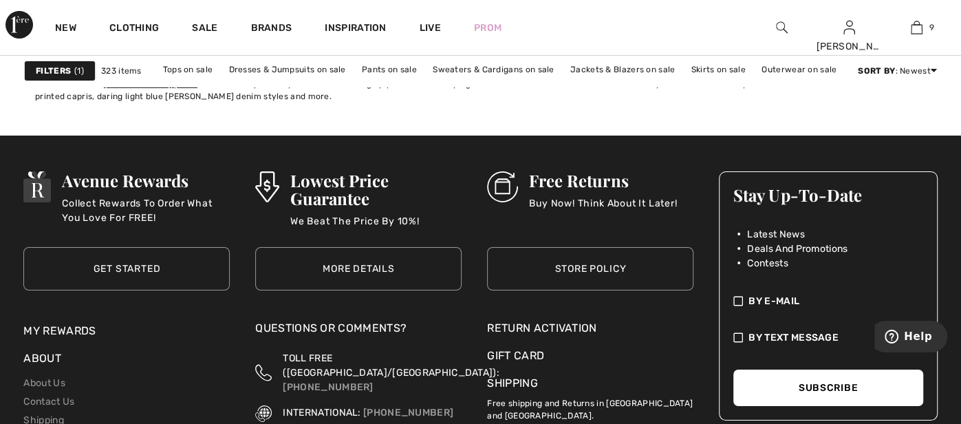
scroll to position [3329, 0]
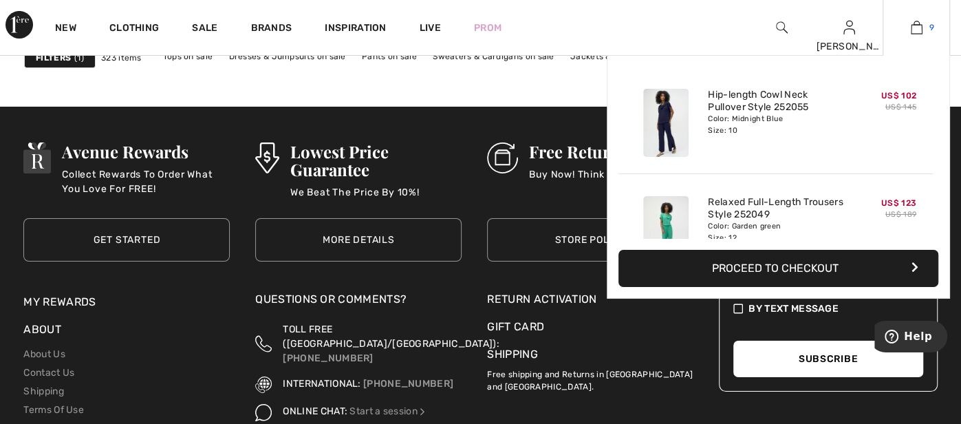
click at [915, 22] on img at bounding box center [917, 27] width 12 height 17
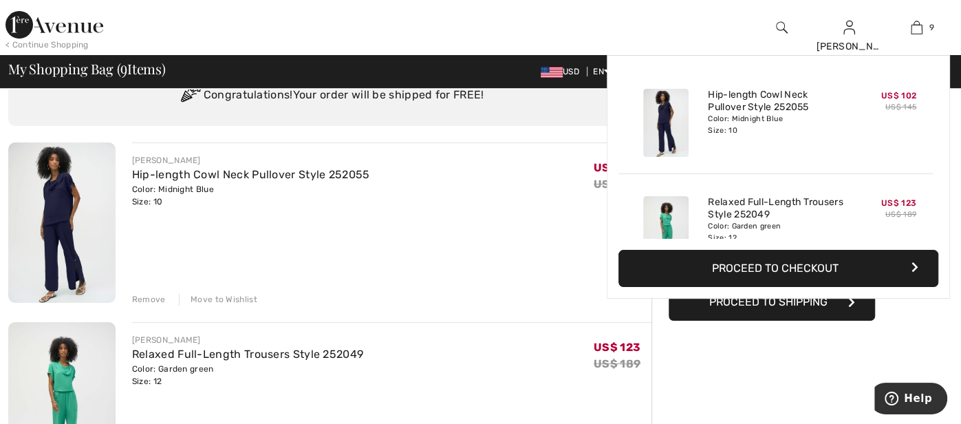
scroll to position [109, 0]
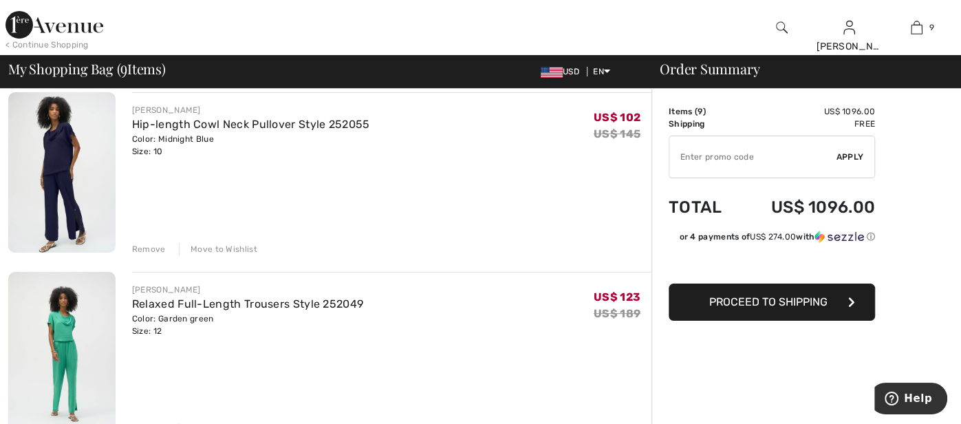
click at [73, 160] on img at bounding box center [61, 172] width 107 height 160
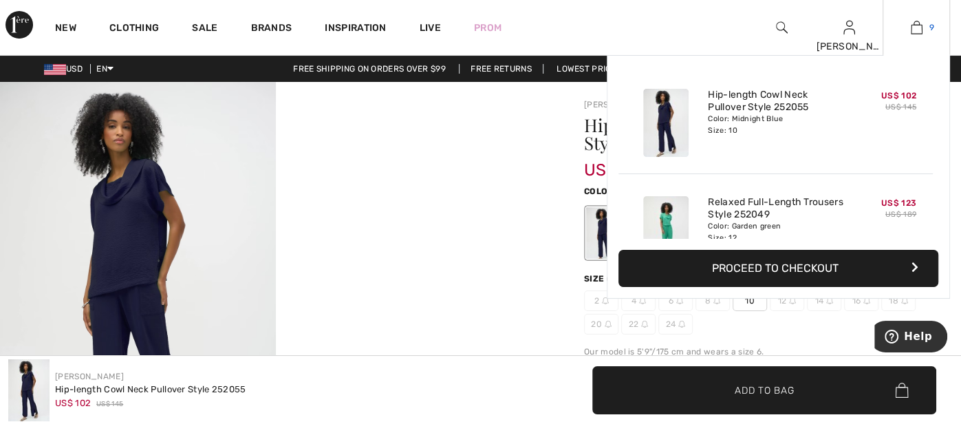
click at [912, 28] on img at bounding box center [917, 27] width 12 height 17
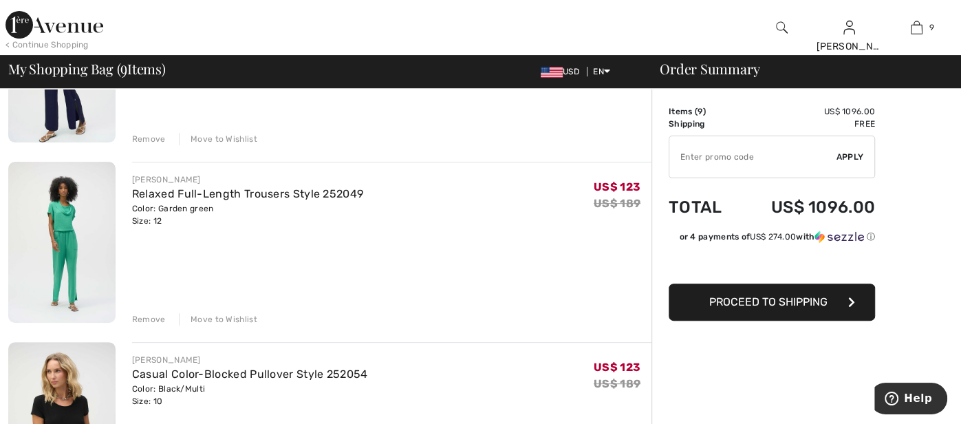
scroll to position [215, 0]
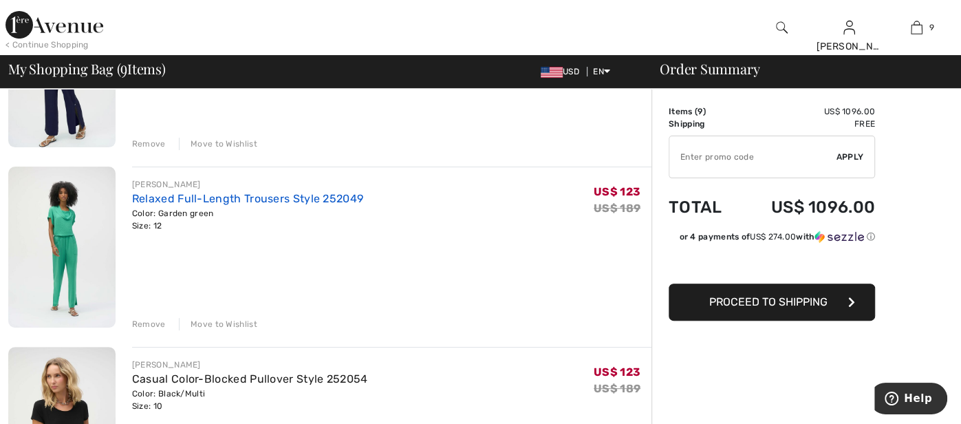
click at [219, 197] on link "Relaxed Full-Length Trousers Style 252049" at bounding box center [247, 198] width 231 height 13
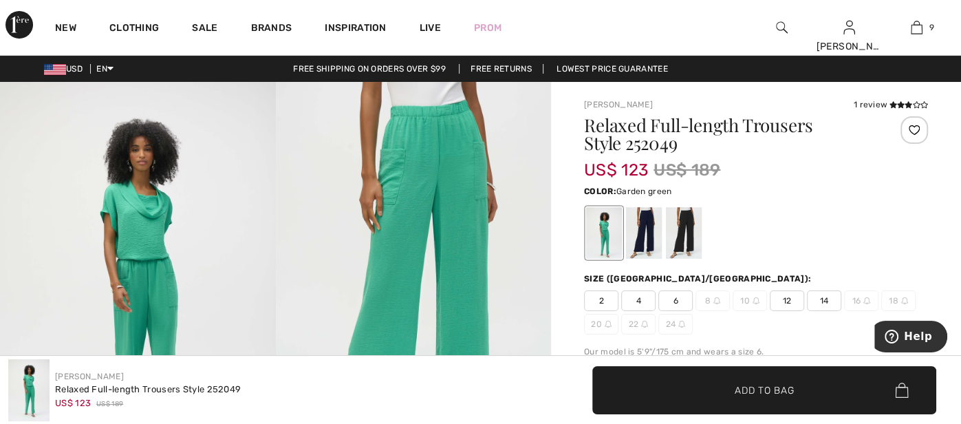
click at [797, 184] on div "Color: Garden green" at bounding box center [756, 190] width 344 height 17
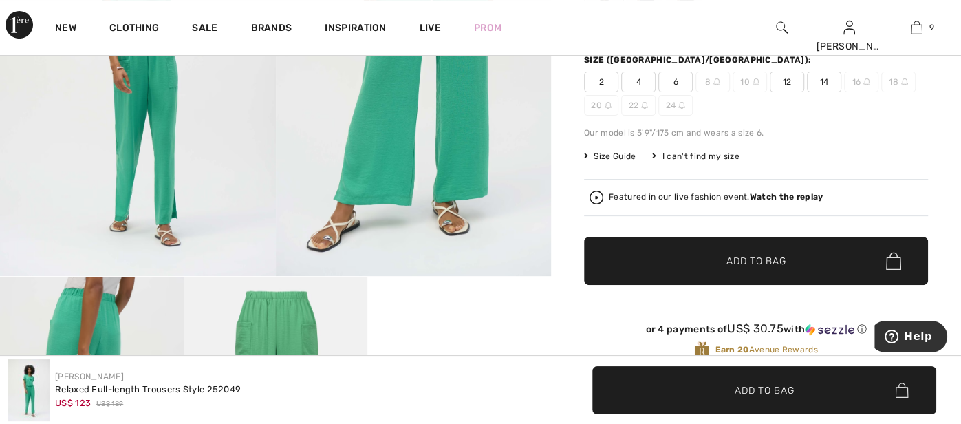
scroll to position [219, 0]
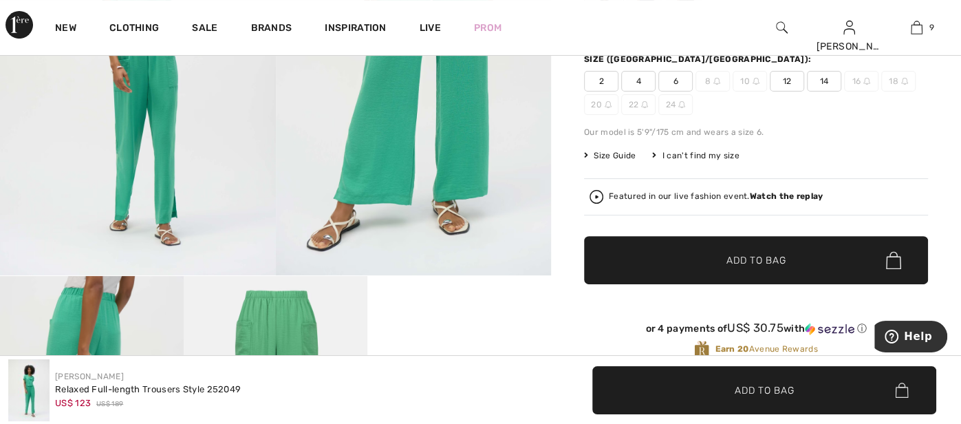
click at [610, 154] on span "Size Guide" at bounding box center [610, 155] width 52 height 12
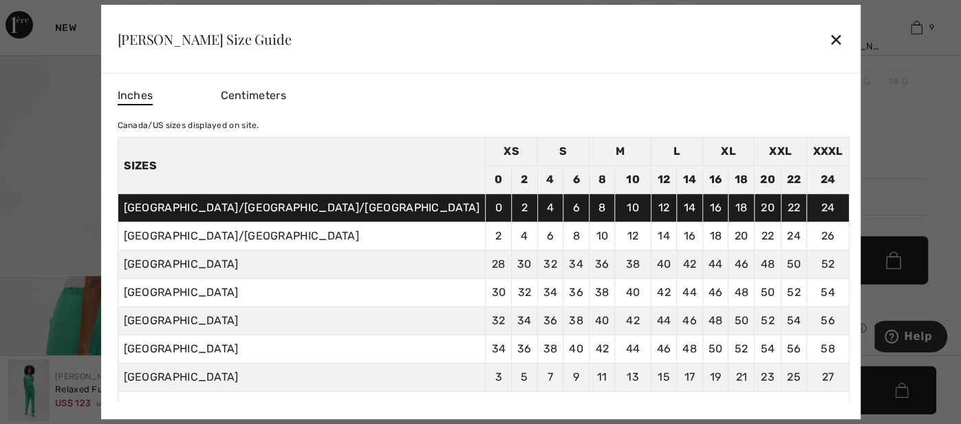
drag, startPoint x: 736, startPoint y: 195, endPoint x: 729, endPoint y: 309, distance: 113.7
click at [729, 309] on div "Inches Centimeters [GEOGRAPHIC_DATA]/US sizes displayed on site. Sizes XS S M L…" at bounding box center [480, 246] width 760 height 345
click at [535, 100] on div "Inches Centimeters" at bounding box center [483, 96] width 732 height 23
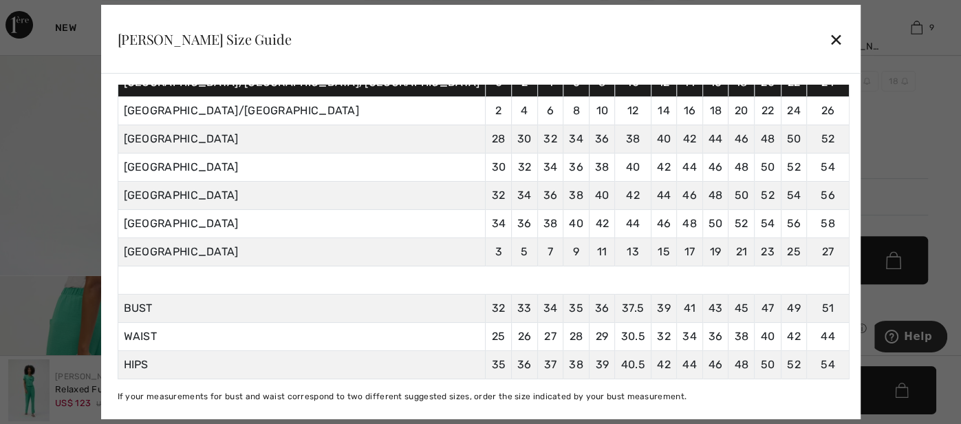
scroll to position [133, 0]
click at [829, 38] on div "✕" at bounding box center [836, 39] width 14 height 29
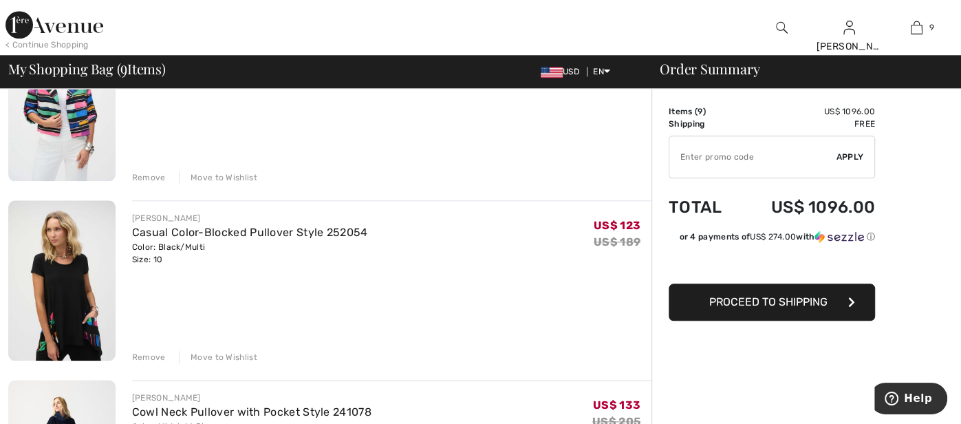
scroll to position [903, 0]
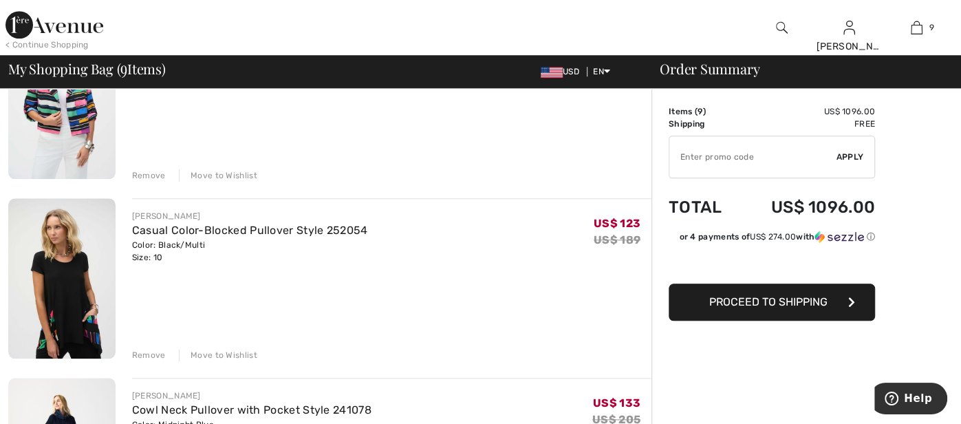
click at [148, 351] on div "Remove" at bounding box center [149, 355] width 34 height 12
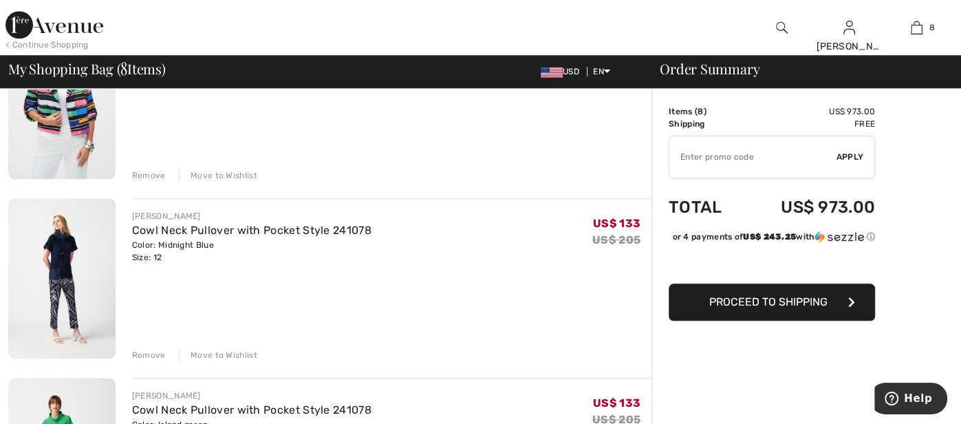
click at [61, 258] on img at bounding box center [61, 278] width 107 height 160
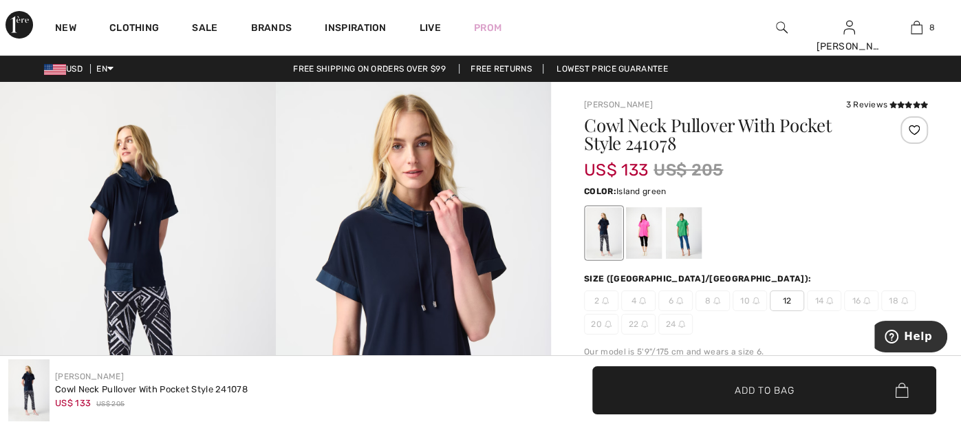
click at [678, 228] on div at bounding box center [684, 233] width 36 height 52
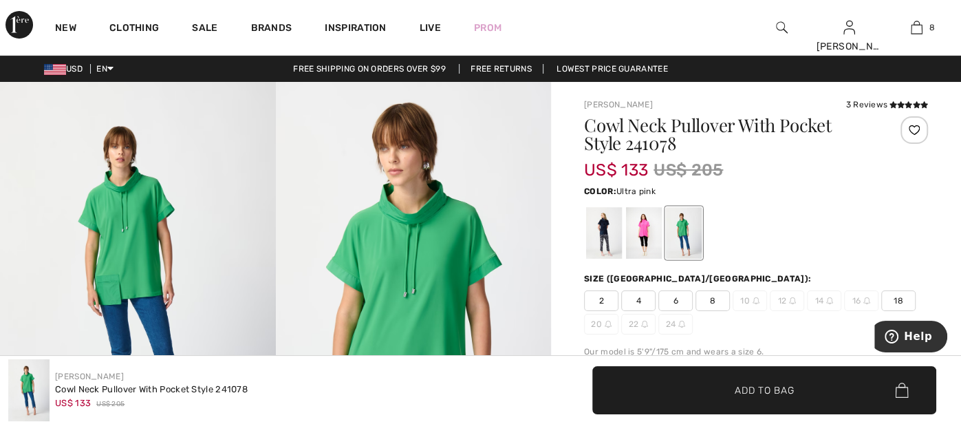
click at [644, 235] on div at bounding box center [644, 233] width 36 height 52
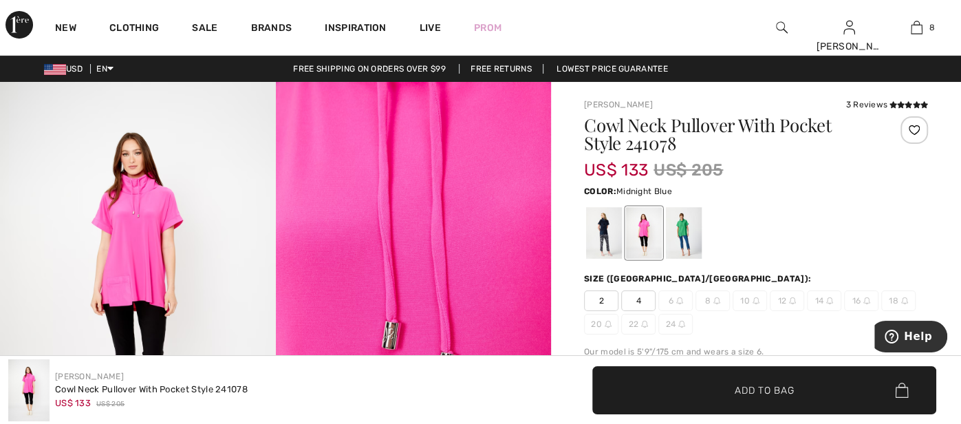
click at [592, 233] on div at bounding box center [604, 233] width 36 height 52
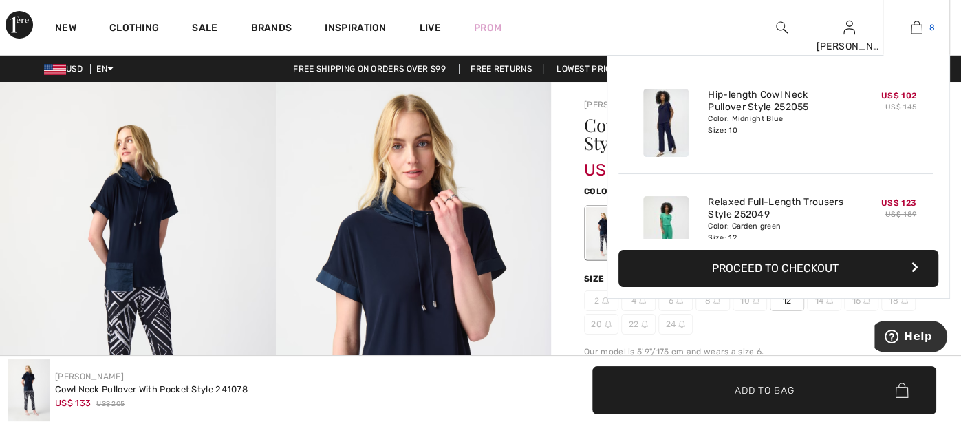
click at [918, 28] on img at bounding box center [917, 27] width 12 height 17
